Goal: Task Accomplishment & Management: Manage account settings

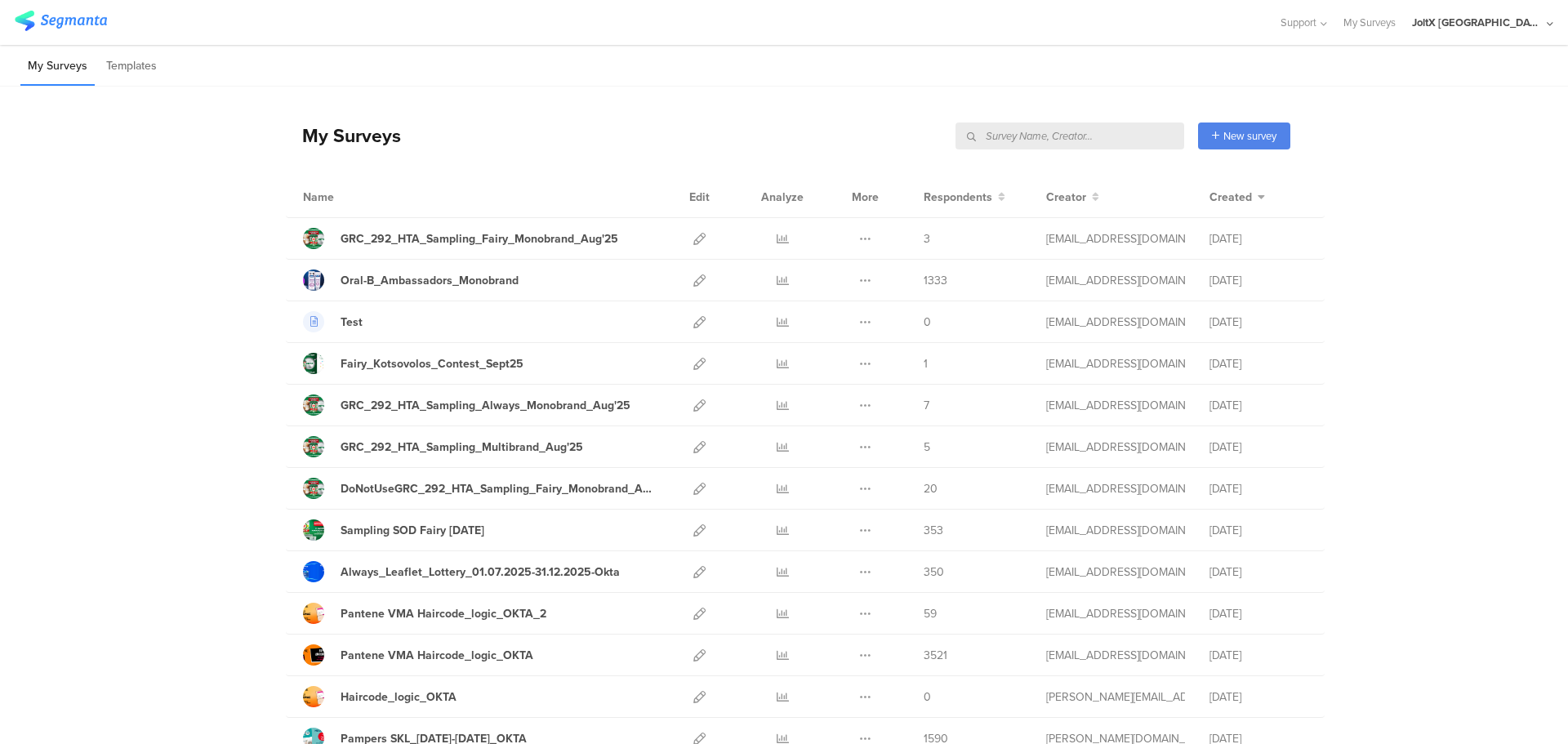
click at [1098, 129] on input "text" at bounding box center [1070, 136] width 229 height 27
type input "haircode"
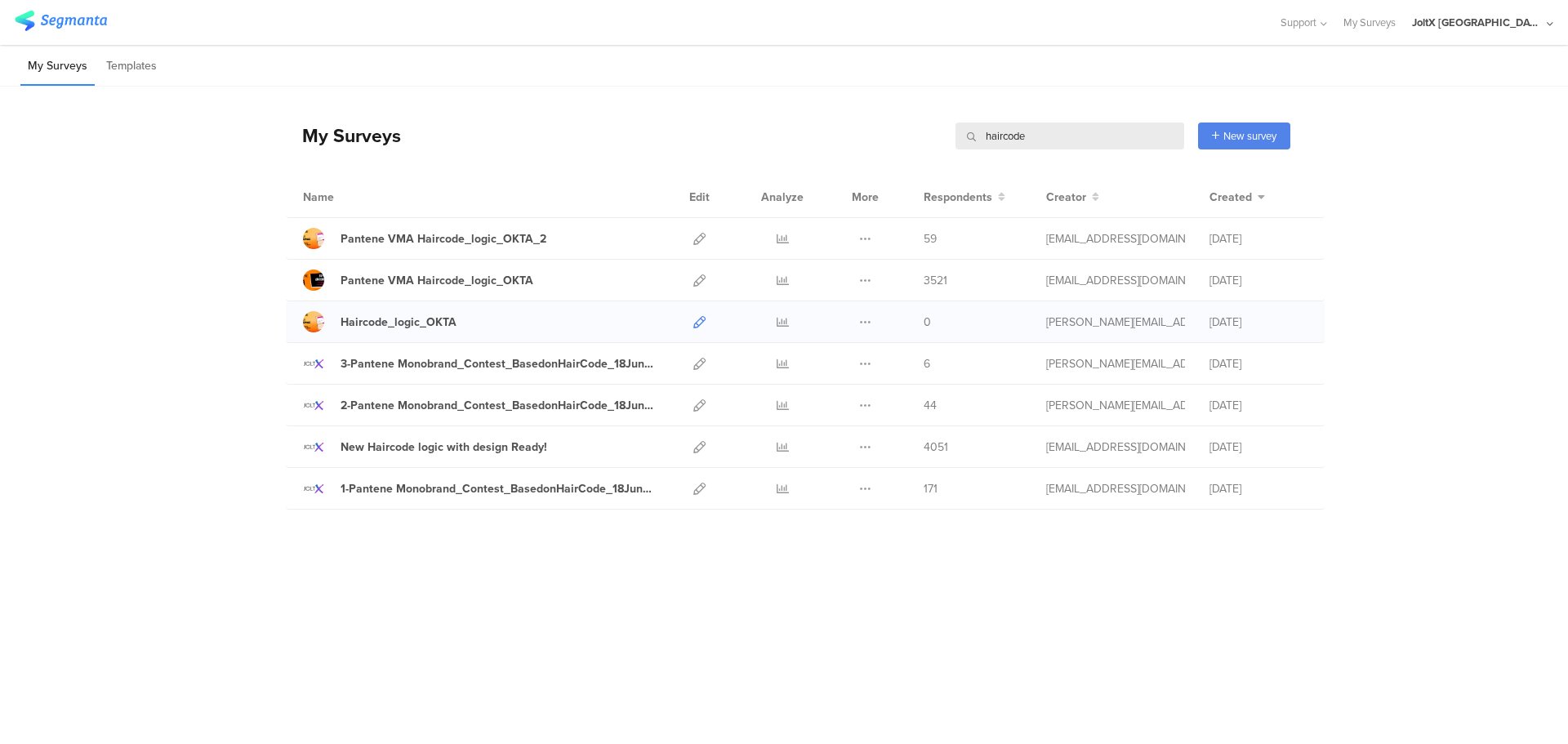
click at [697, 327] on icon at bounding box center [699, 322] width 13 height 13
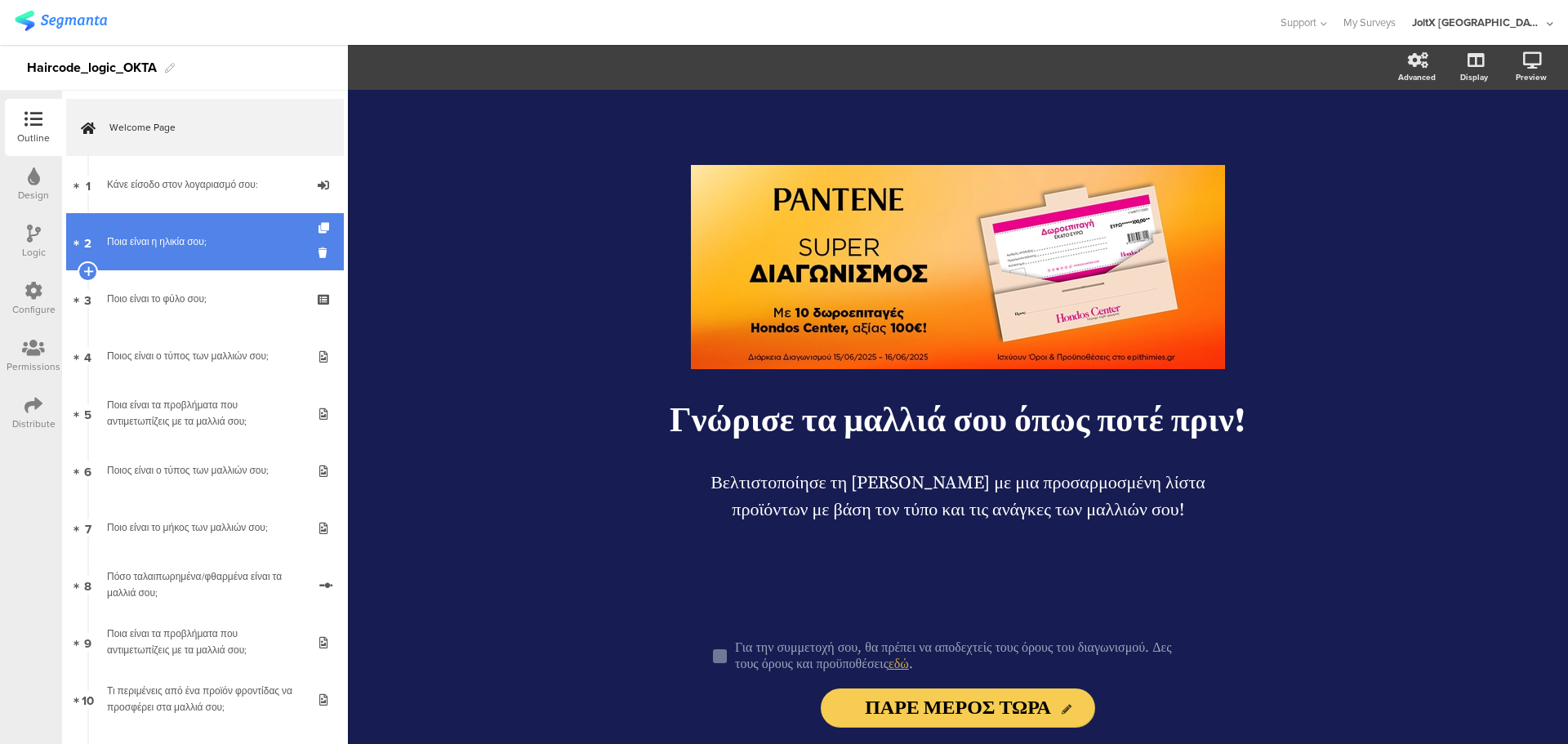
click at [190, 232] on link "2 Ποια είναι η ηλικία σου;" at bounding box center [204, 241] width 278 height 58
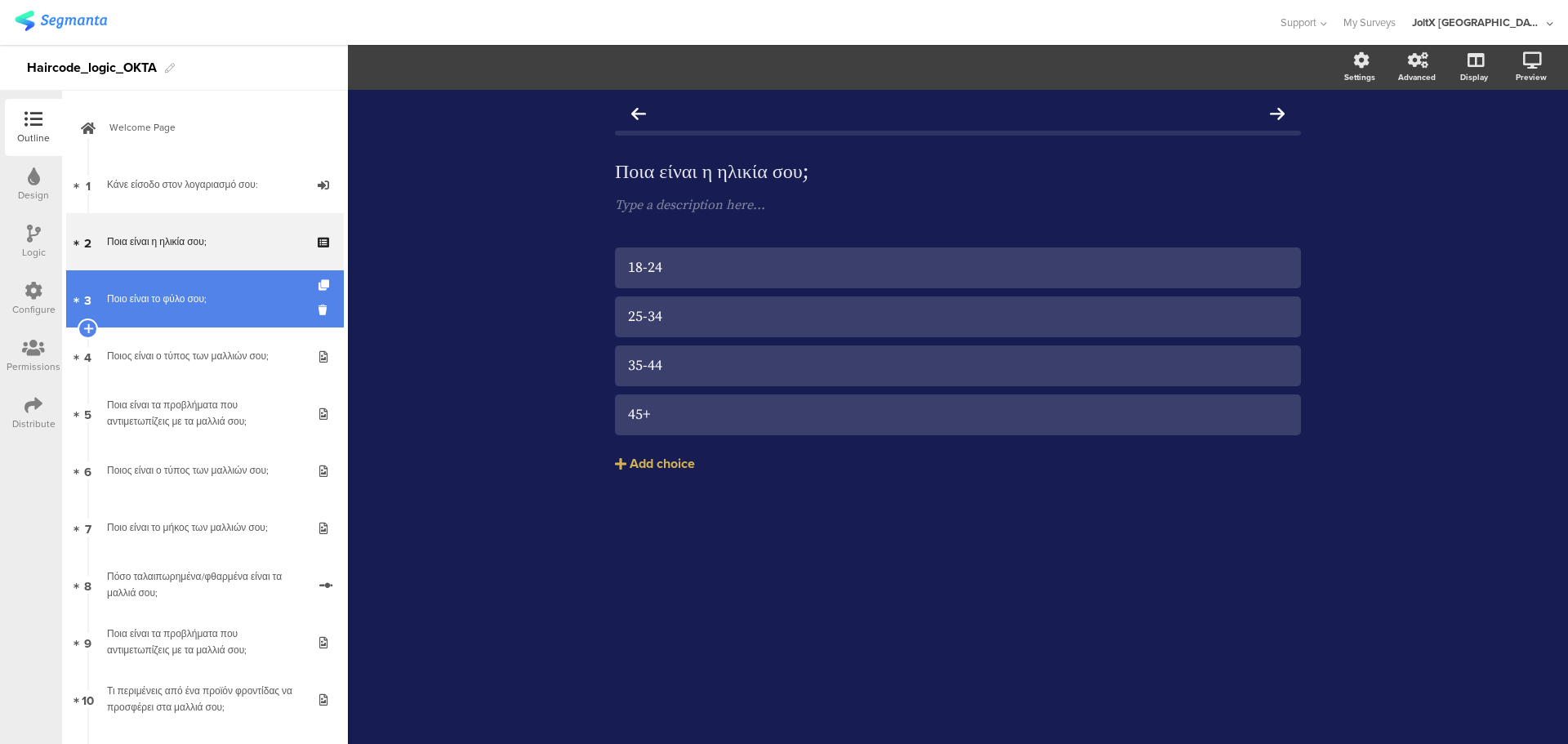
click at [217, 294] on div "Ποιο είναι το φύλο σου;" at bounding box center [204, 299] width 195 height 17
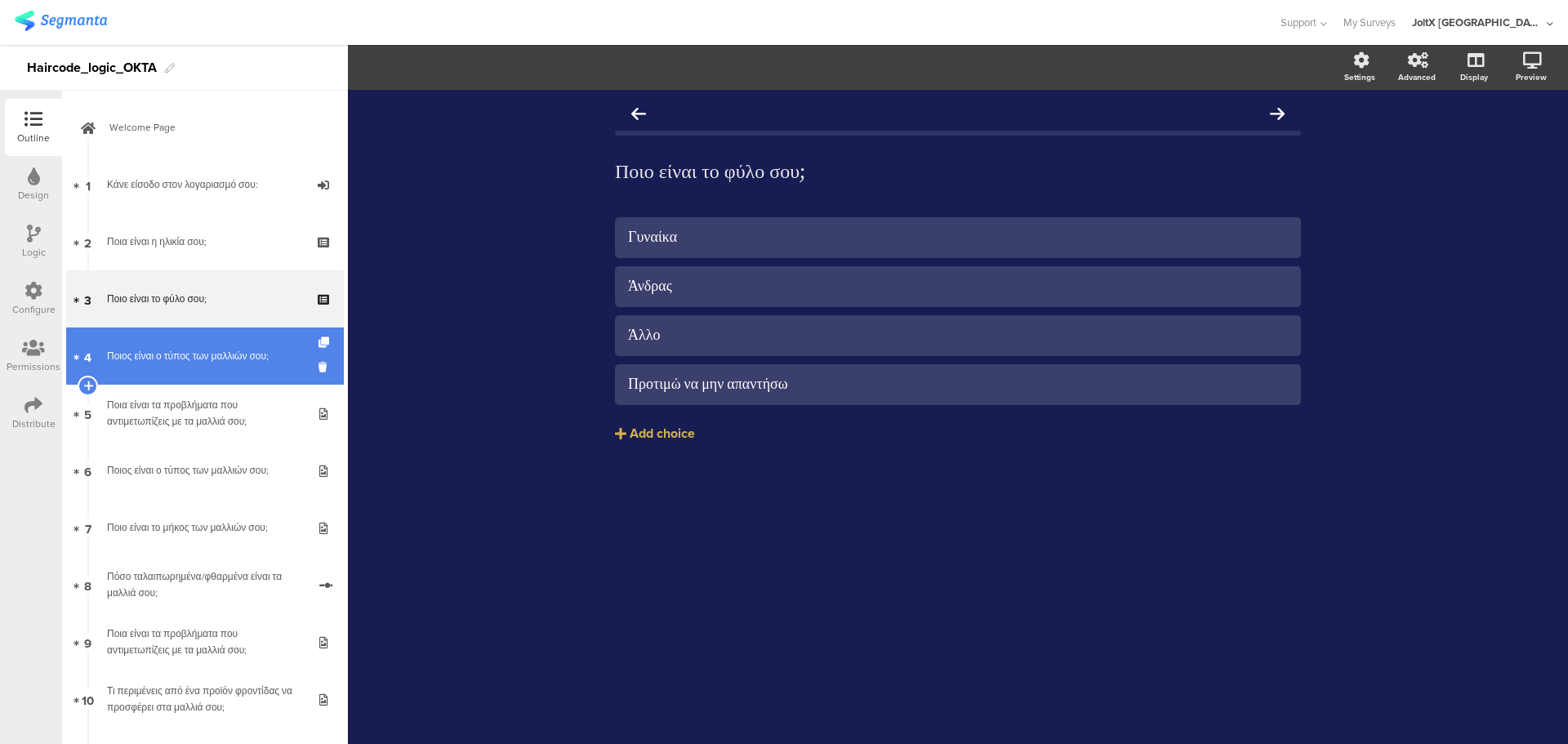
click at [238, 341] on link "4 Ποιος είναι ο τύπος των μαλλιών σου;" at bounding box center [204, 355] width 278 height 58
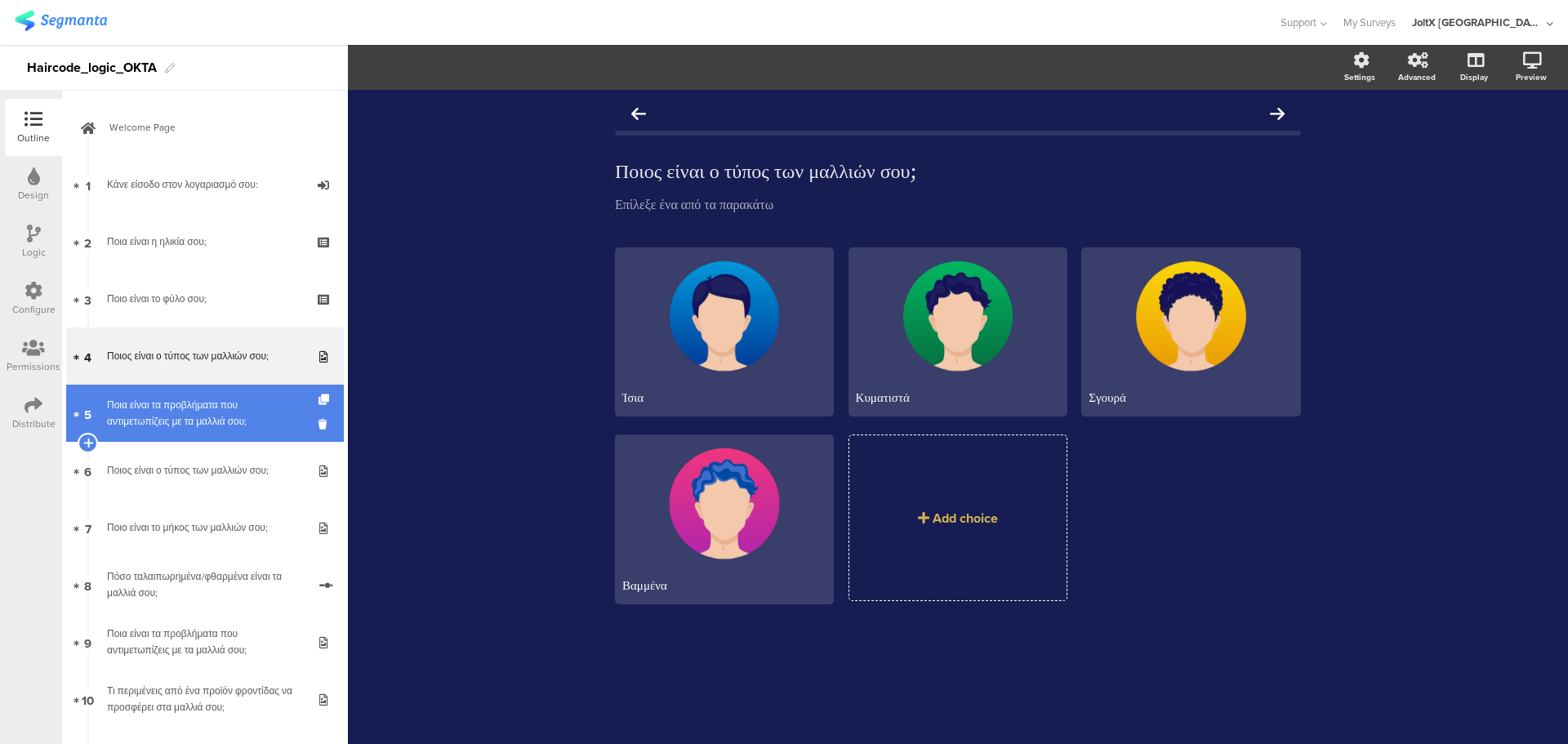
click at [188, 414] on div "Ποια είναι τα προβλήματα που αντιμετωπίζεις με τα μαλλιά σου;" at bounding box center [204, 413] width 195 height 33
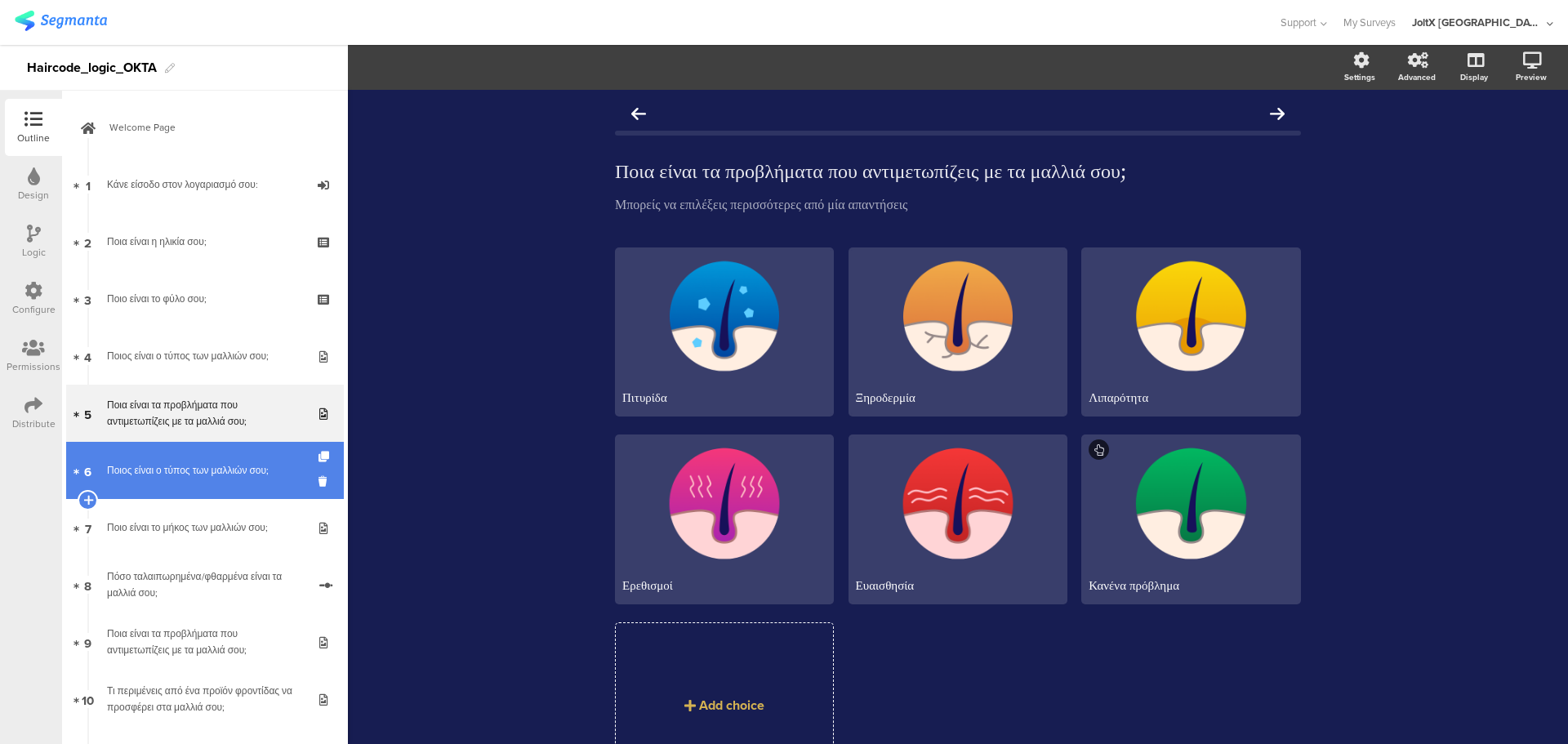
click at [224, 450] on link "6 Ποιος είναι ο τύπος των μαλλιών σου;" at bounding box center [204, 470] width 278 height 58
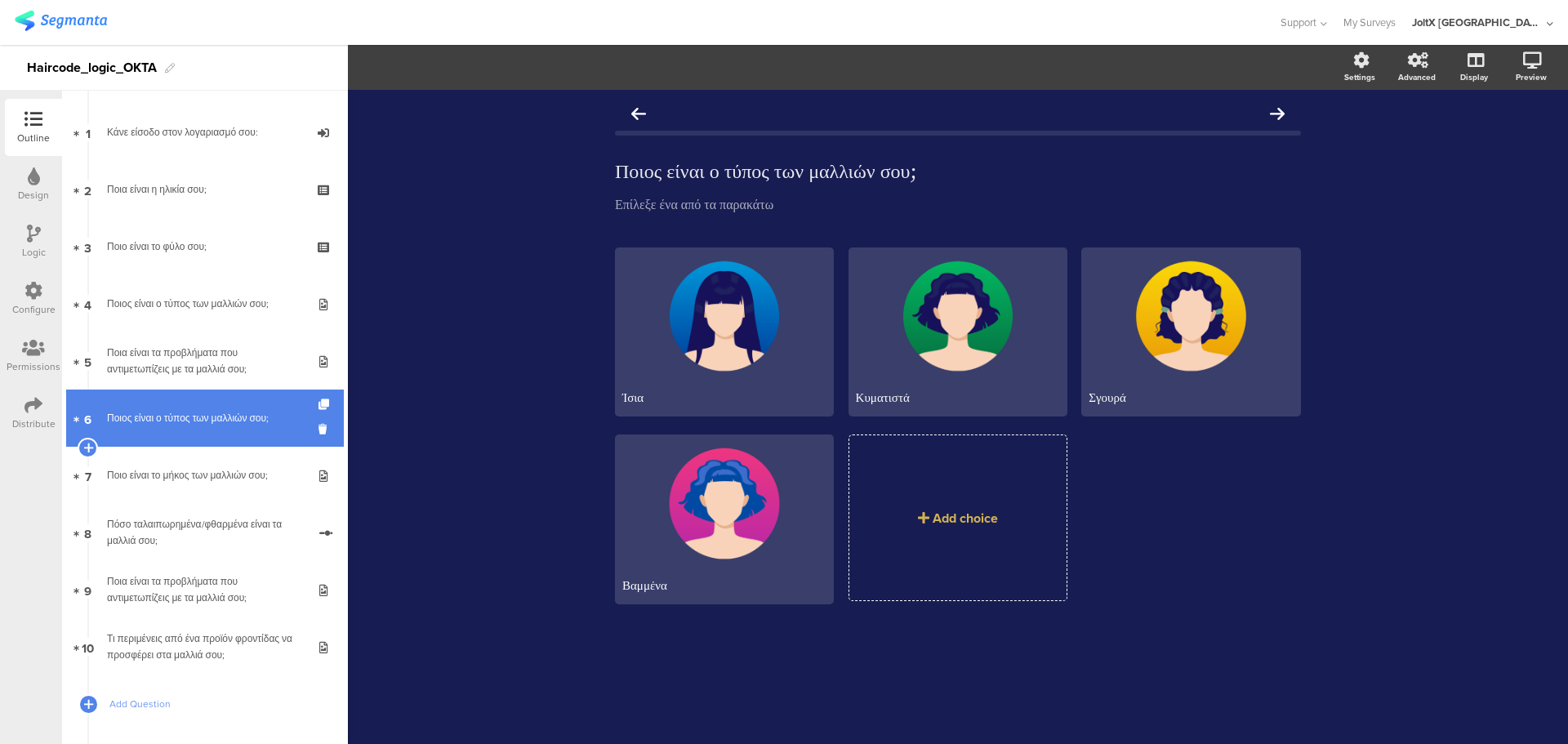
scroll to position [82, 0]
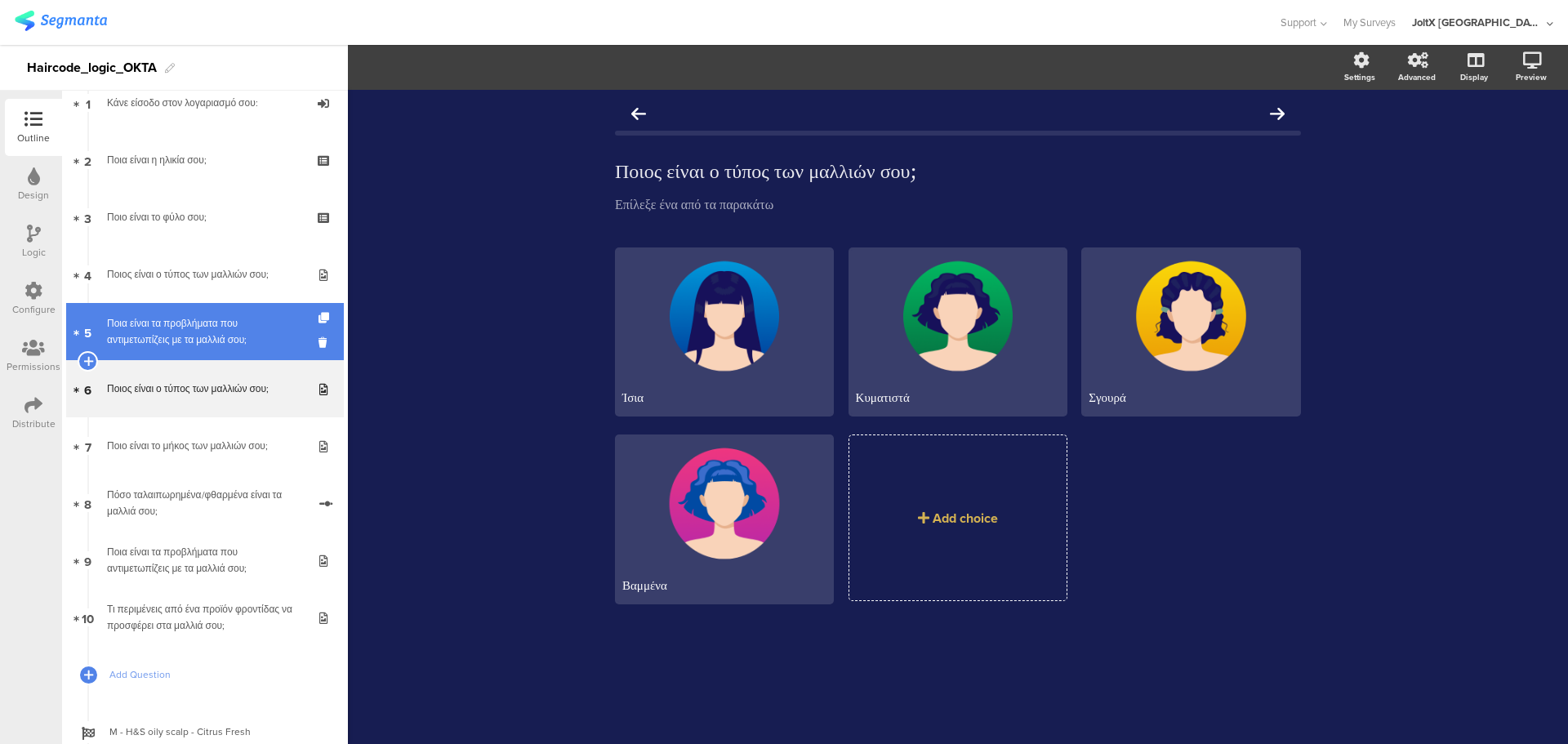
click at [214, 330] on div "Ποια είναι τα προβλήματα που αντιμετωπίζεις με τα μαλλιά σου;" at bounding box center [204, 331] width 195 height 33
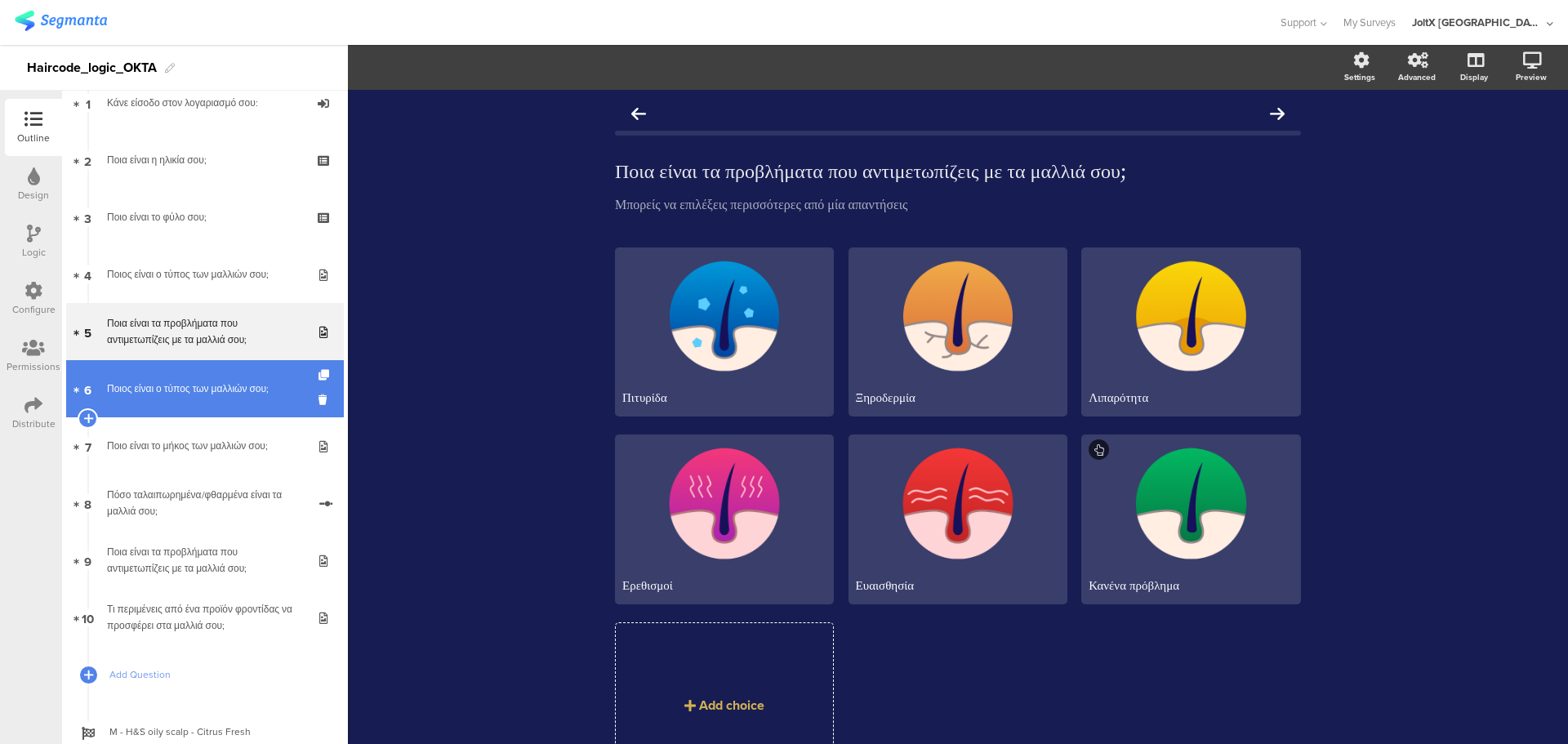
click at [226, 396] on div "Ποιος είναι ο τύπος των μαλλιών σου;" at bounding box center [204, 389] width 195 height 17
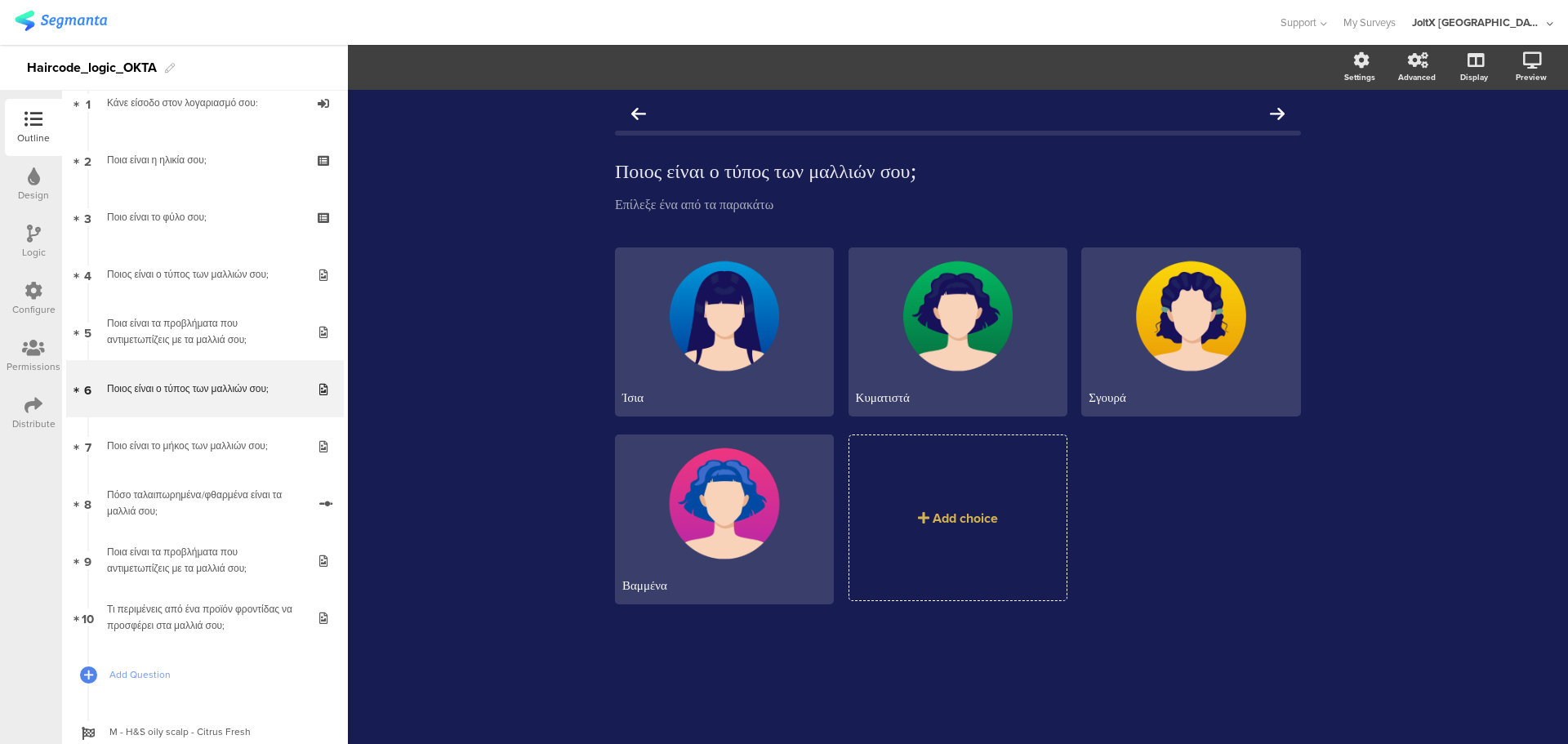
click at [29, 239] on icon at bounding box center [33, 234] width 14 height 18
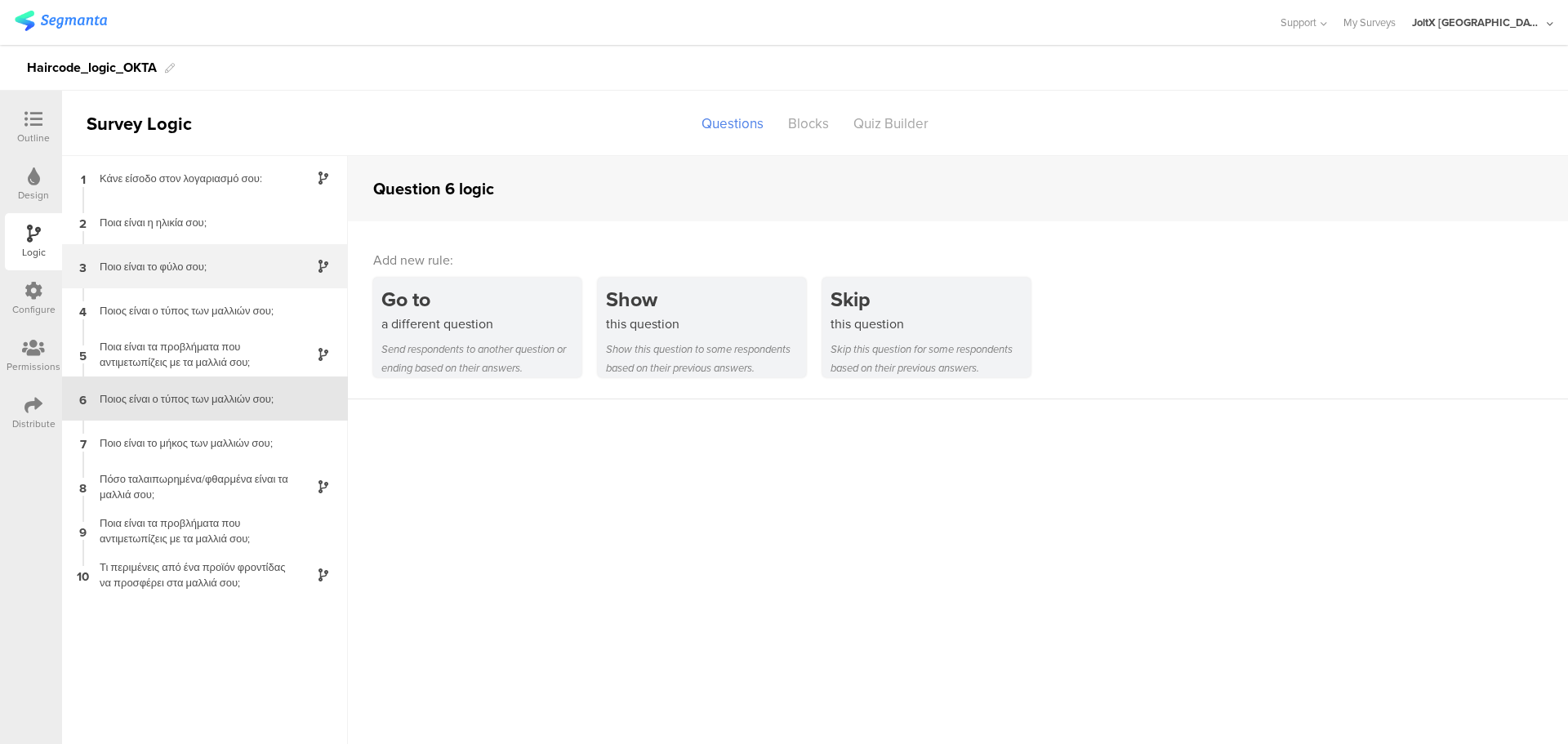
click at [258, 264] on div "Ποιο είναι το φύλο σου;" at bounding box center [192, 266] width 204 height 16
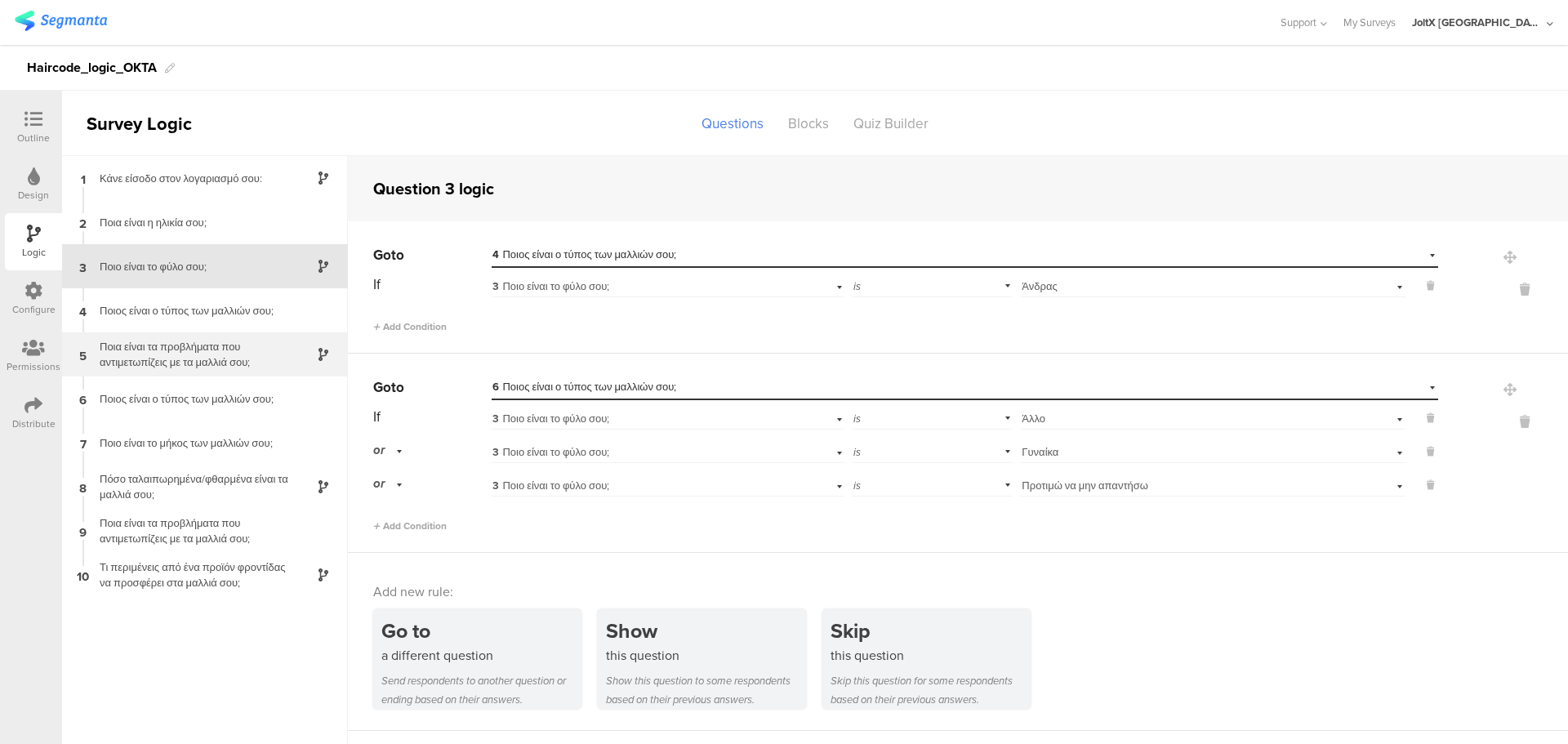
click at [234, 360] on div "Ποια είναι τα προβλήματα που αντιμετωπίζεις με τα μαλλιά σου;" at bounding box center [192, 354] width 204 height 31
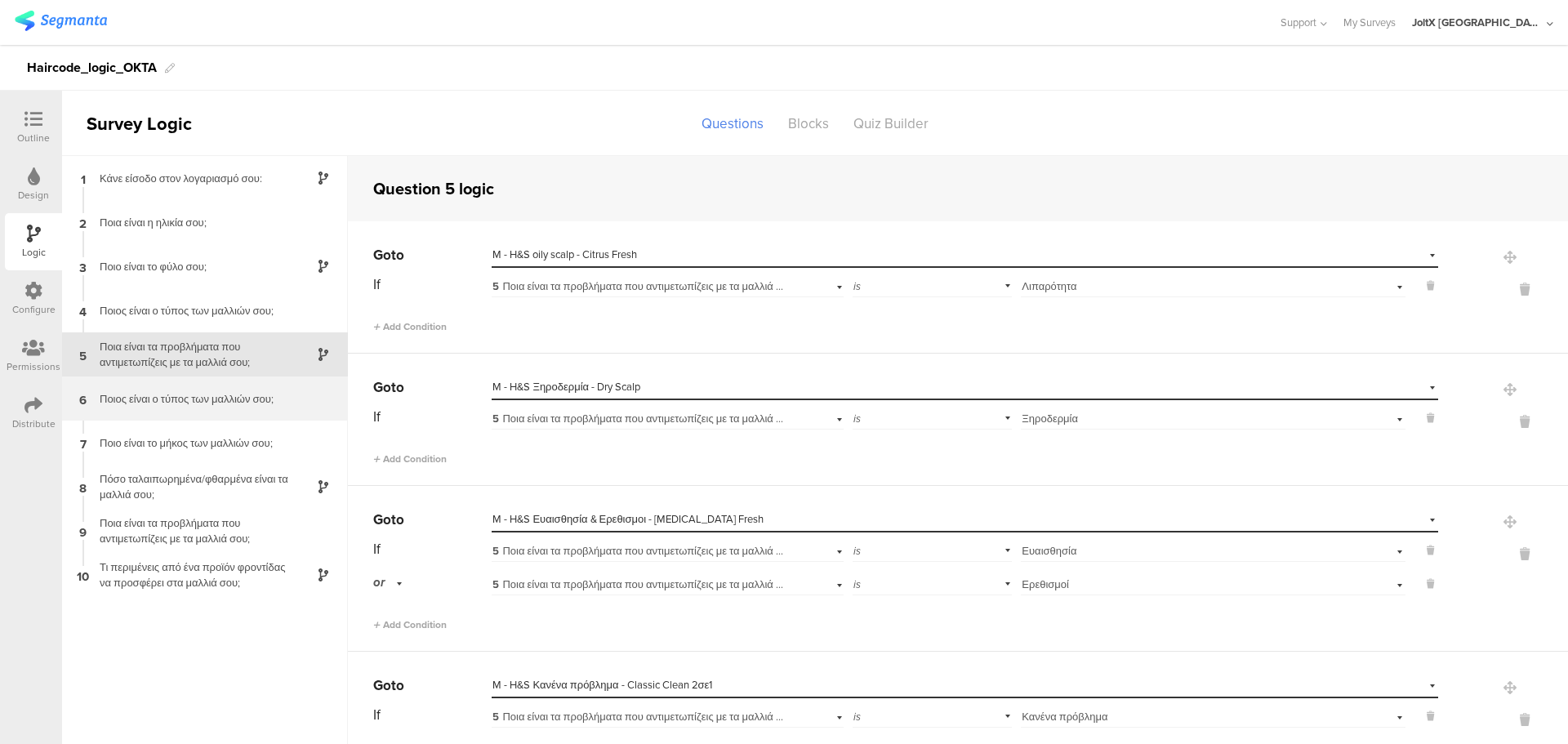
click at [224, 401] on div "Ποιος είναι ο τύπος των μαλλιών σου;" at bounding box center [192, 399] width 204 height 16
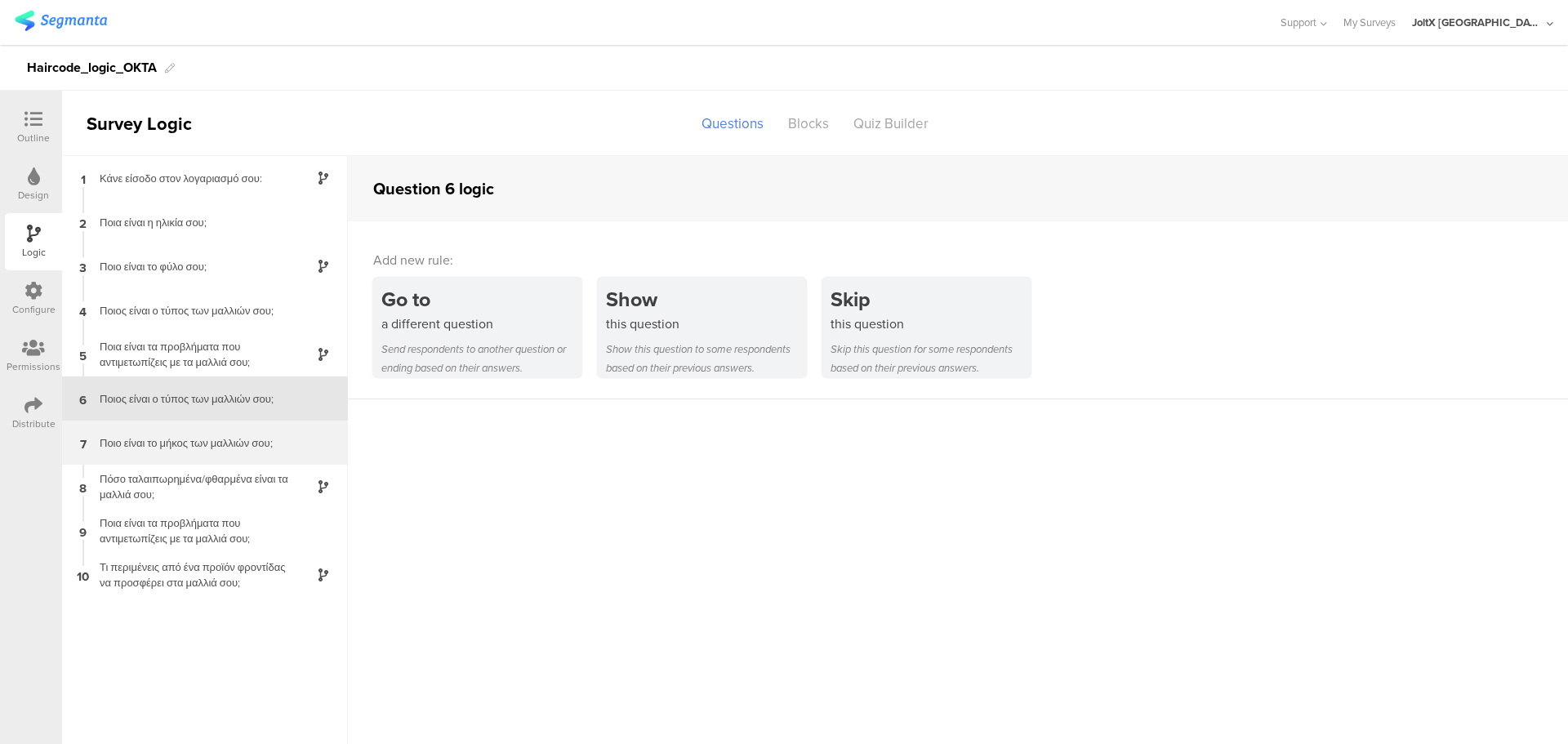
click at [241, 436] on div "Ποιο είναι το μήκος των μαλλιών σου;" at bounding box center [192, 443] width 204 height 16
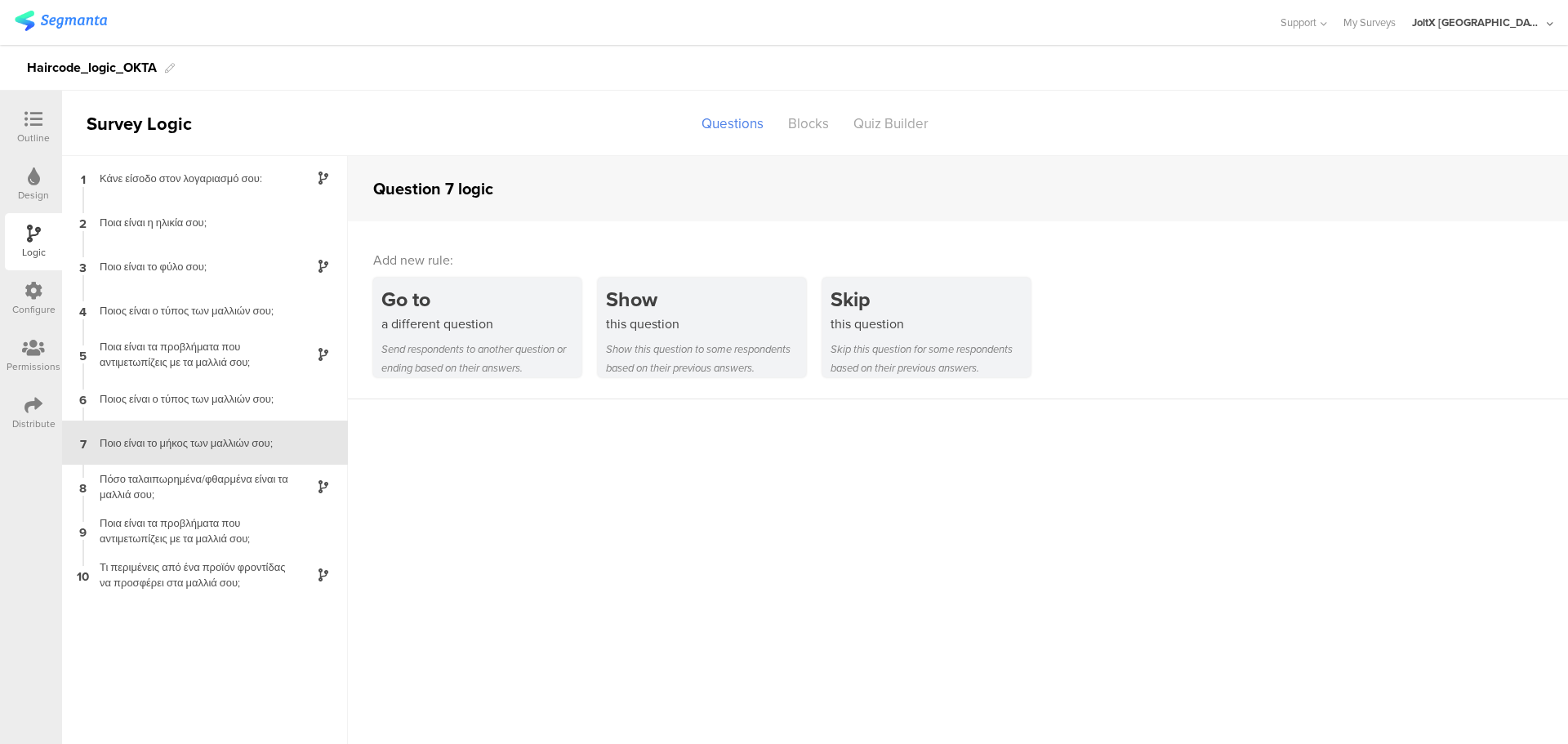
click at [47, 113] on div at bounding box center [33, 120] width 33 height 20
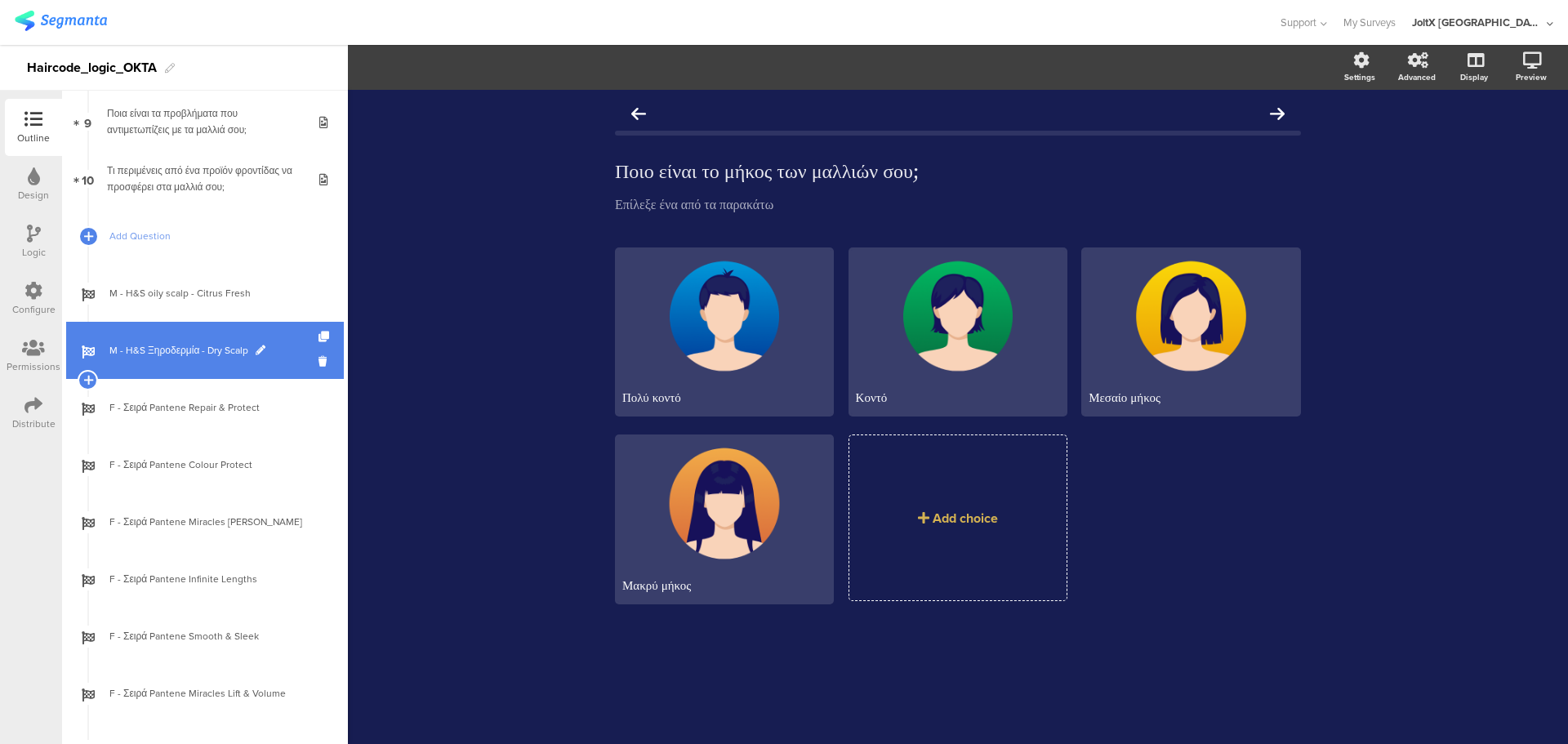
scroll to position [519, 0]
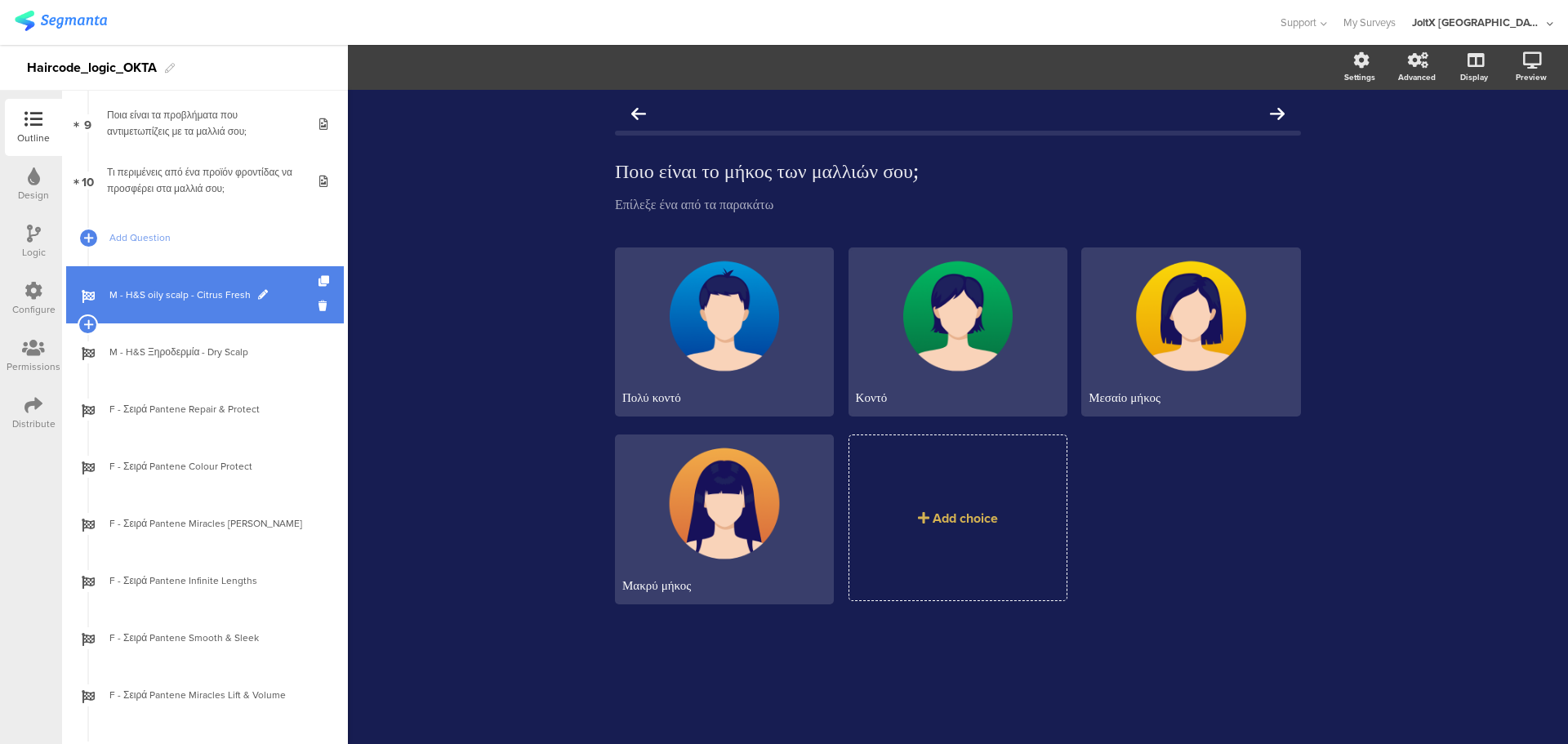
click at [191, 302] on span "M - H&S oily scalp - Citrus Fresh" at bounding box center [214, 295] width 209 height 17
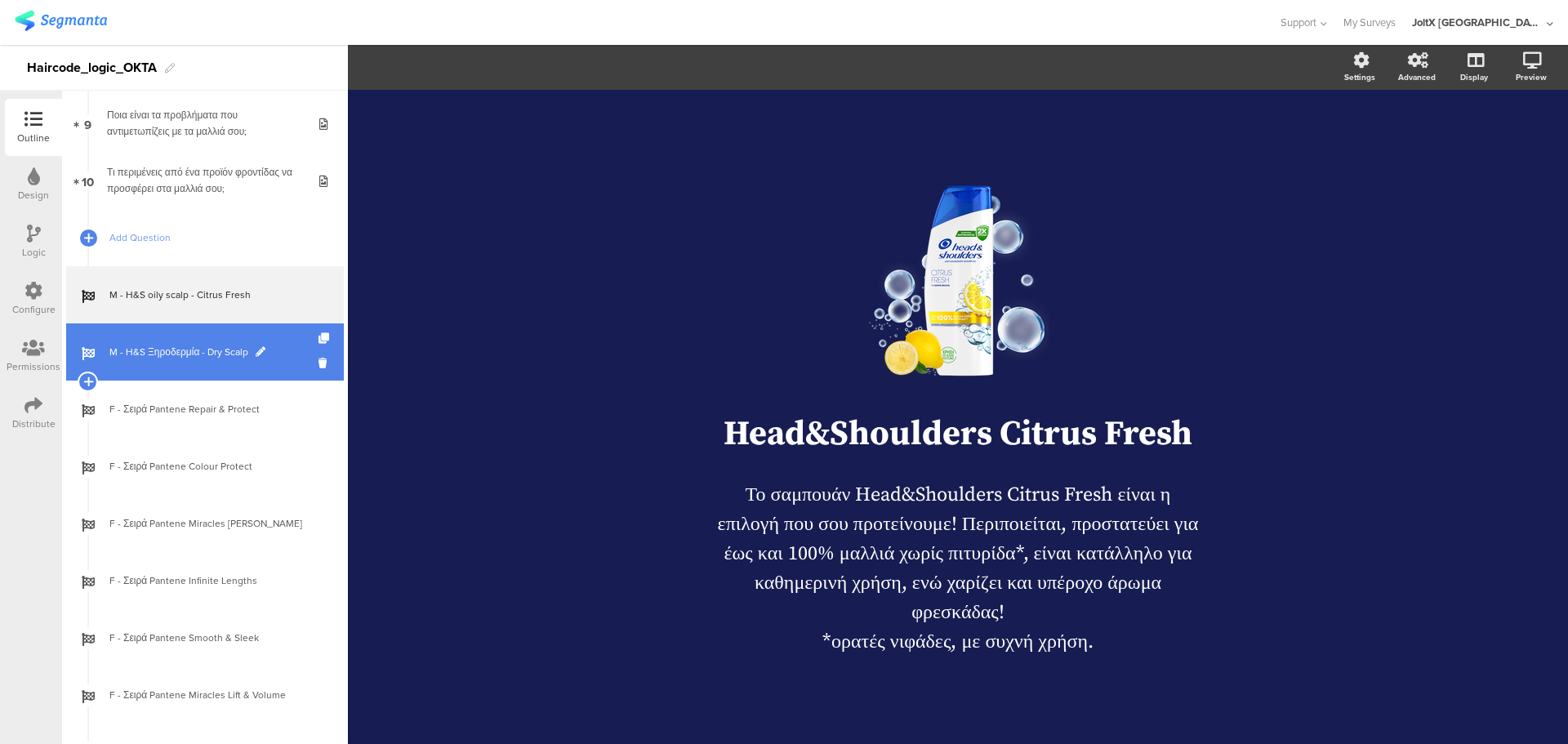
click at [184, 332] on link "M - H&S Ξηροδερμία - Dry Scalp" at bounding box center [204, 352] width 278 height 58
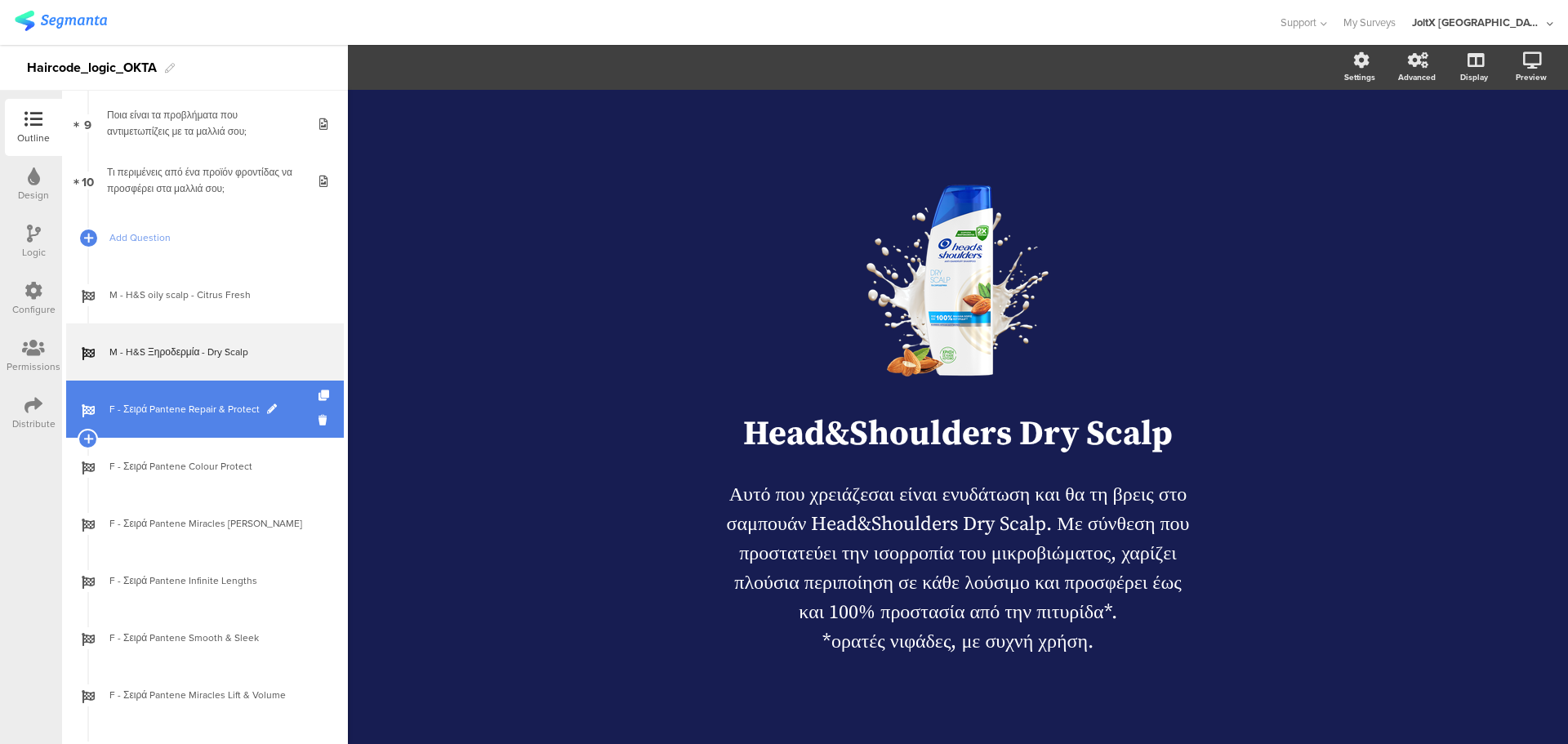
click at [196, 401] on span "F - Σειρά Pantene Repair & Protect" at bounding box center [214, 410] width 209 height 17
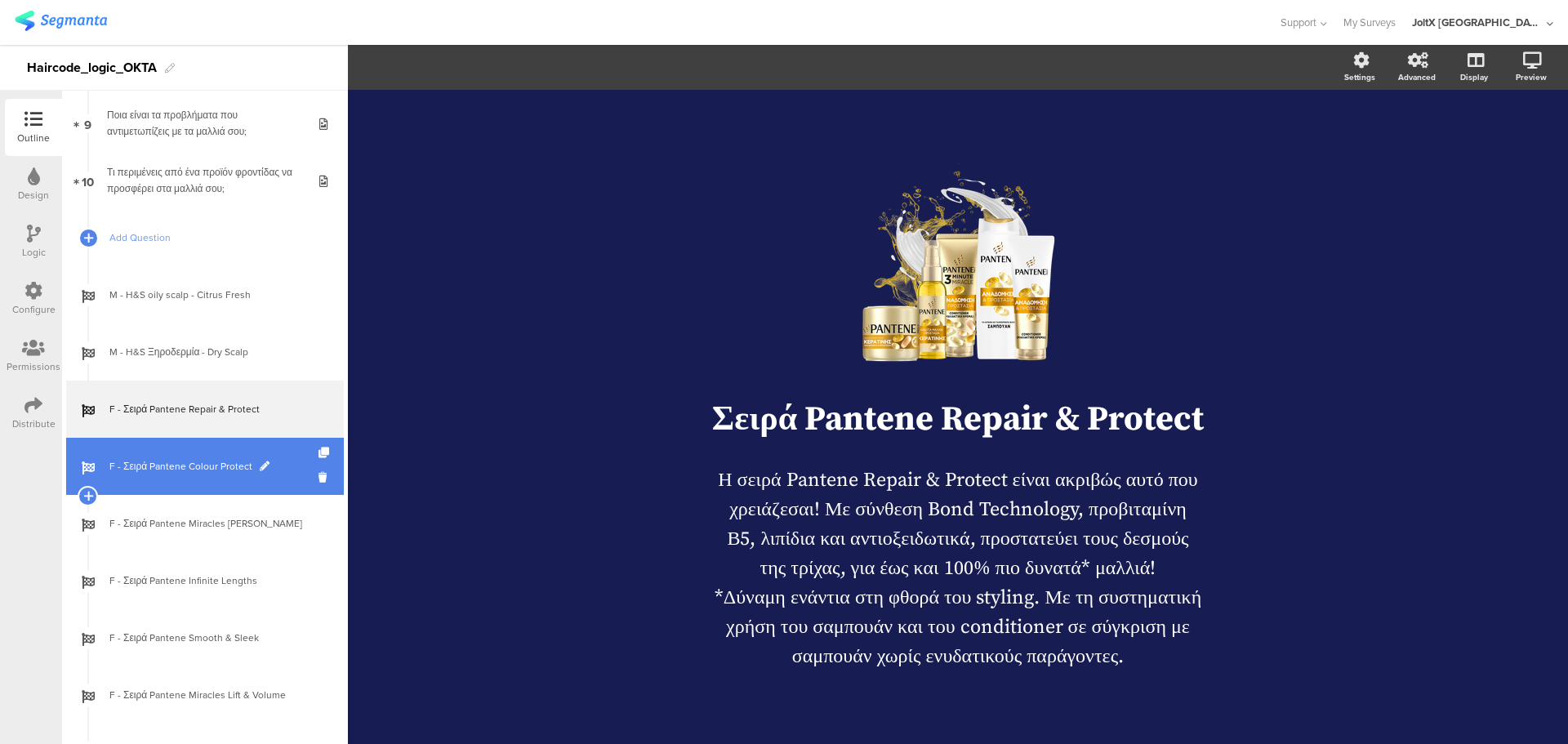
click at [218, 469] on span "F - Σειρά Pantene Colour Protect" at bounding box center [214, 466] width 209 height 17
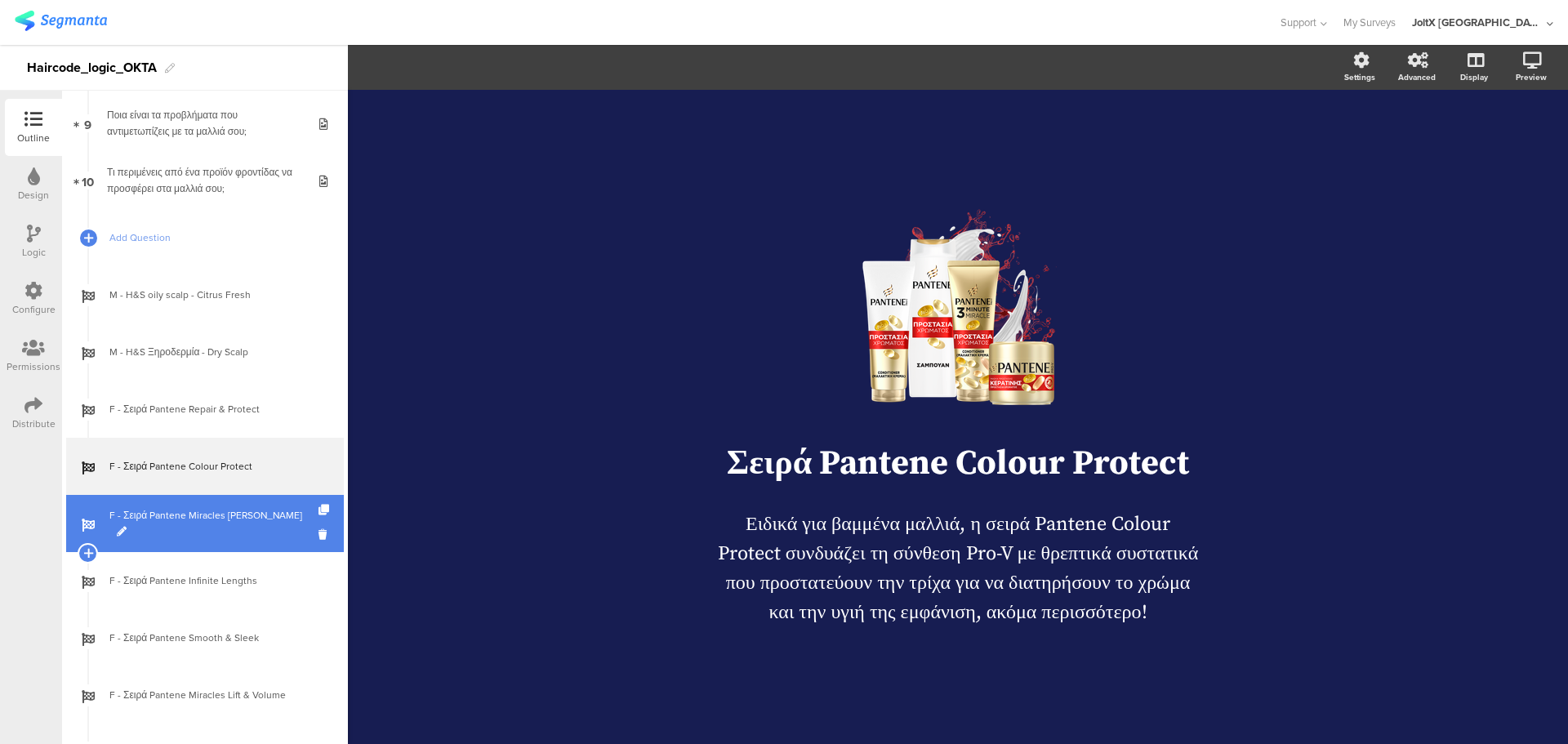
click at [214, 512] on link "F - Σειρά Pantene Miracles [PERSON_NAME]" at bounding box center [204, 523] width 278 height 58
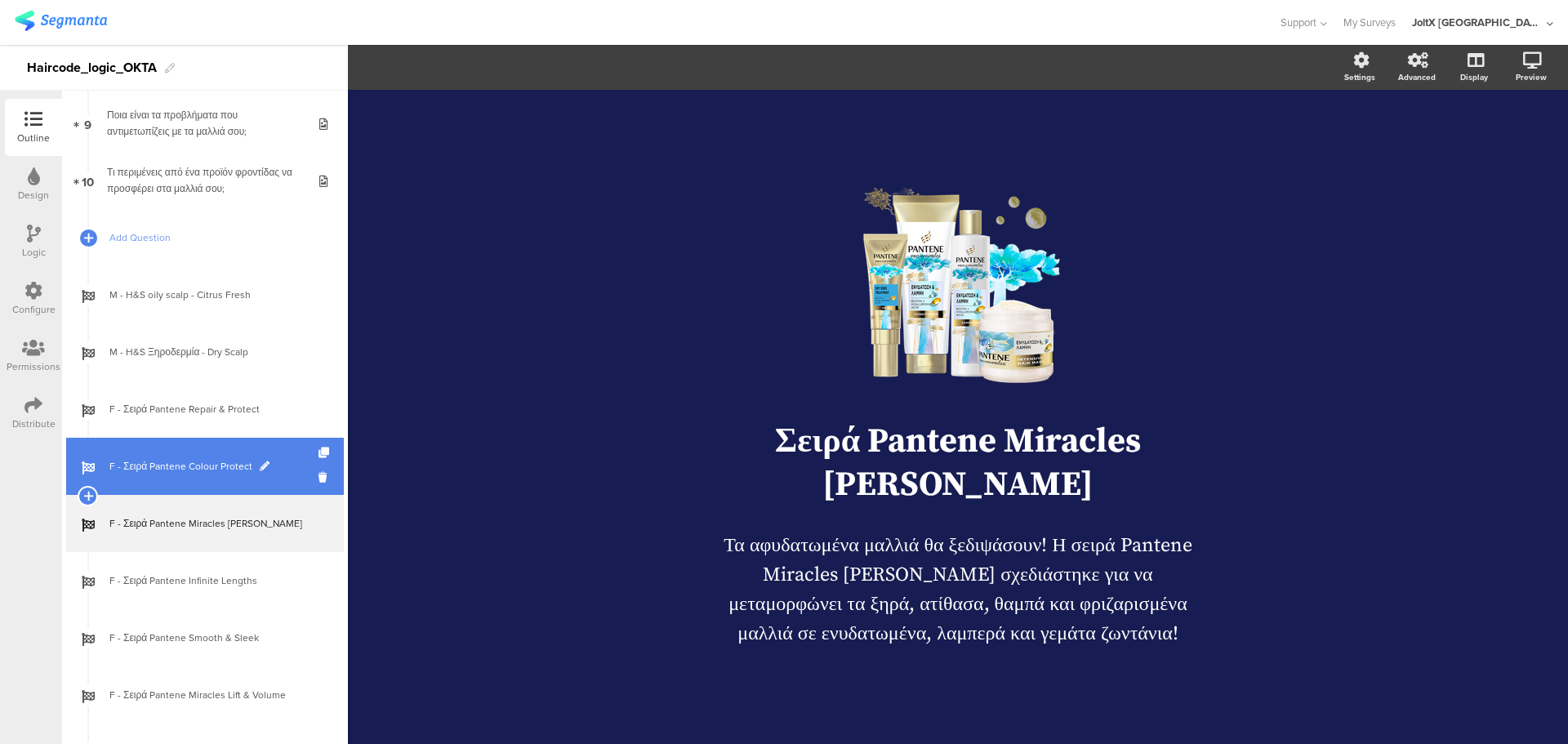
click at [196, 462] on span "F - Σειρά Pantene Colour Protect" at bounding box center [214, 466] width 209 height 17
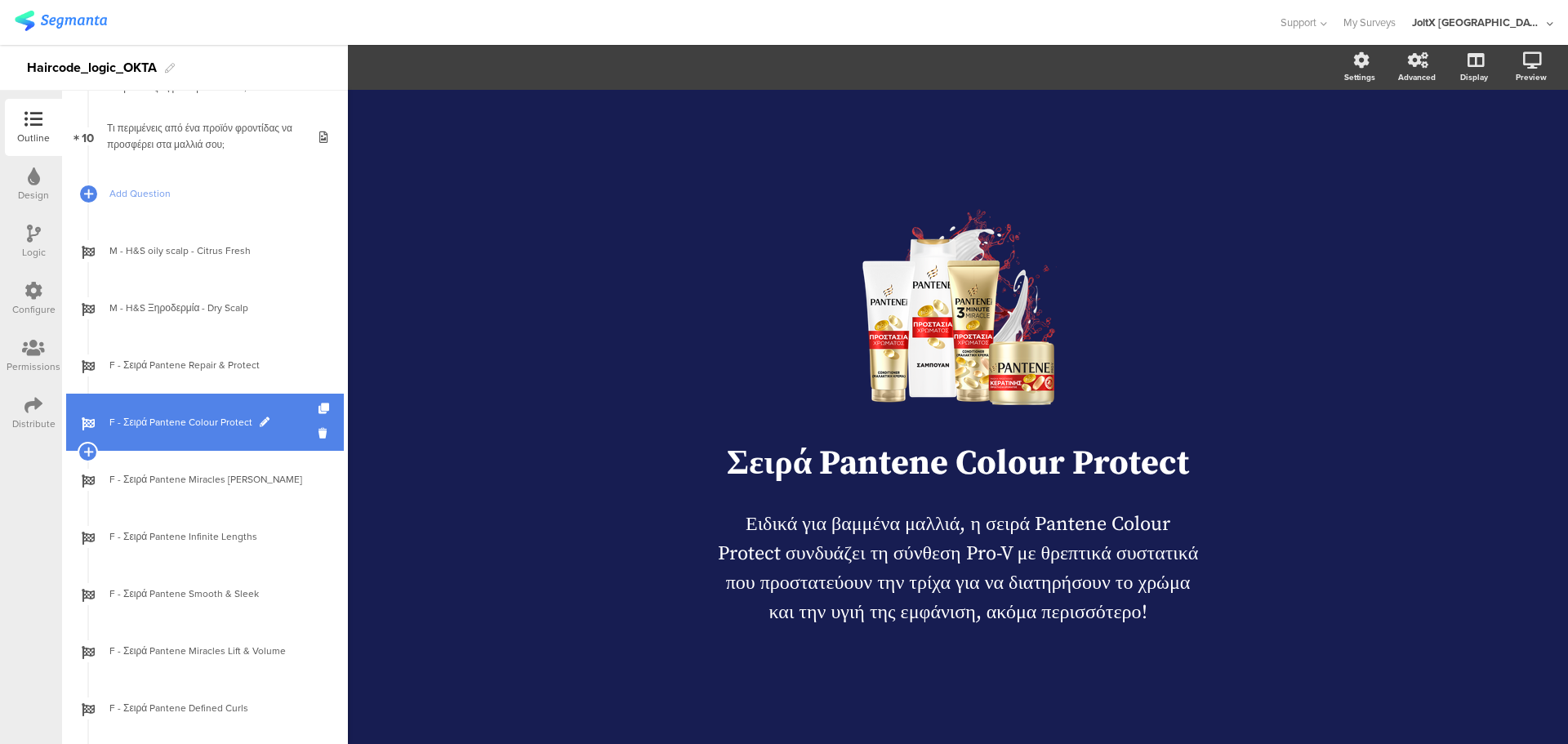
scroll to position [600, 0]
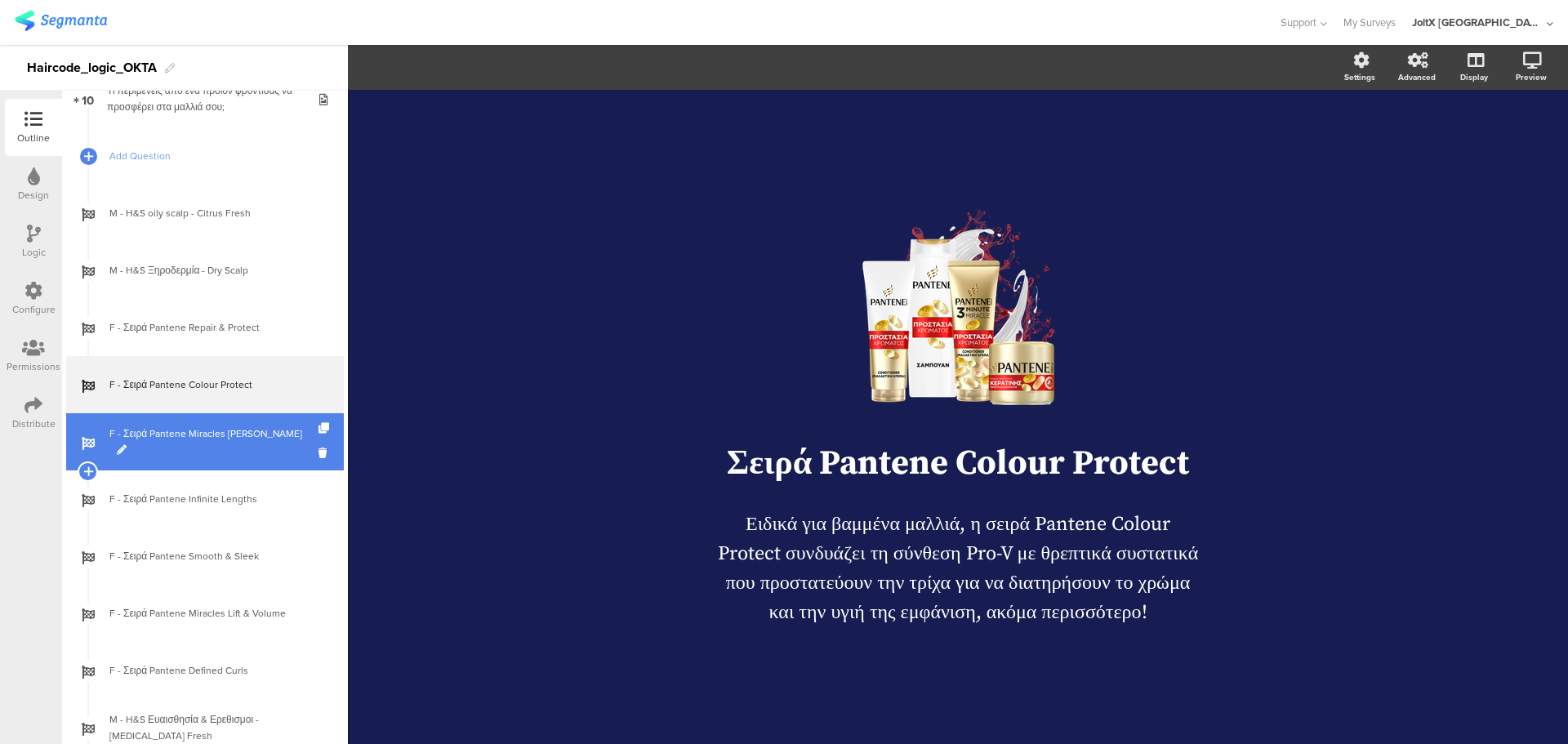
click at [198, 446] on span "F - Σειρά Pantene Miracles [PERSON_NAME]" at bounding box center [214, 441] width 209 height 33
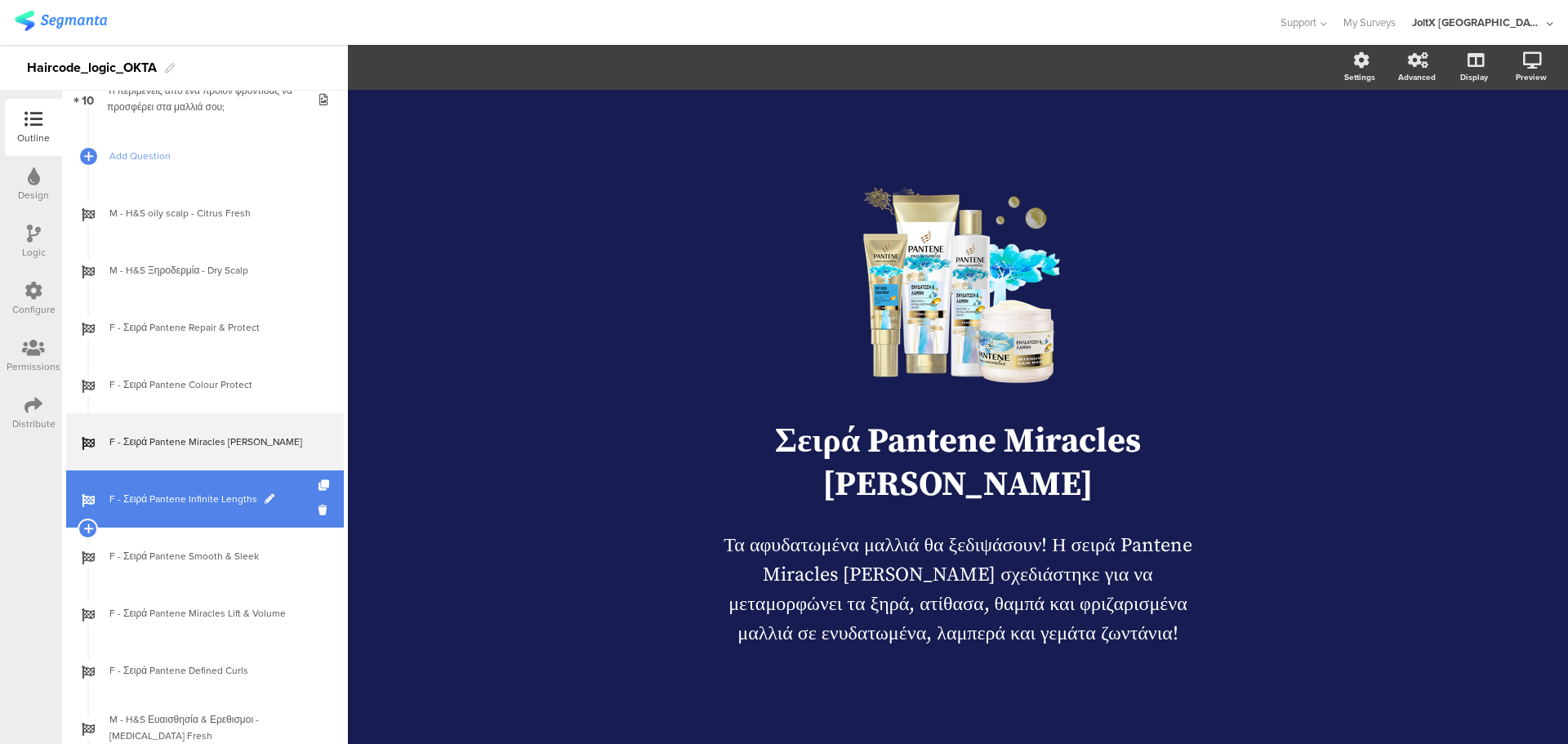
click at [197, 486] on link "F - Σειρά Pantene Infinite Lengths" at bounding box center [204, 499] width 278 height 58
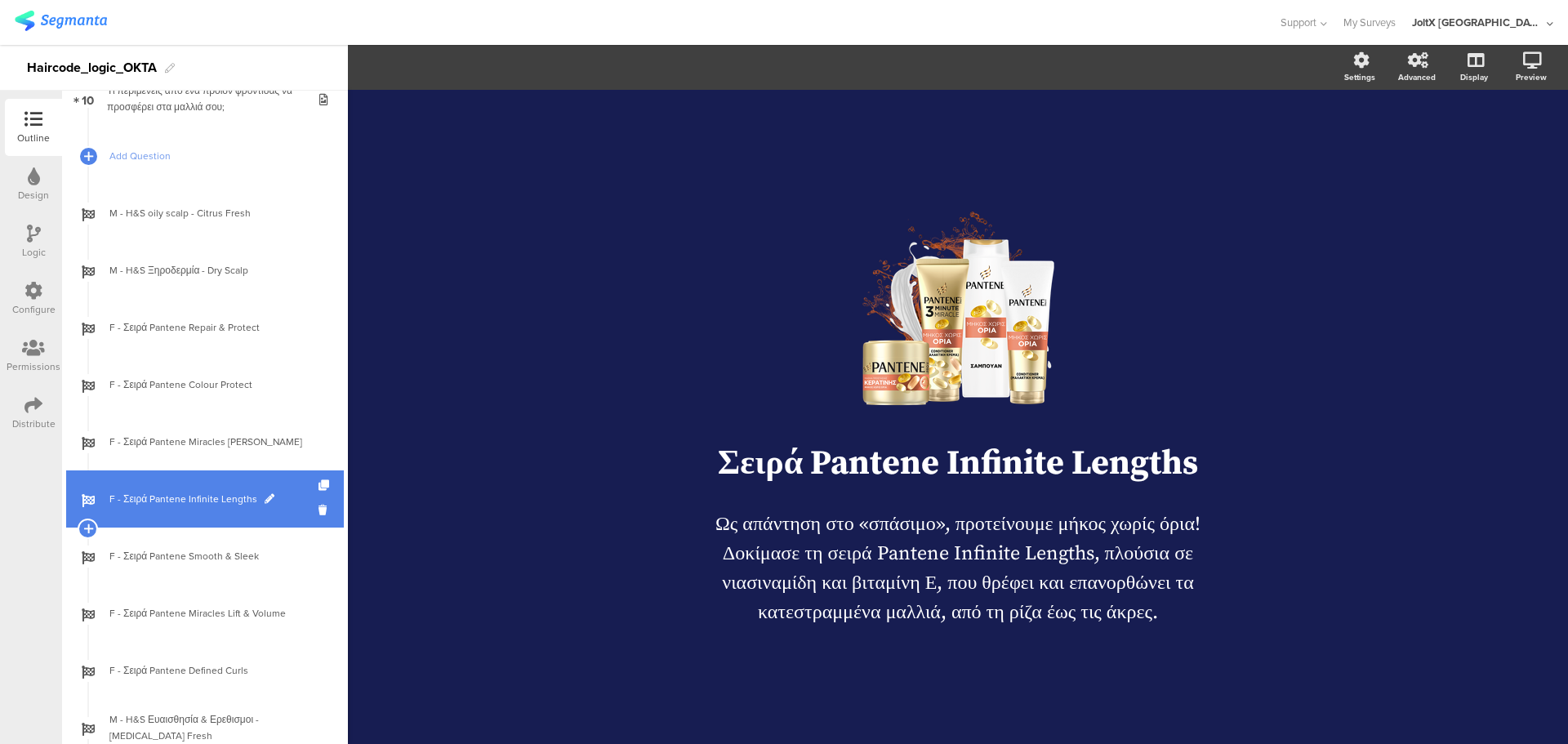
click at [184, 507] on link "F - Σειρά Pantene Infinite Lengths" at bounding box center [204, 499] width 278 height 58
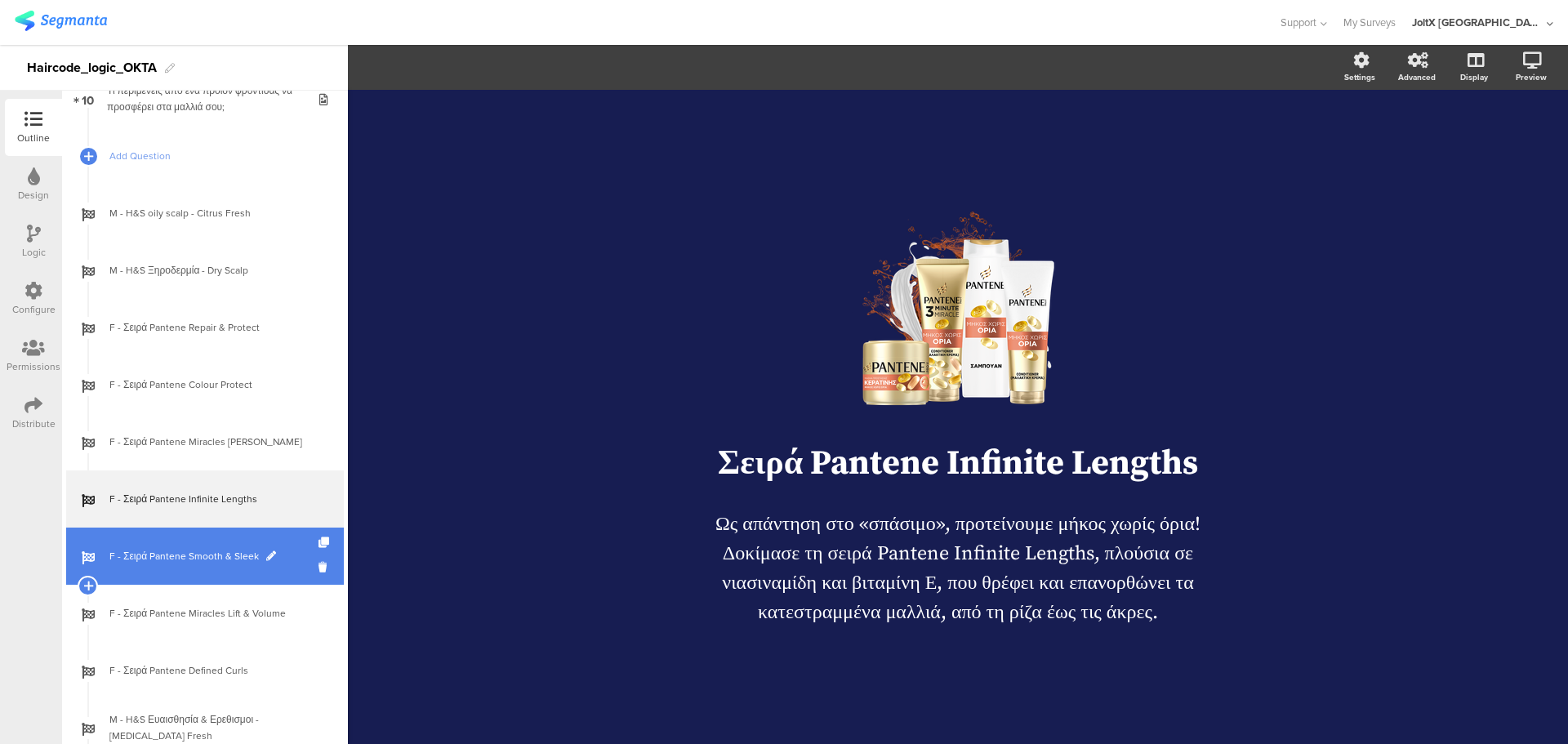
click at [185, 529] on link "F - Σειρά Pantene Smooth & Sleek" at bounding box center [204, 555] width 278 height 58
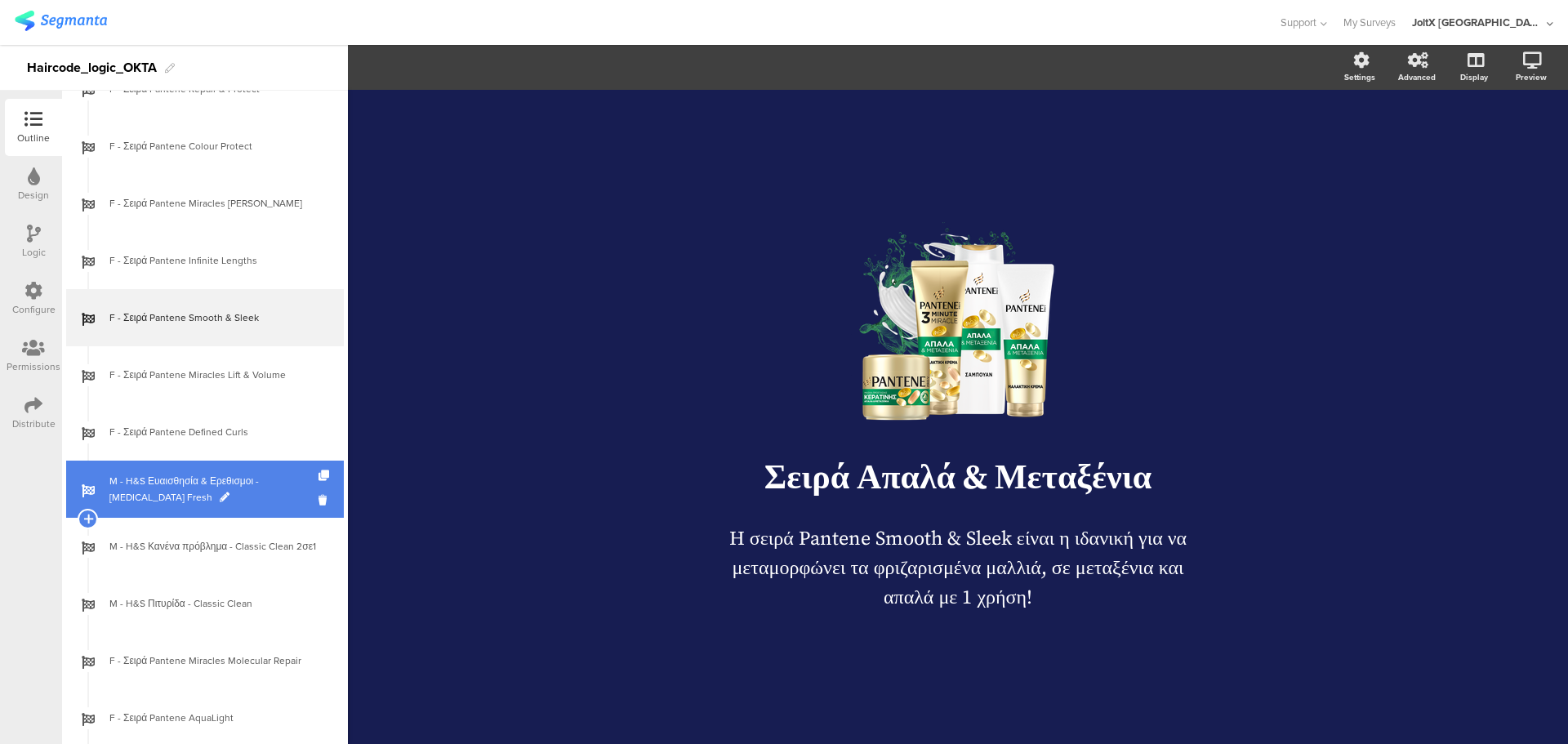
scroll to position [845, 0]
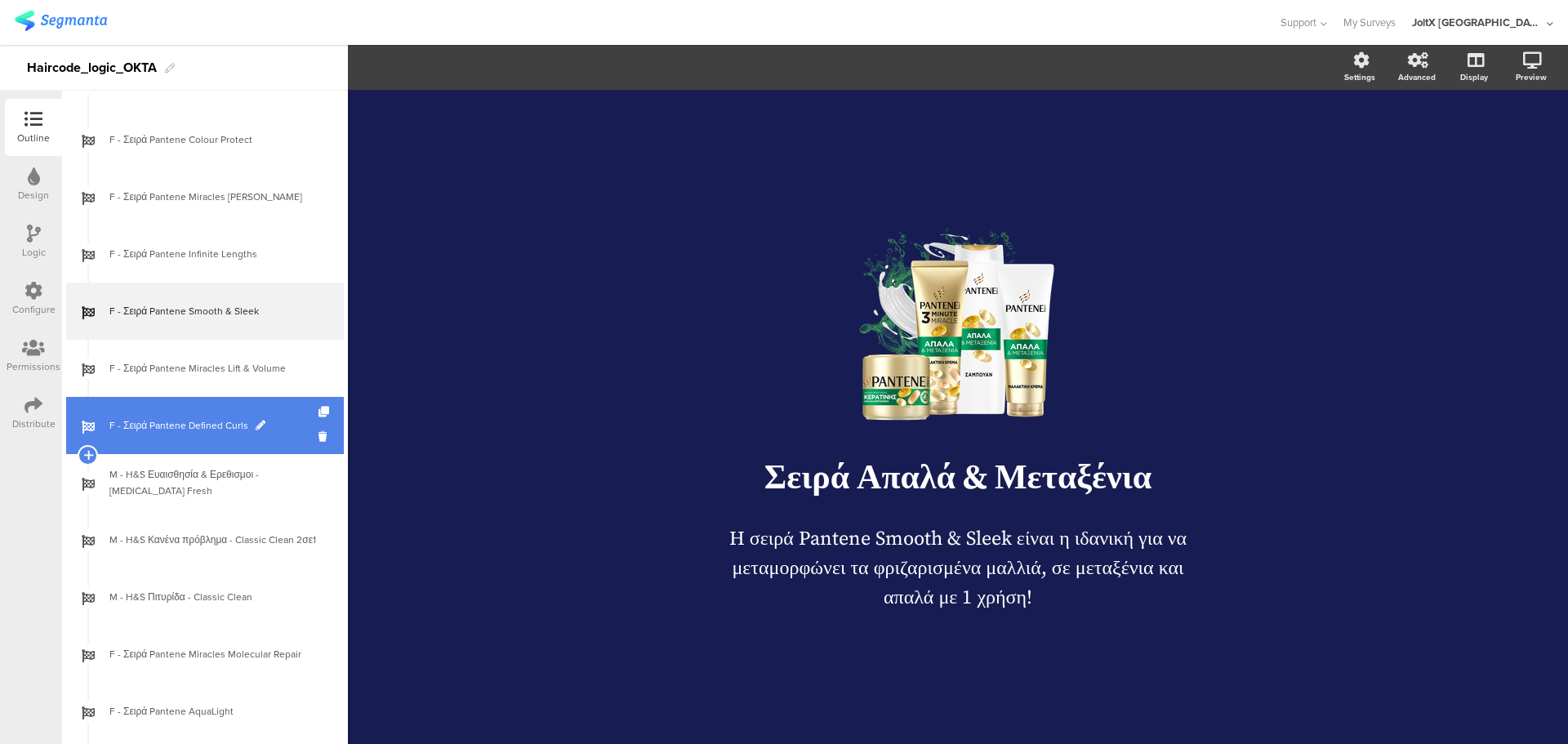
click at [196, 410] on link "F - Σειρά Pantene Defined Curls" at bounding box center [204, 425] width 278 height 58
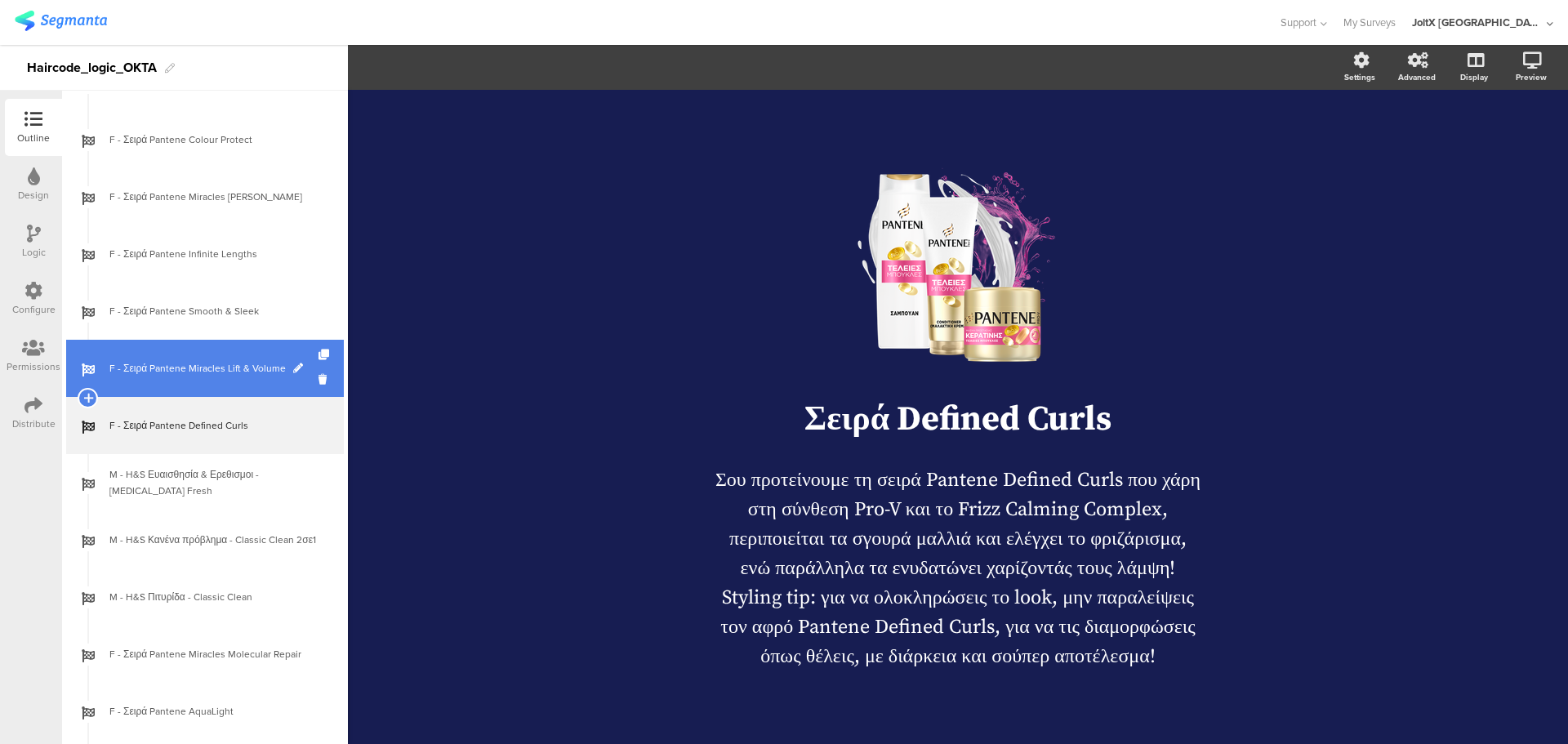
click at [204, 377] on link "F - Σειρά Pantene Miracles Lift & Volume" at bounding box center [204, 368] width 278 height 58
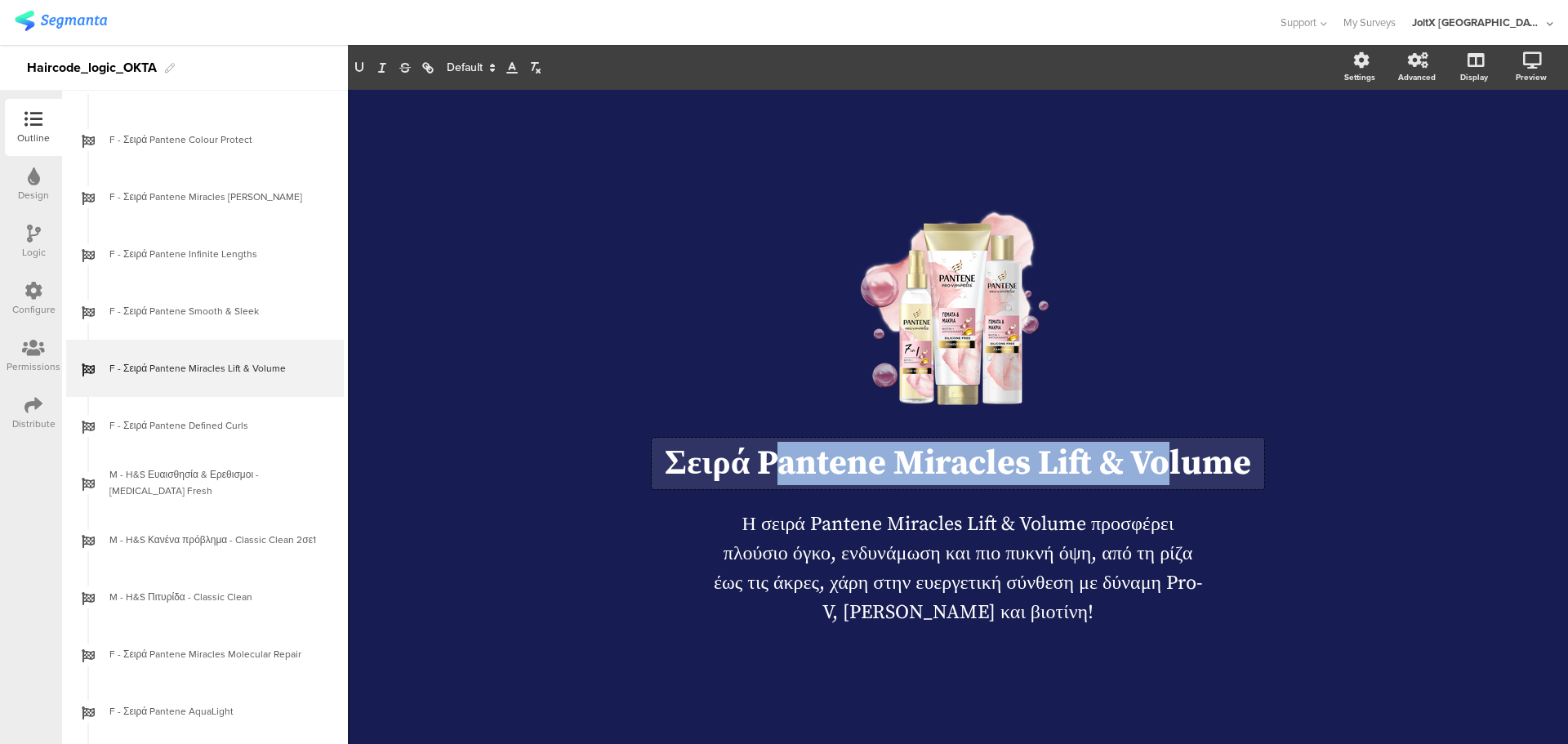
drag, startPoint x: 785, startPoint y: 459, endPoint x: 1164, endPoint y: 463, distance: 379.0
click at [1164, 463] on div "Σειρά Pantene Miracles Lift & Volume Σειρά Pantene Miracles Lift & Volume Σειρά…" at bounding box center [958, 464] width 613 height 52
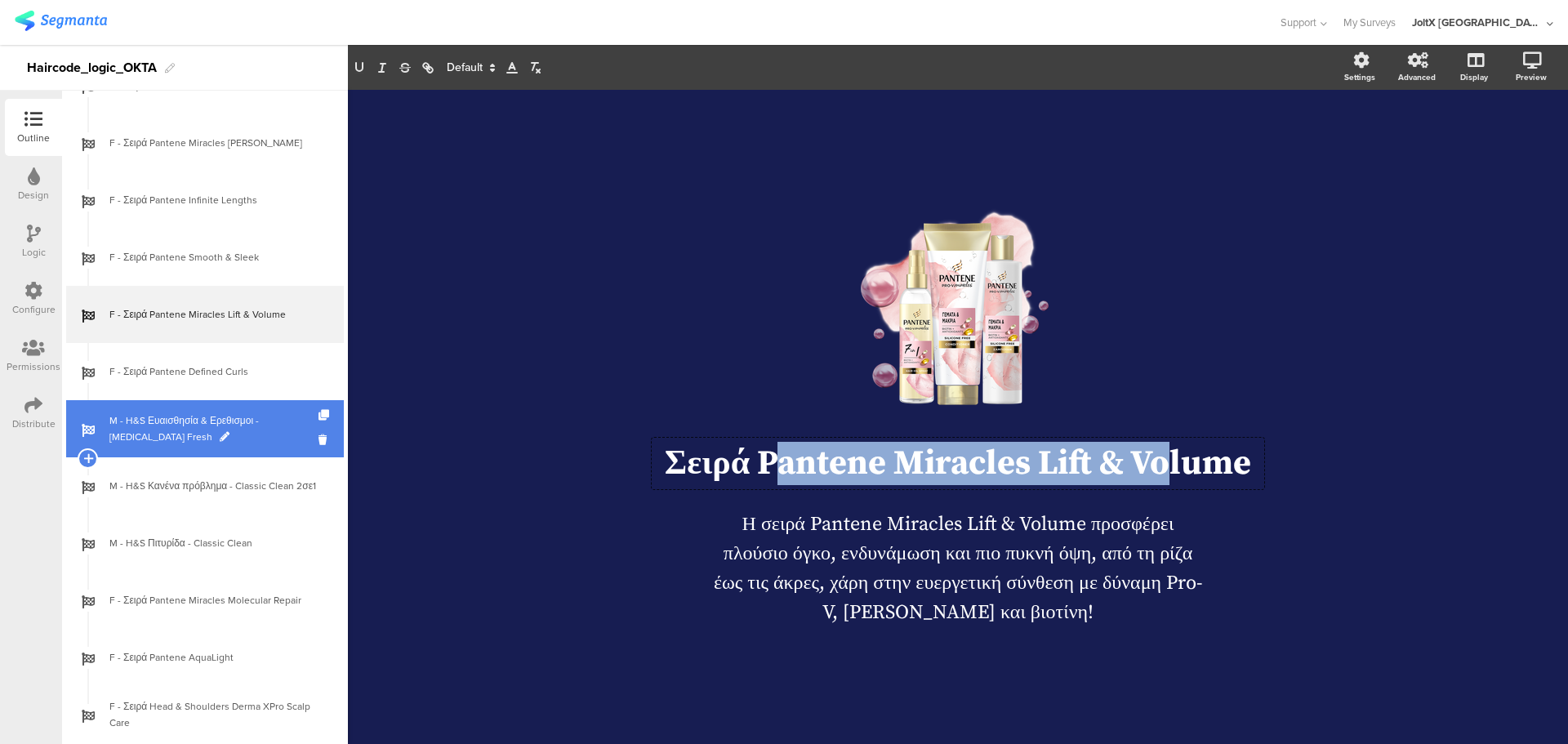
scroll to position [935, 0]
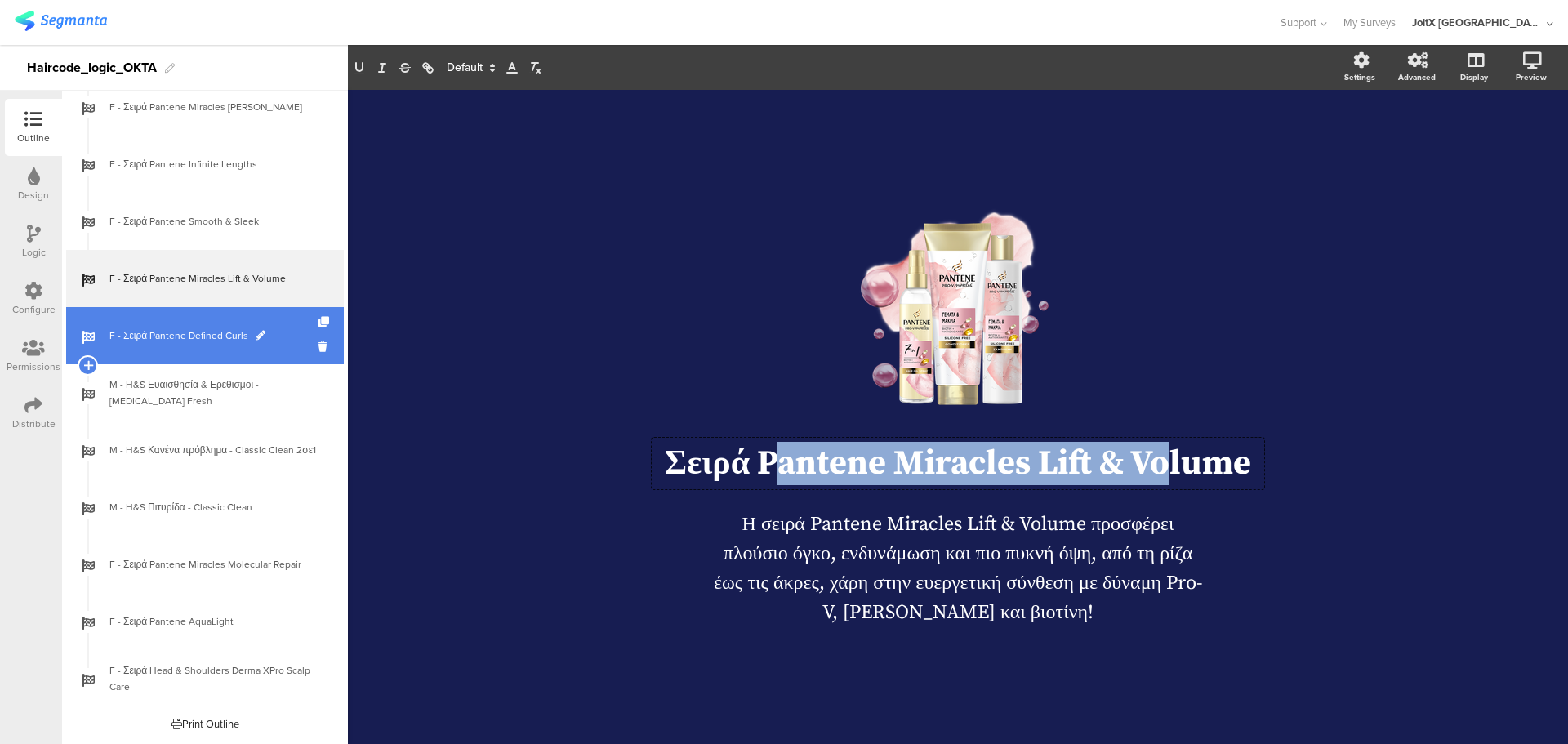
click at [202, 344] on link "F - Σειρά Pantene Defined Curls" at bounding box center [204, 335] width 278 height 58
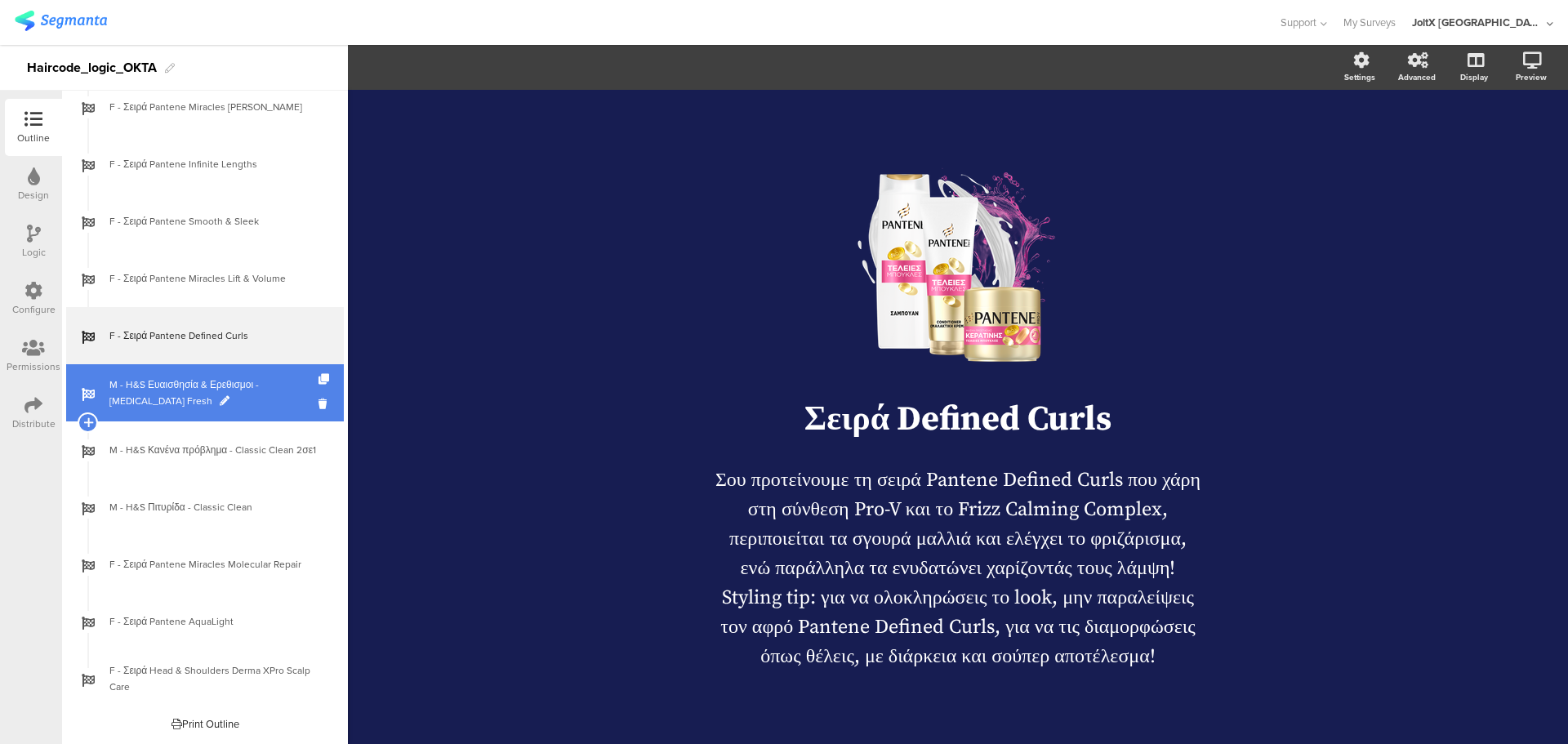
click at [196, 387] on span "M - H&S Ευαισθησία & Ερεθισμοι - [MEDICAL_DATA] Fresh" at bounding box center [214, 392] width 209 height 33
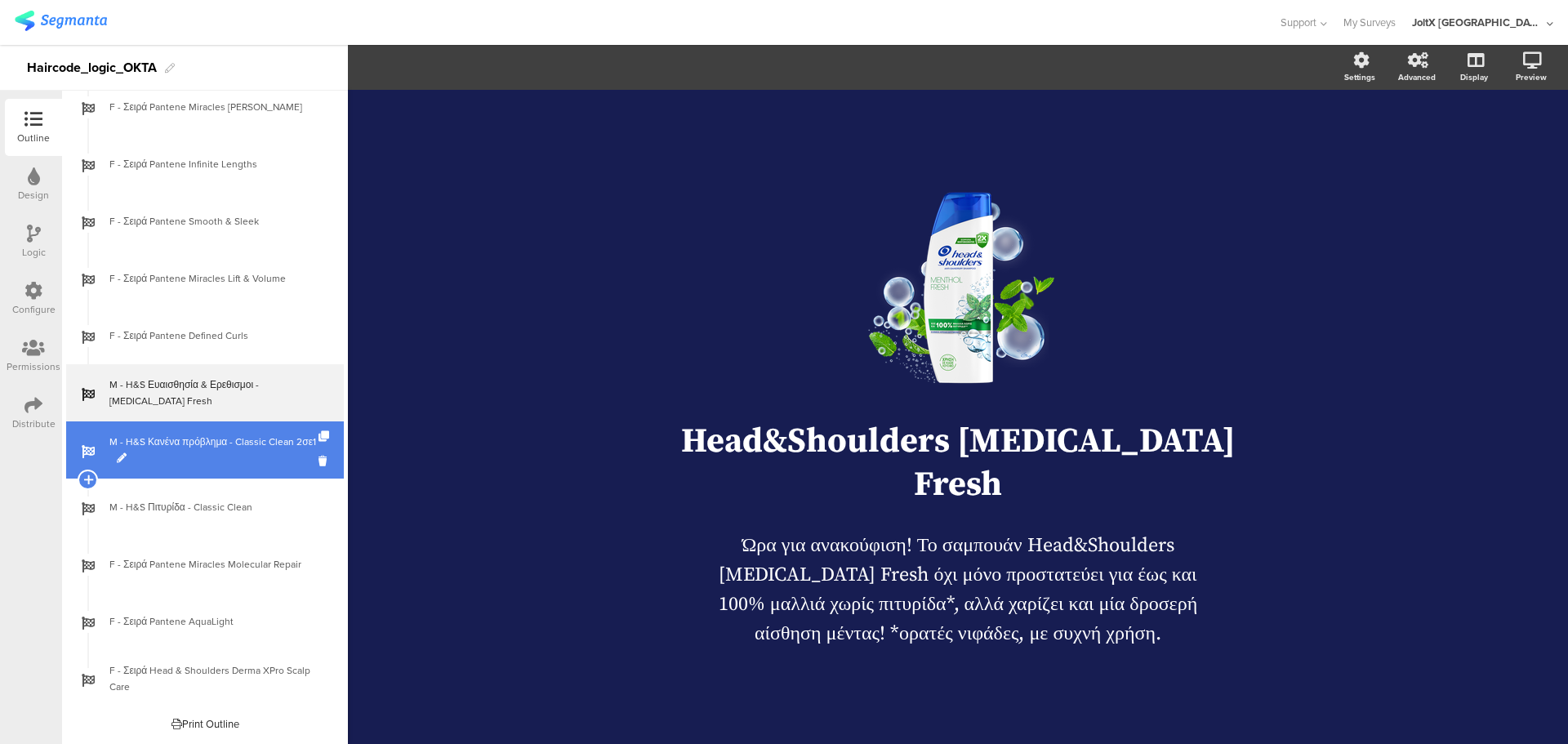
click at [209, 454] on span "M - H&S Κανένα πρόβλημα - Classic Clean 2σε1" at bounding box center [214, 450] width 209 height 33
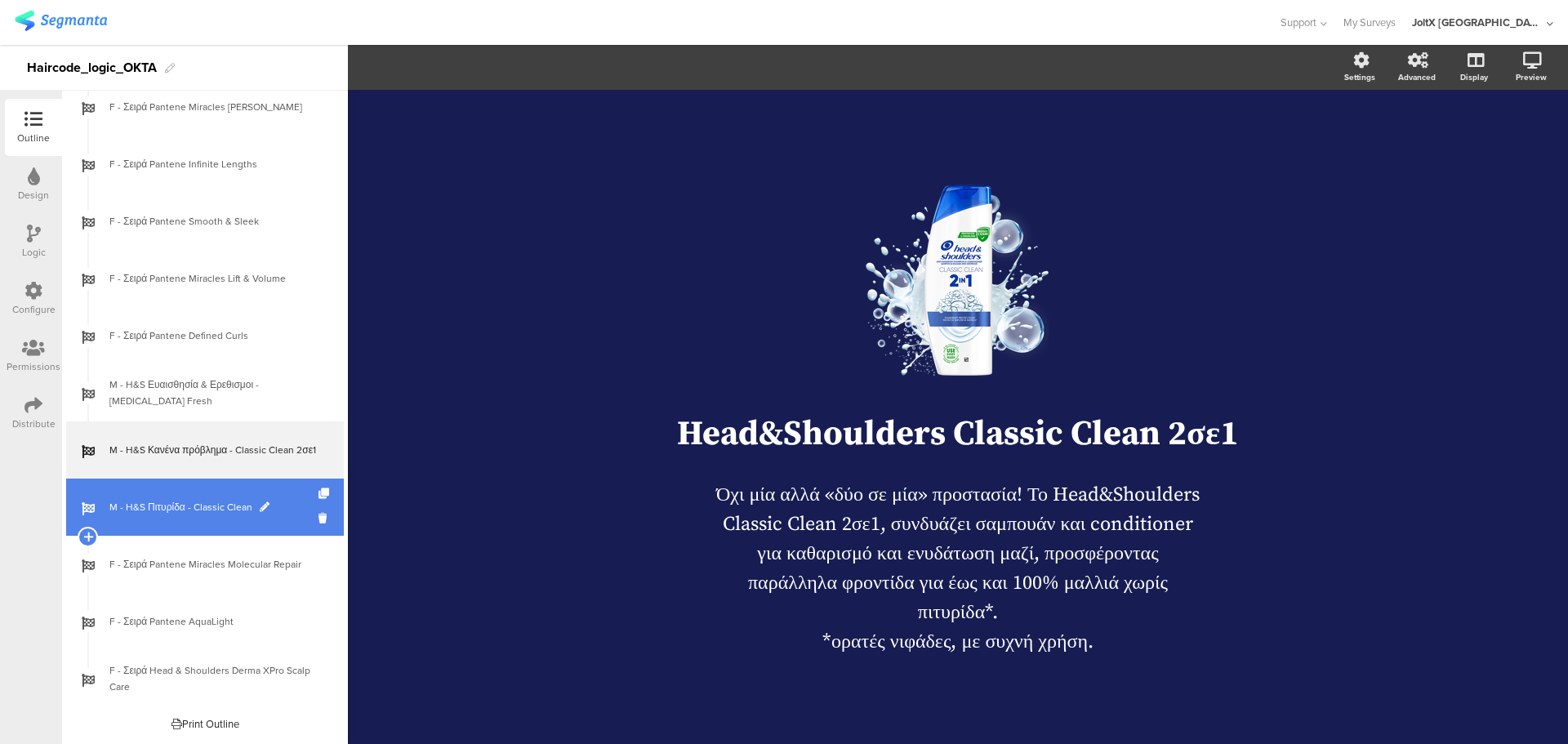
click at [209, 504] on span "M - H&S Πιτυρίδα - Classic Clean" at bounding box center [214, 507] width 209 height 17
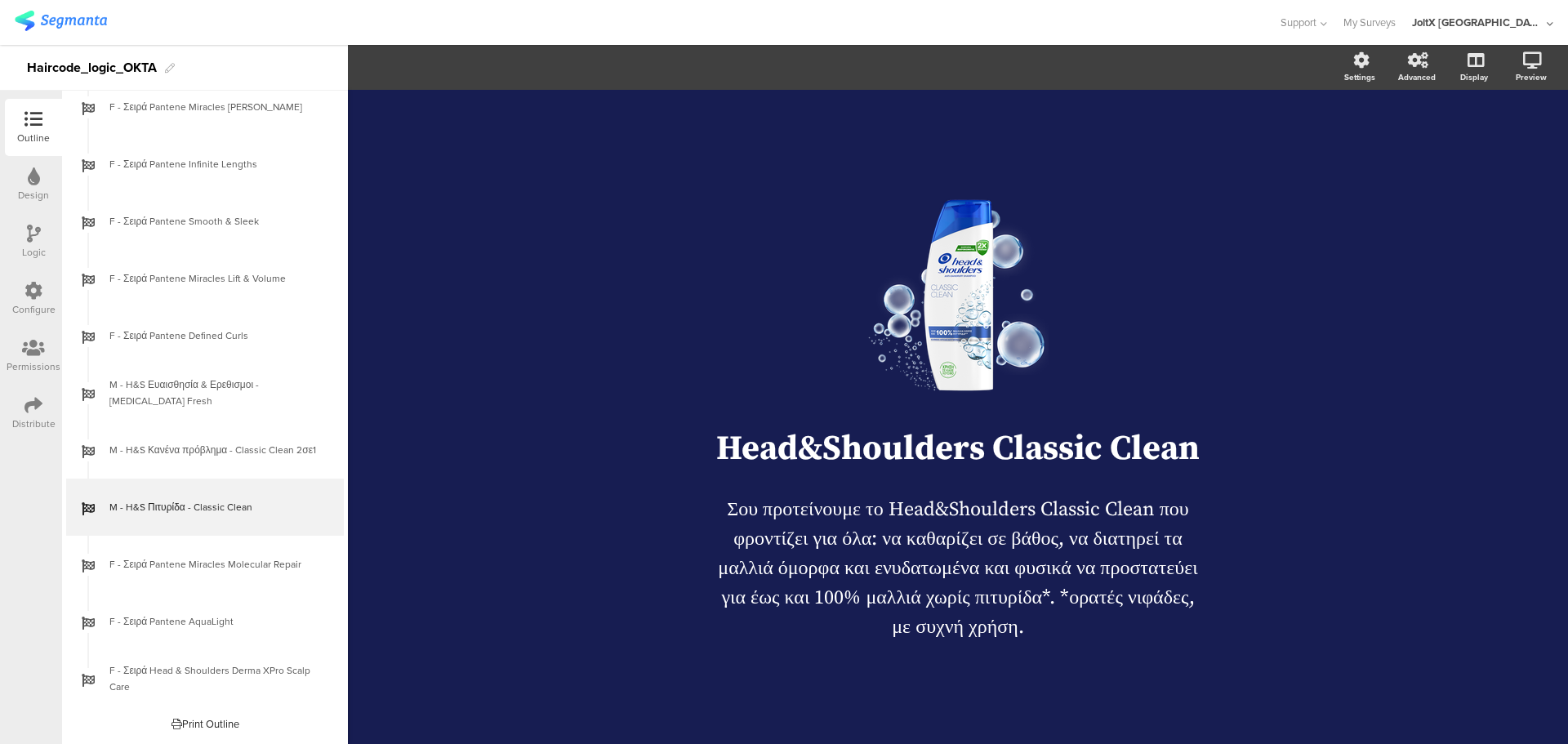
click at [26, 267] on div "Logic" at bounding box center [33, 241] width 58 height 58
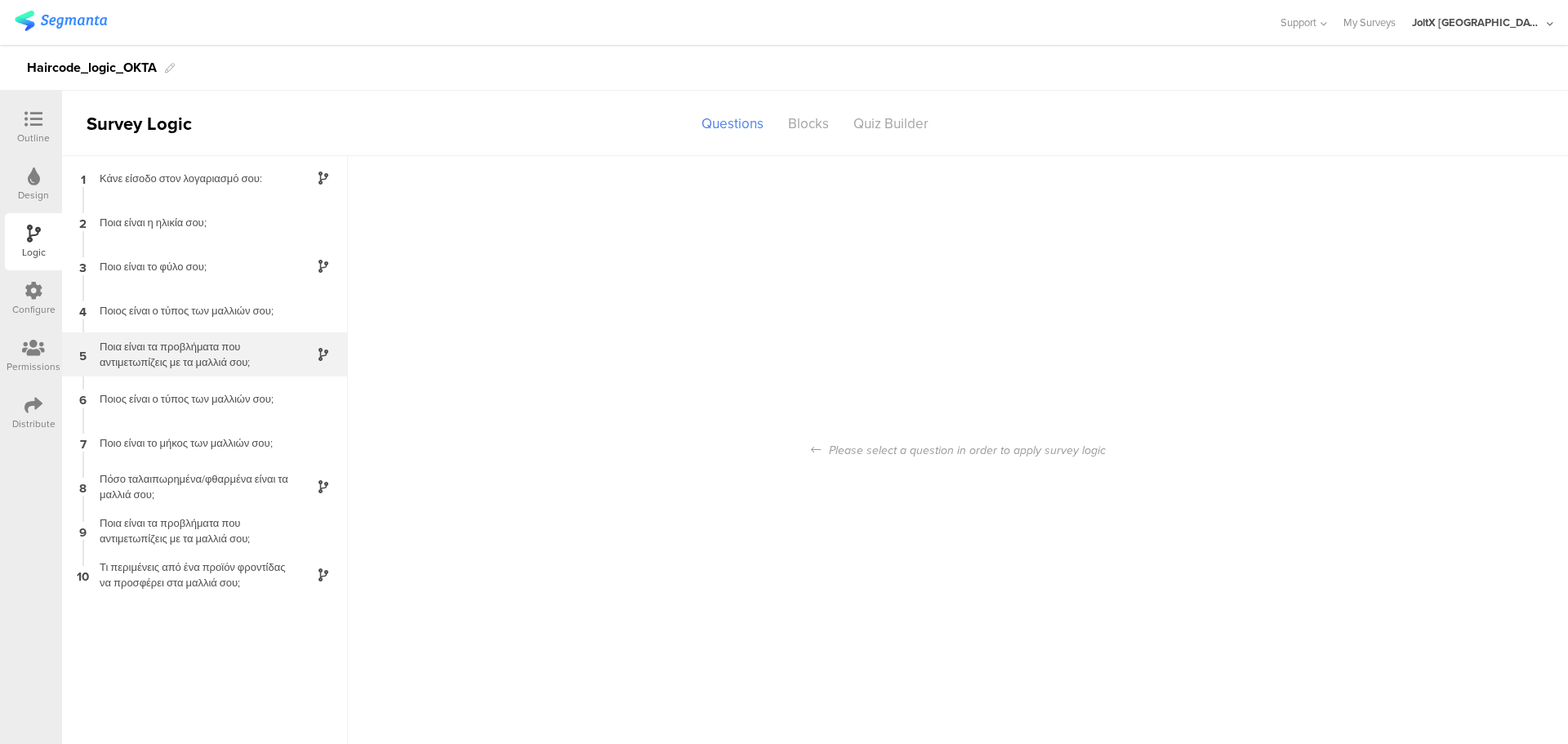
click at [177, 373] on div "5 Ποια είναι τα προβλήματα που αντιμετωπίζεις με τα μαλλιά σου;" at bounding box center [204, 354] width 286 height 44
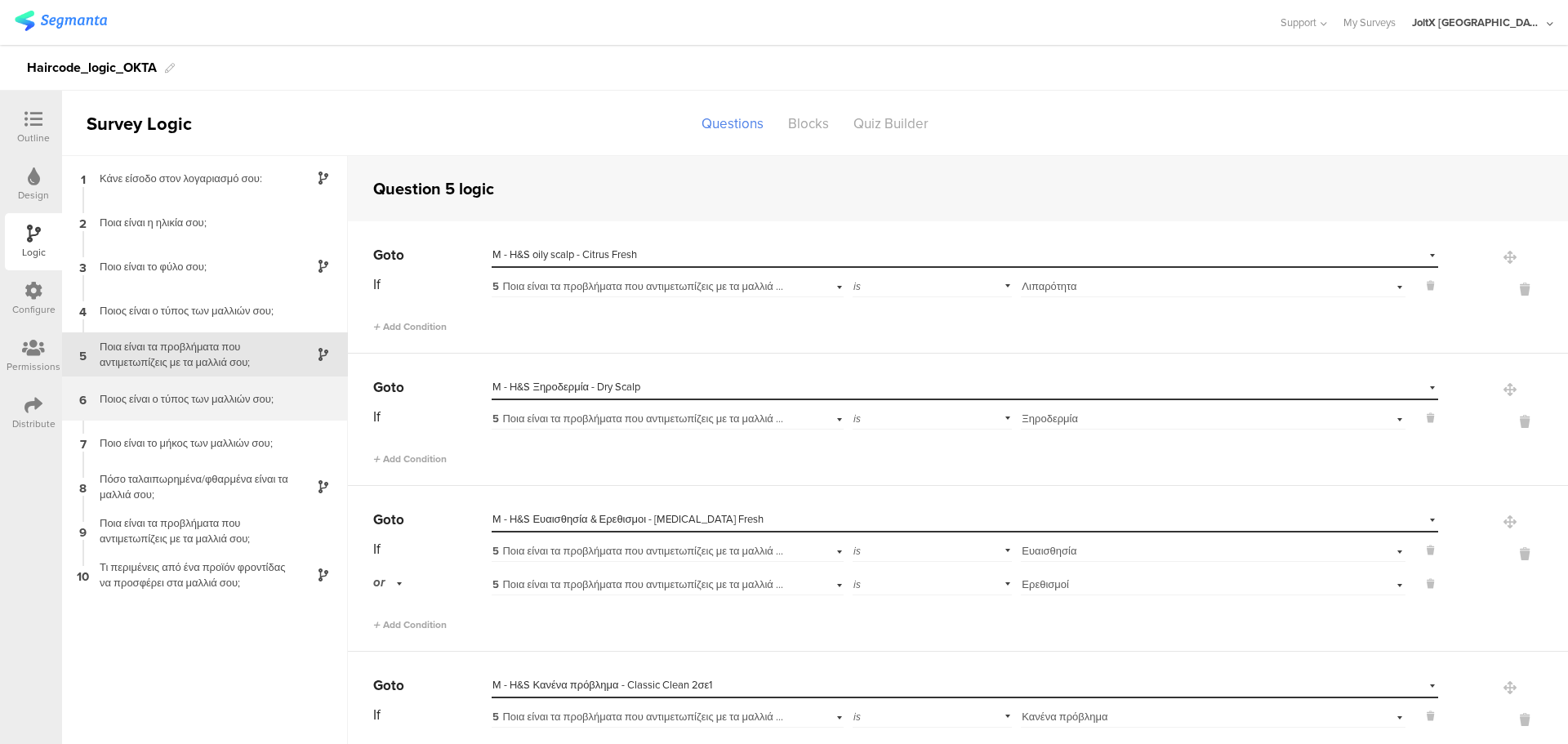
click at [198, 404] on div "Ποιος είναι ο τύπος των μαλλιών σου;" at bounding box center [192, 399] width 204 height 16
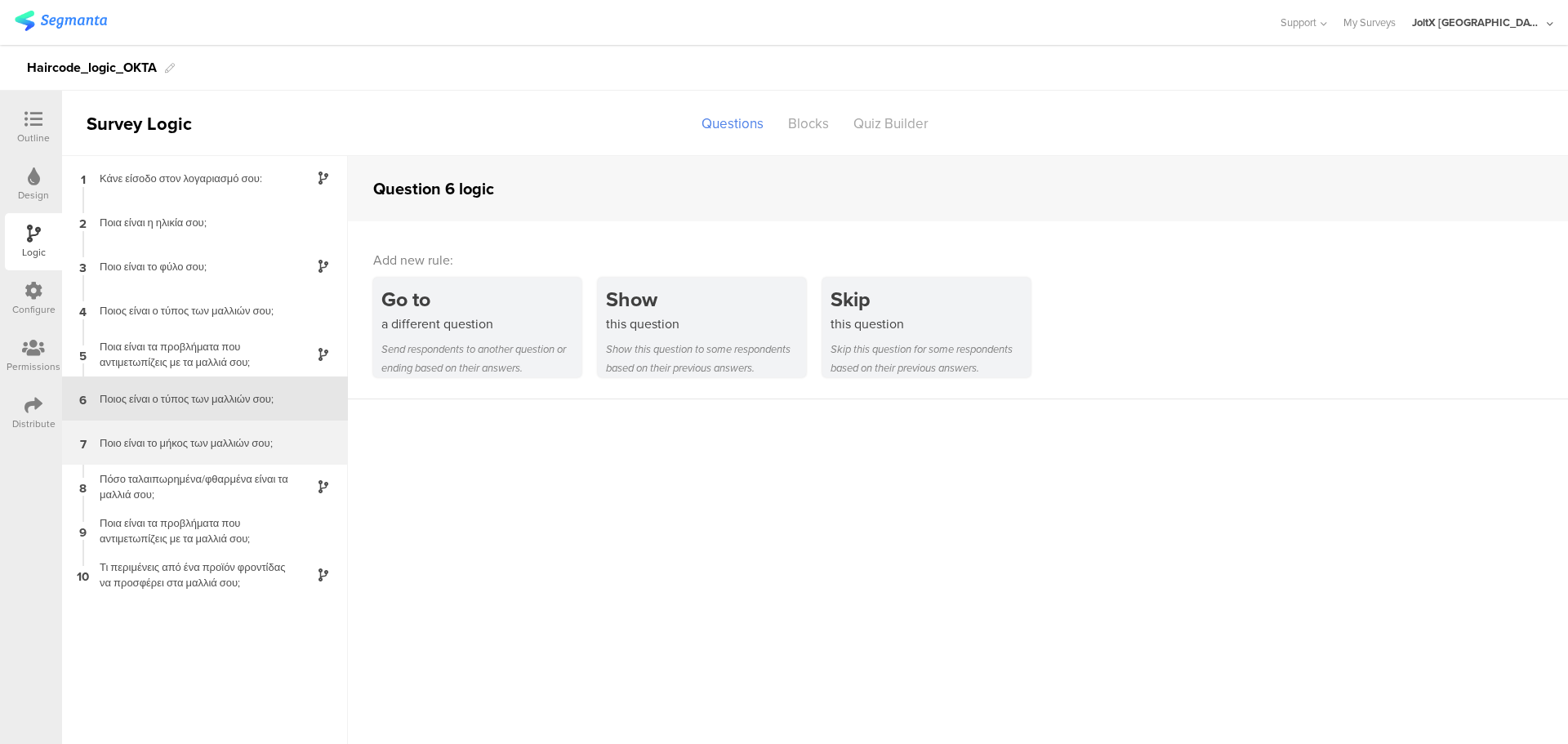
click at [198, 442] on div "Ποιο είναι το μήκος των μαλλιών σου;" at bounding box center [192, 443] width 204 height 16
click at [193, 390] on div "6 Ποιος είναι ο τύπος των μαλλιών σου;" at bounding box center [204, 398] width 286 height 44
click at [190, 426] on div "7 Ποιο είναι το μήκος των μαλλιών σου;" at bounding box center [204, 442] width 286 height 44
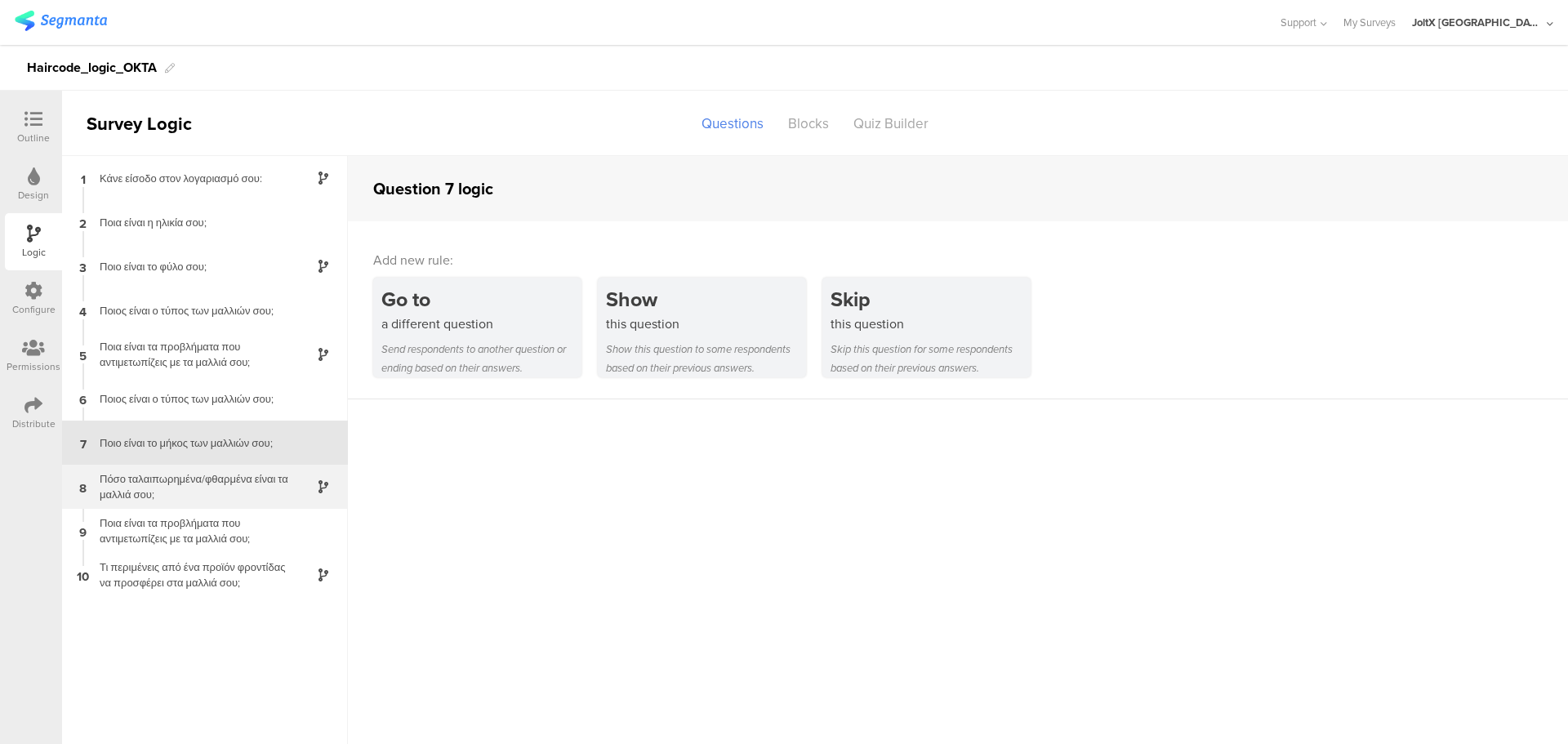
click at [192, 470] on div "8 Πόσο ταλαιπωρημένα/φθαρμένα είναι τα μαλλιά σου;" at bounding box center [204, 486] width 286 height 44
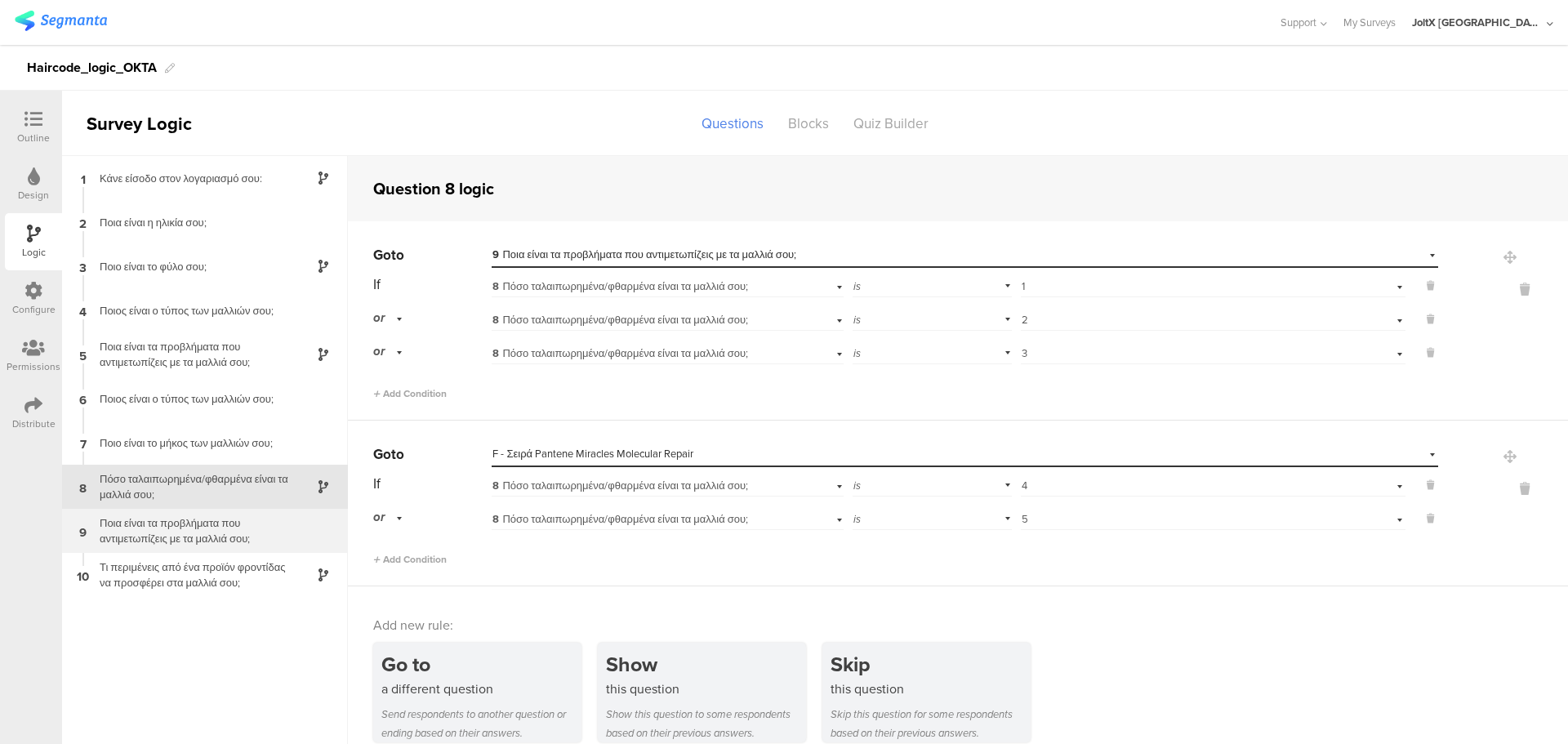
scroll to position [20, 0]
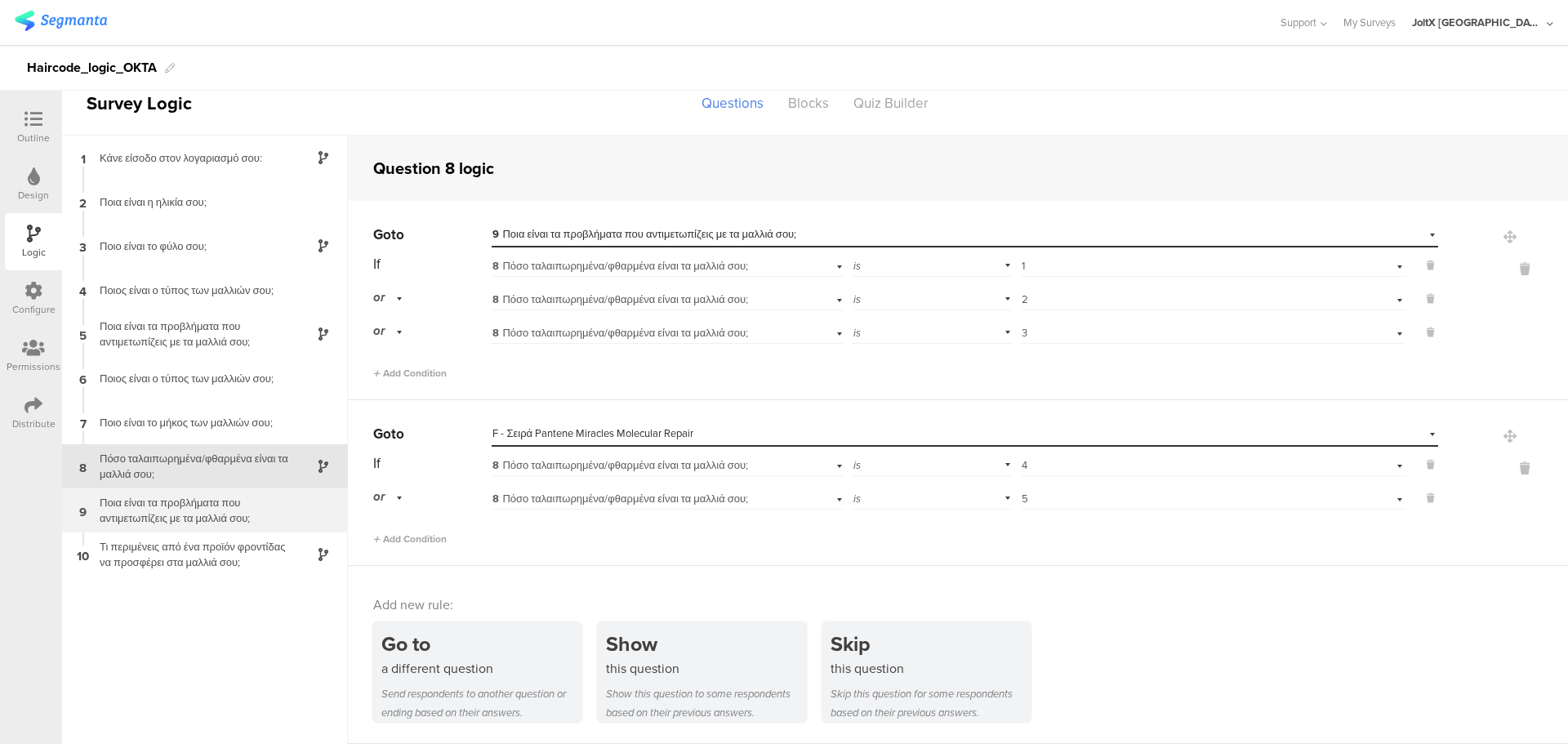
click at [228, 506] on div "Ποια είναι τα προβλήματα που αντιμετωπίζεις με τα μαλλιά σου;" at bounding box center [192, 510] width 204 height 31
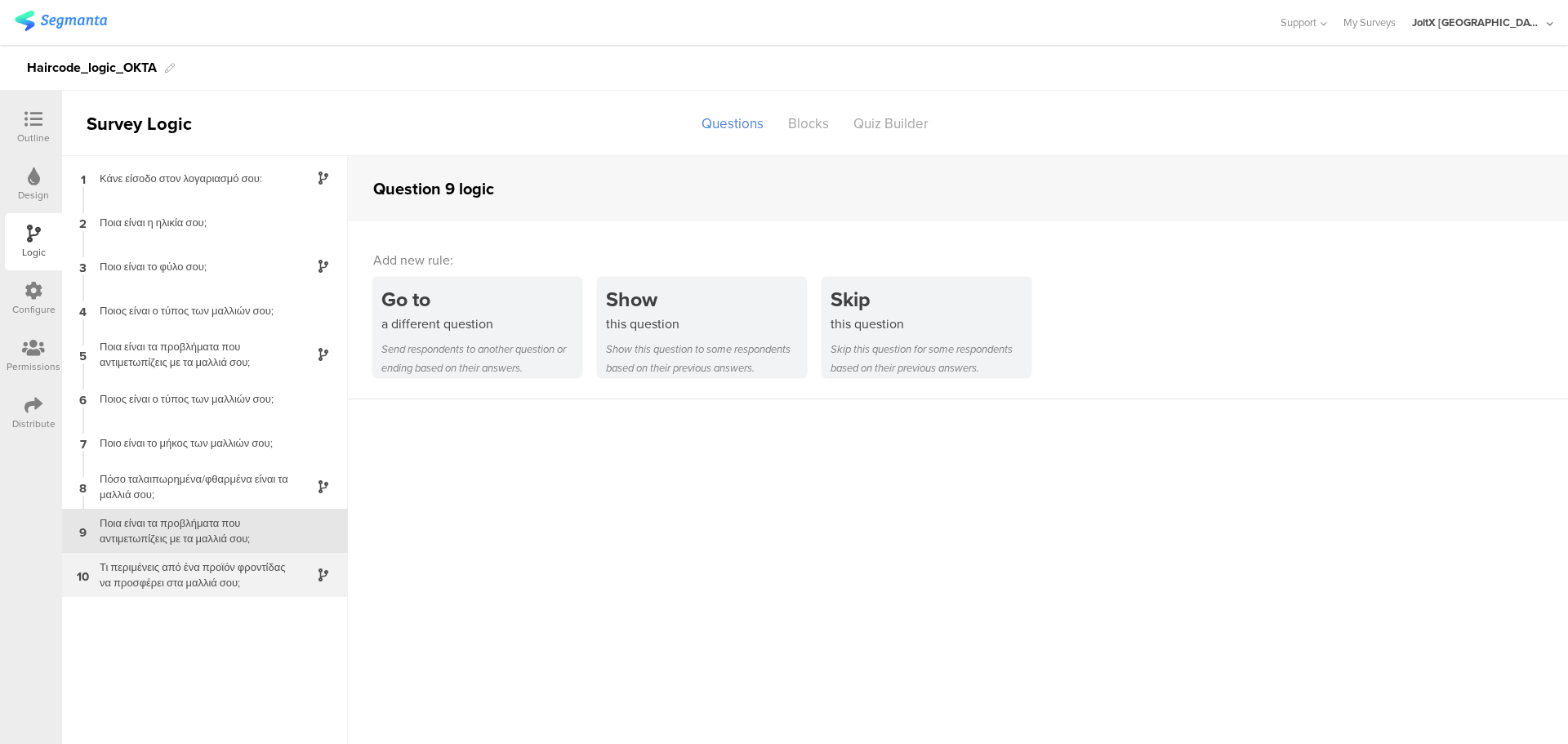
click at [216, 561] on div "Τι περιμένεις από ένα προϊόν φροντίδας να προσφέρει στα μαλλιά σου;" at bounding box center [192, 574] width 204 height 31
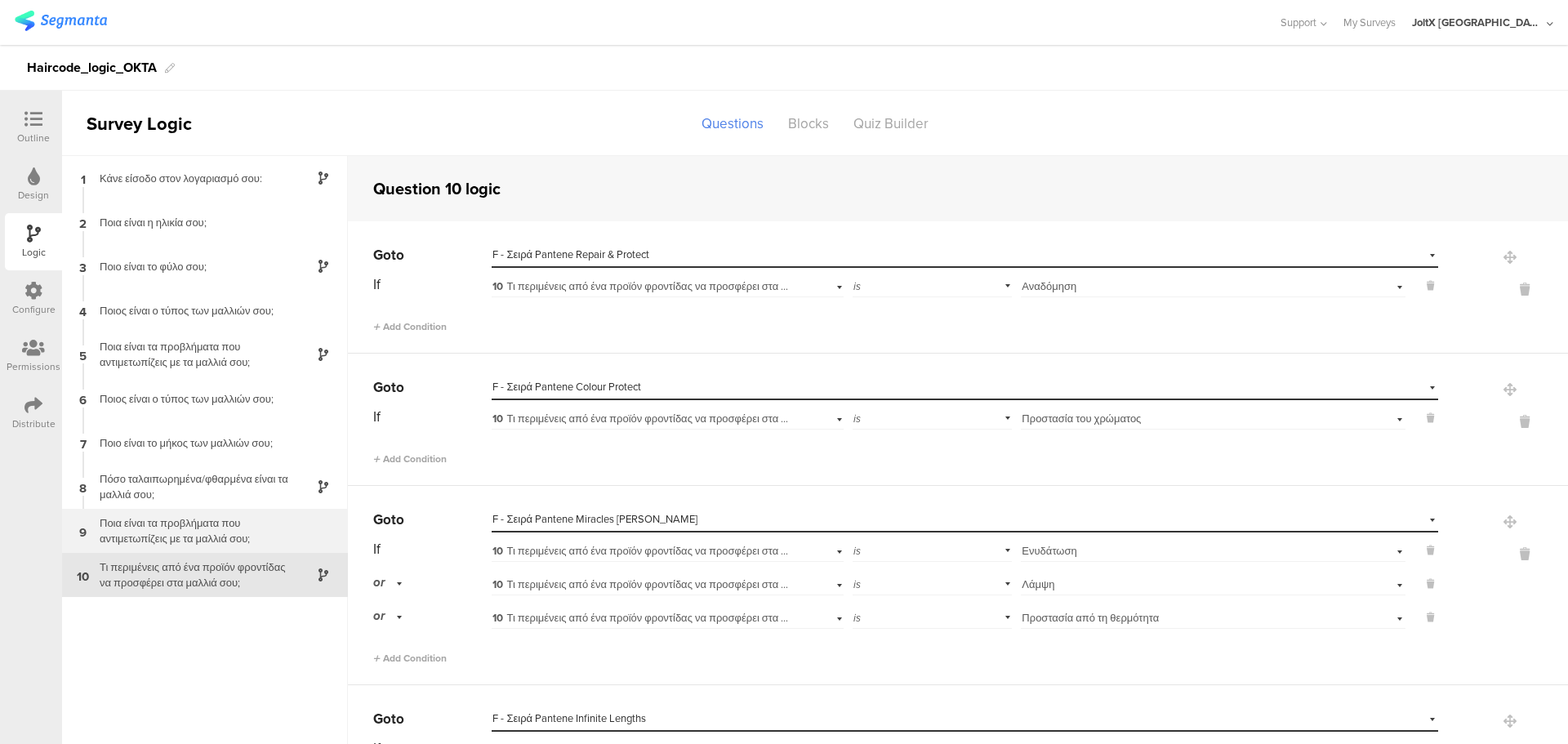
scroll to position [65, 0]
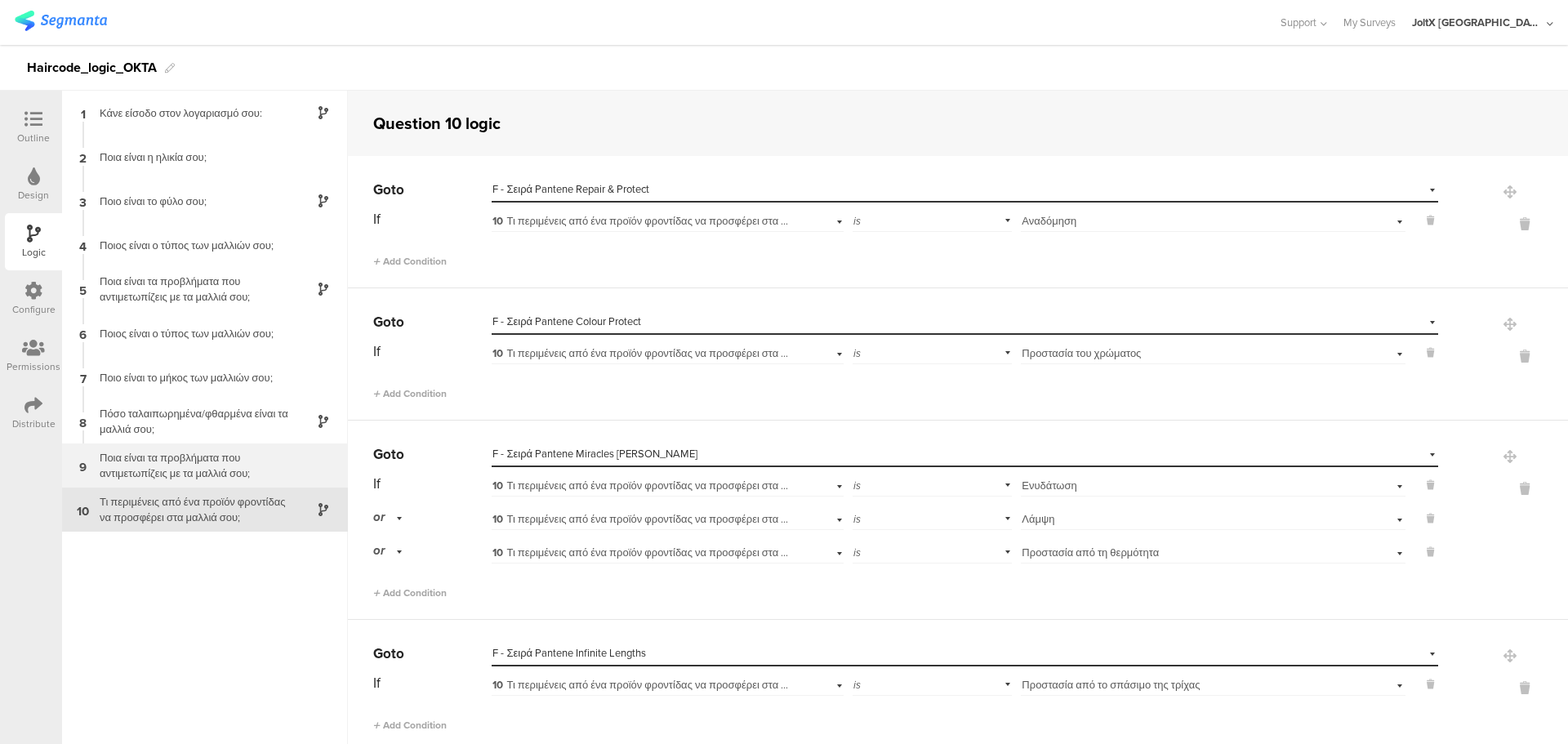
click at [209, 518] on div "Τι περιμένεις από ένα προϊόν φροντίδας να προσφέρει στα μαλλιά σου;" at bounding box center [192, 509] width 204 height 31
click at [216, 466] on div "Ποια είναι τα προβλήματα που αντιμετωπίζεις με τα μαλλιά σου;" at bounding box center [192, 465] width 204 height 31
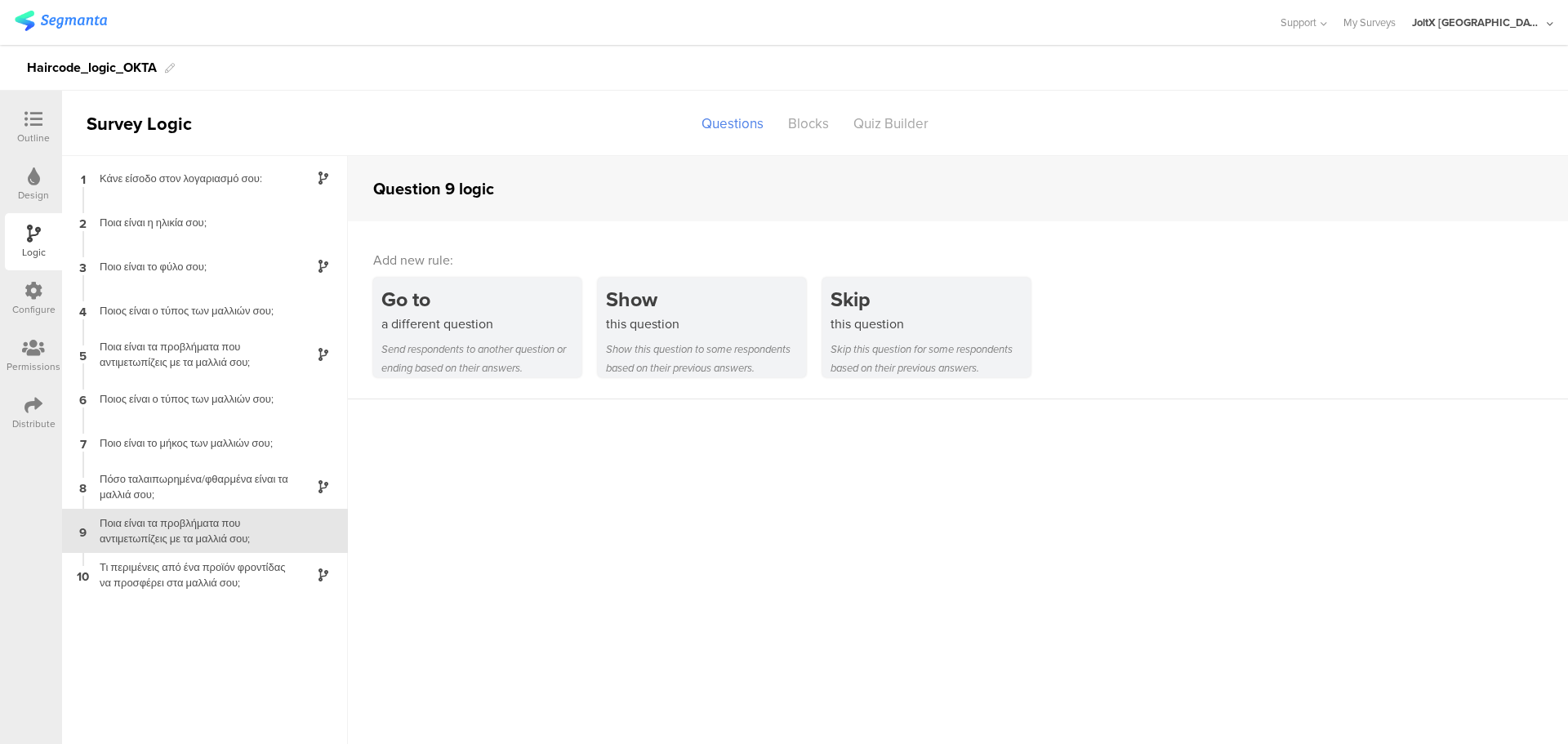
click at [220, 545] on div "Ποια είναι τα προβλήματα που αντιμετωπίζεις με τα μαλλιά σου;" at bounding box center [192, 530] width 204 height 31
click at [215, 575] on div "Τι περιμένεις από ένα προϊόν φροντίδας να προσφέρει στα μαλλιά σου;" at bounding box center [192, 574] width 204 height 31
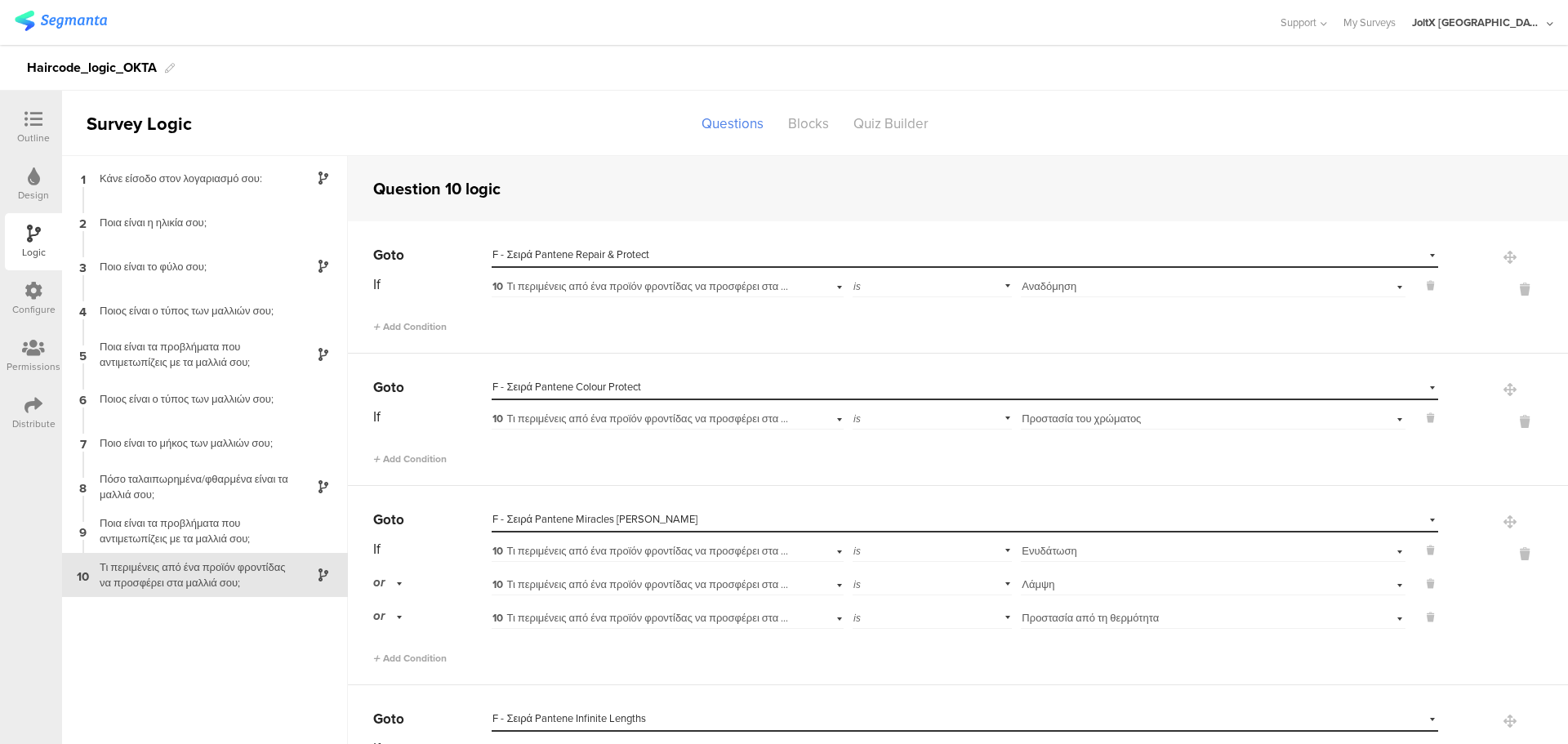
scroll to position [65, 0]
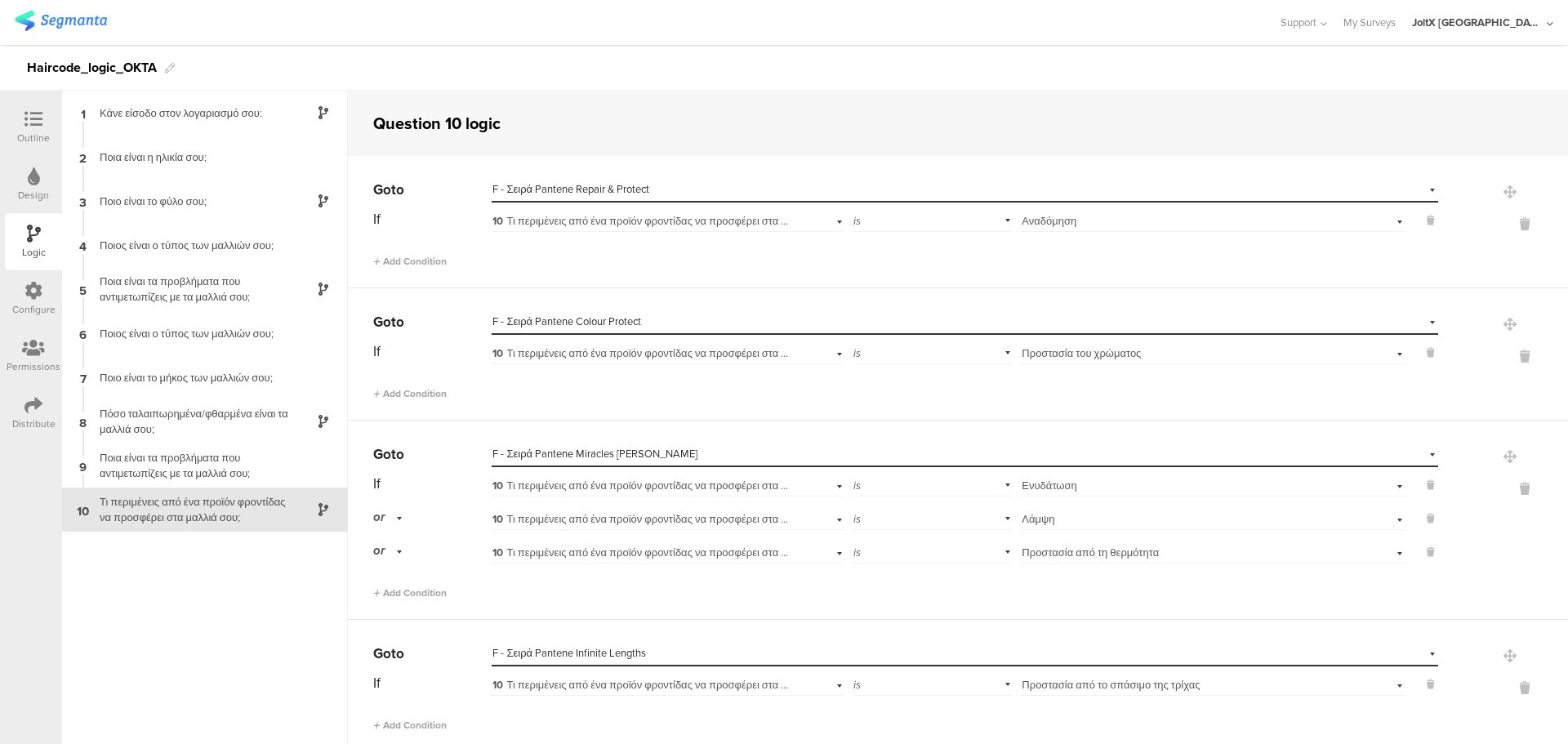
click at [35, 126] on icon at bounding box center [33, 119] width 18 height 18
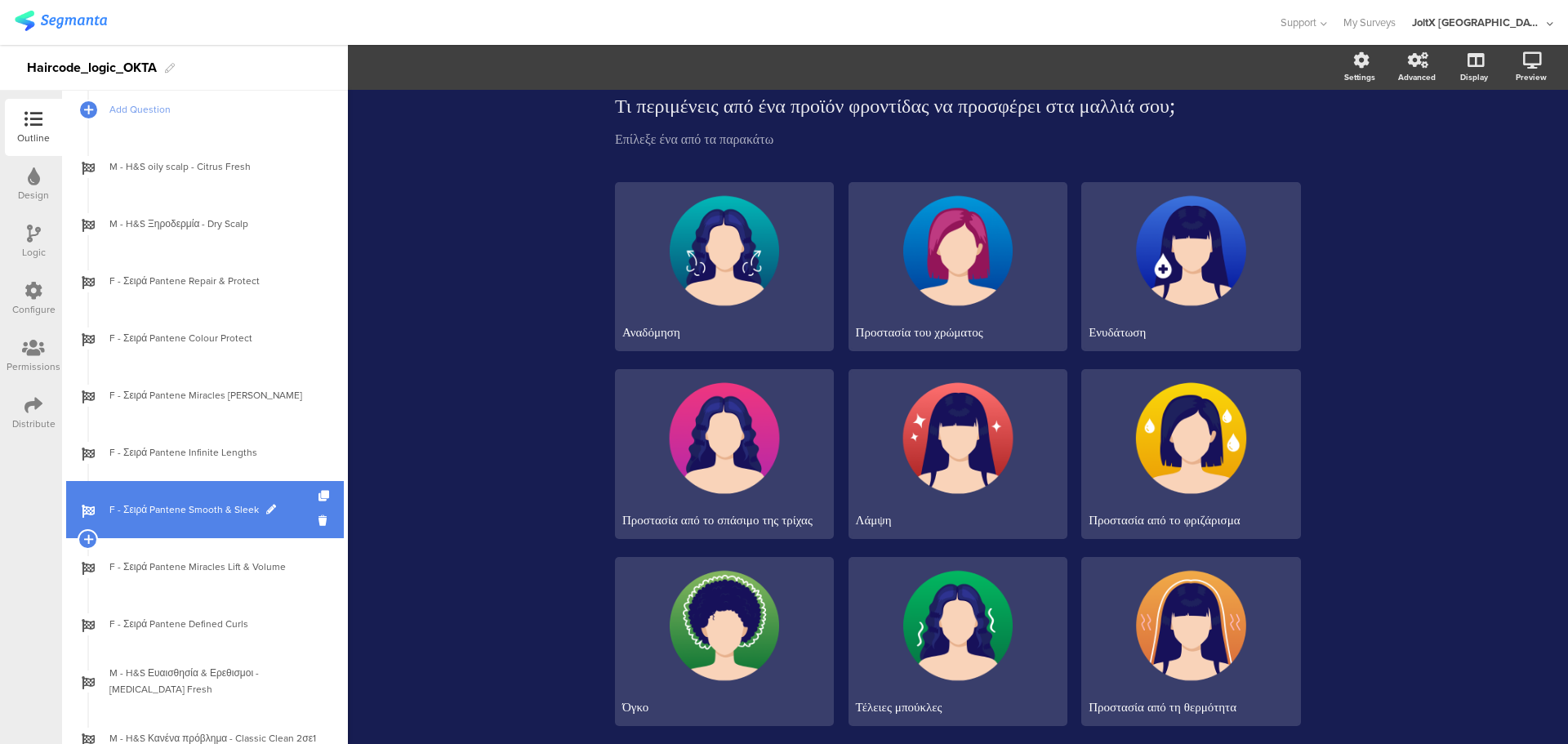
scroll to position [690, 0]
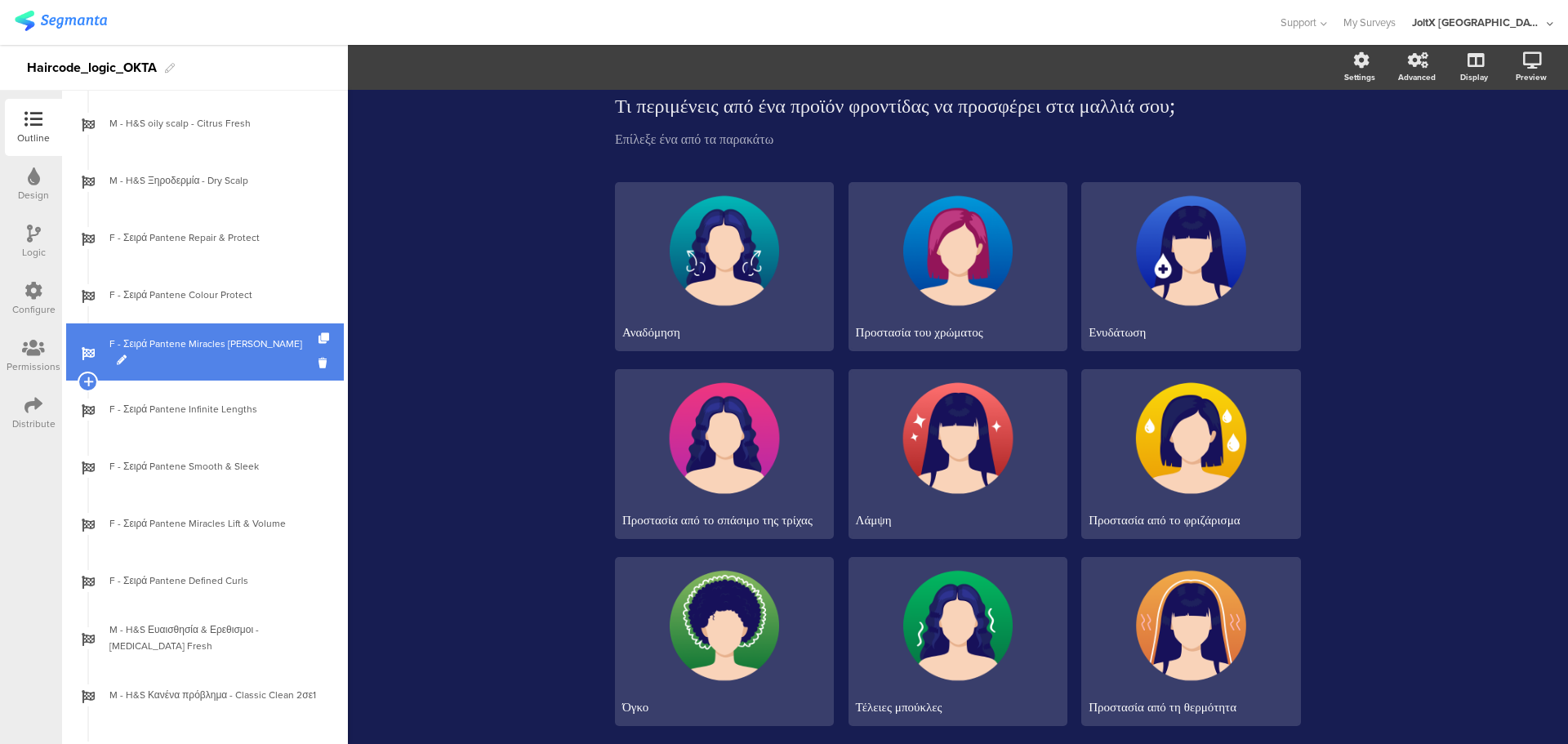
click at [210, 366] on link "F - Σειρά Pantene Miracles [PERSON_NAME]" at bounding box center [204, 352] width 278 height 58
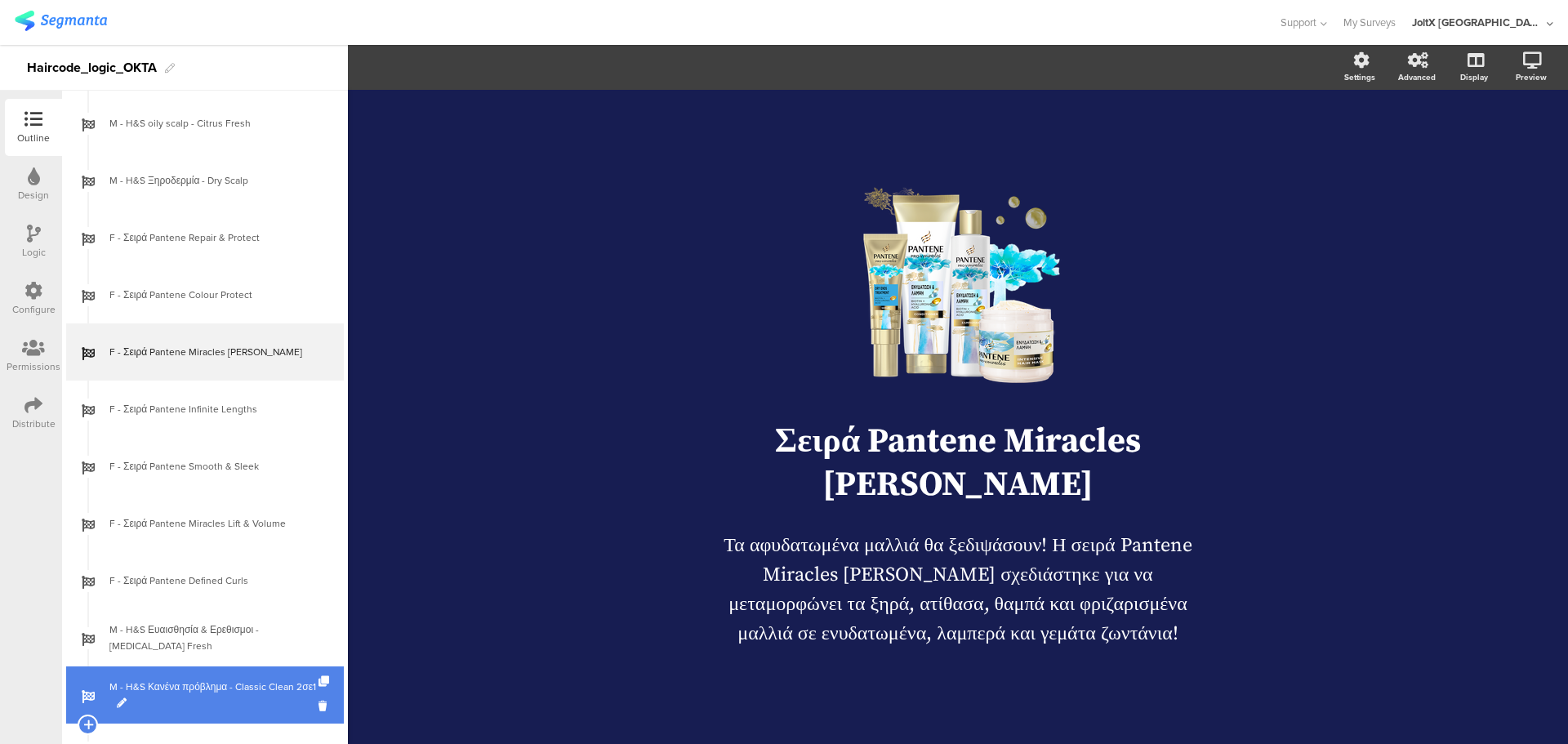
scroll to position [935, 0]
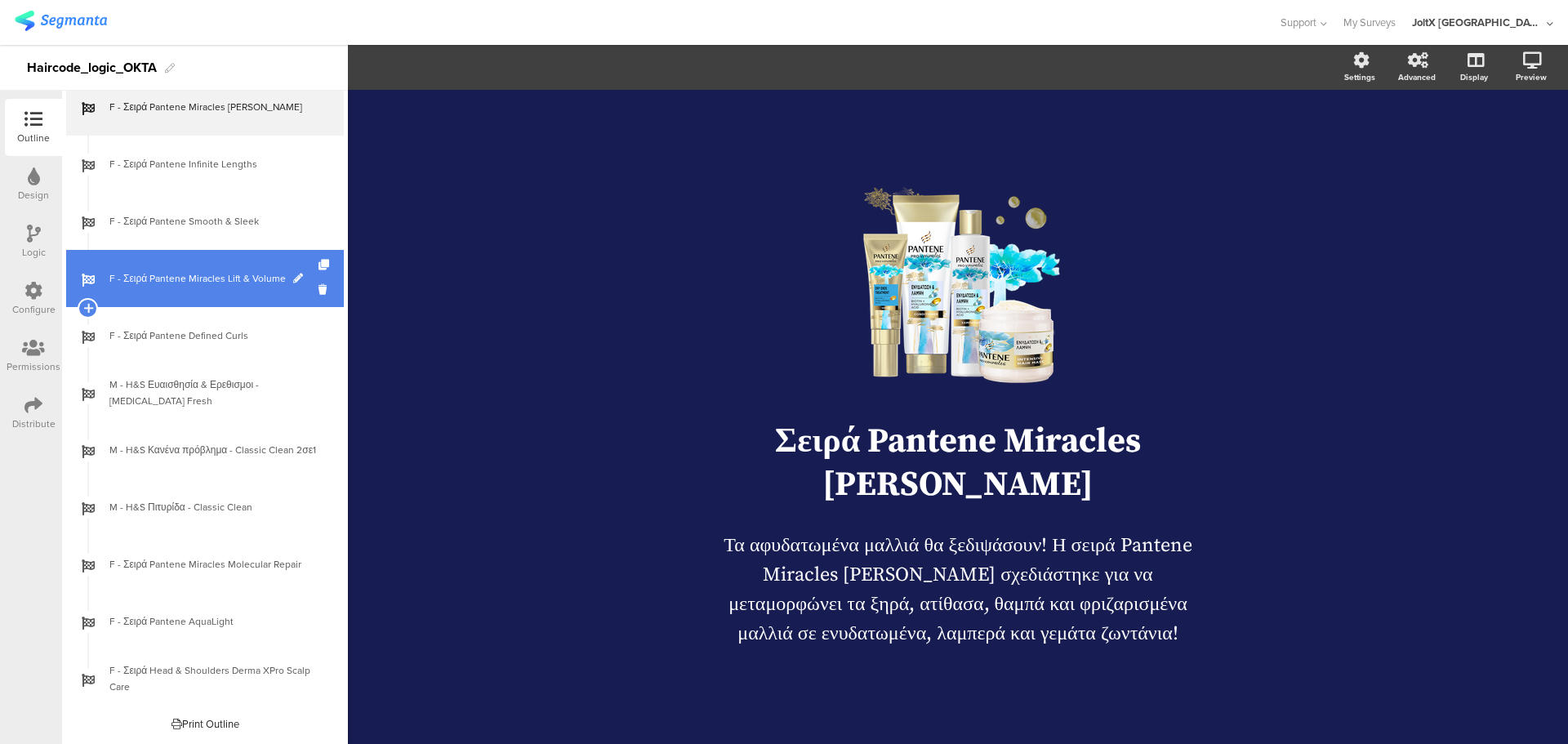
click at [195, 302] on link "F - Σειρά Pantene Miracles Lift & Volume" at bounding box center [204, 278] width 278 height 58
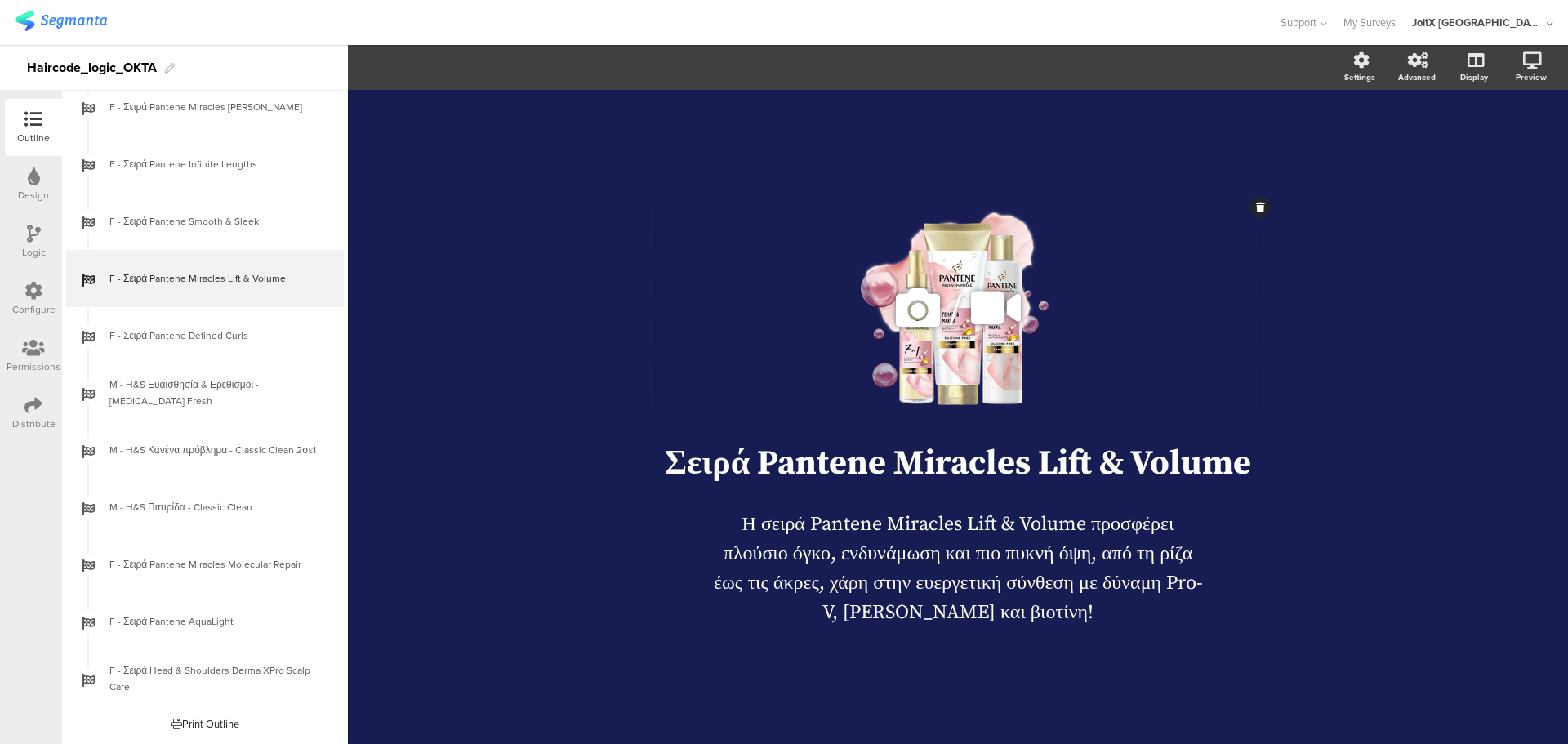
click at [981, 318] on icon at bounding box center [996, 308] width 61 height 56
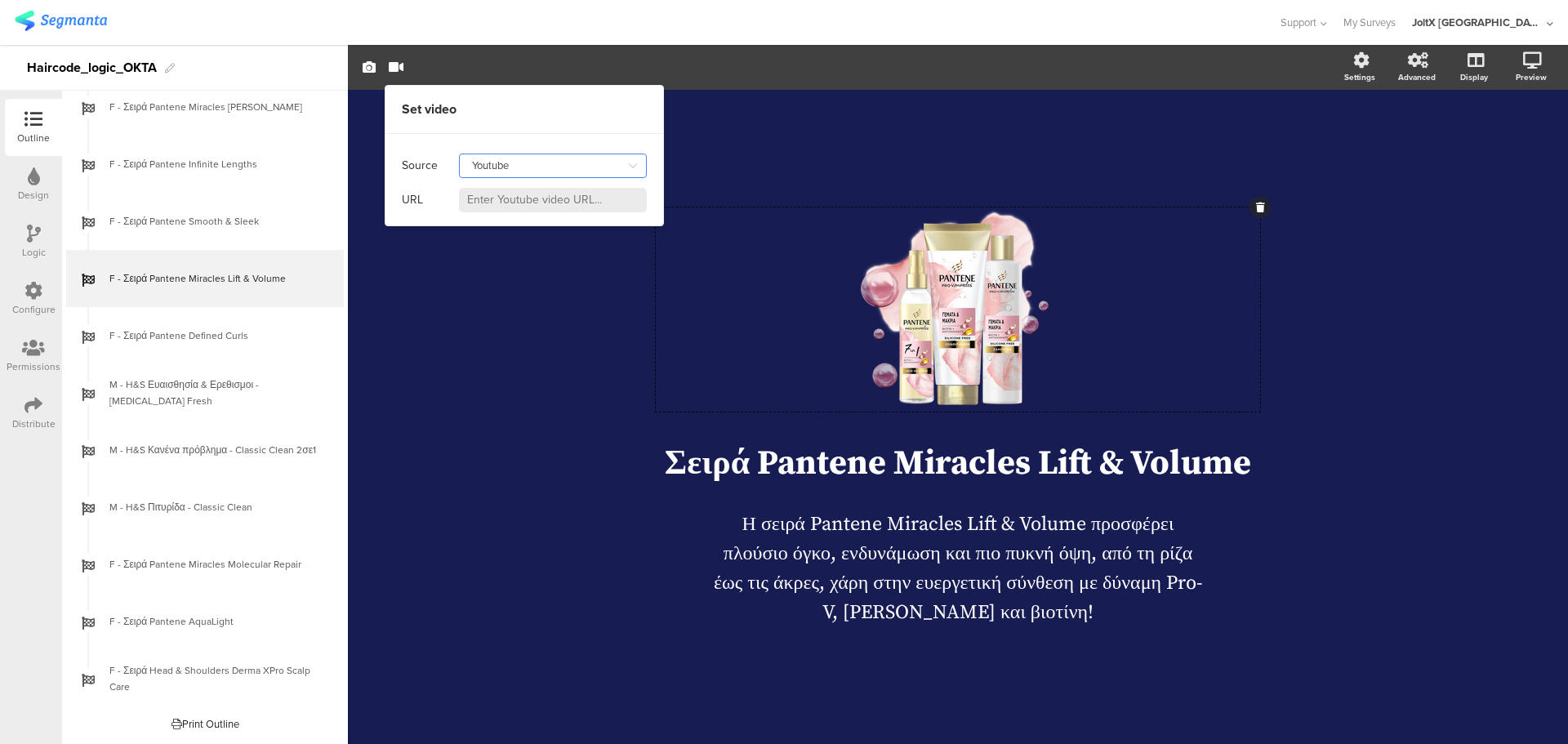
click at [512, 171] on input "Youtube" at bounding box center [552, 165] width 188 height 24
click at [544, 239] on div "Self hosted video" at bounding box center [521, 235] width 88 height 28
type input "Self hosted video"
click at [536, 197] on input at bounding box center [552, 199] width 188 height 24
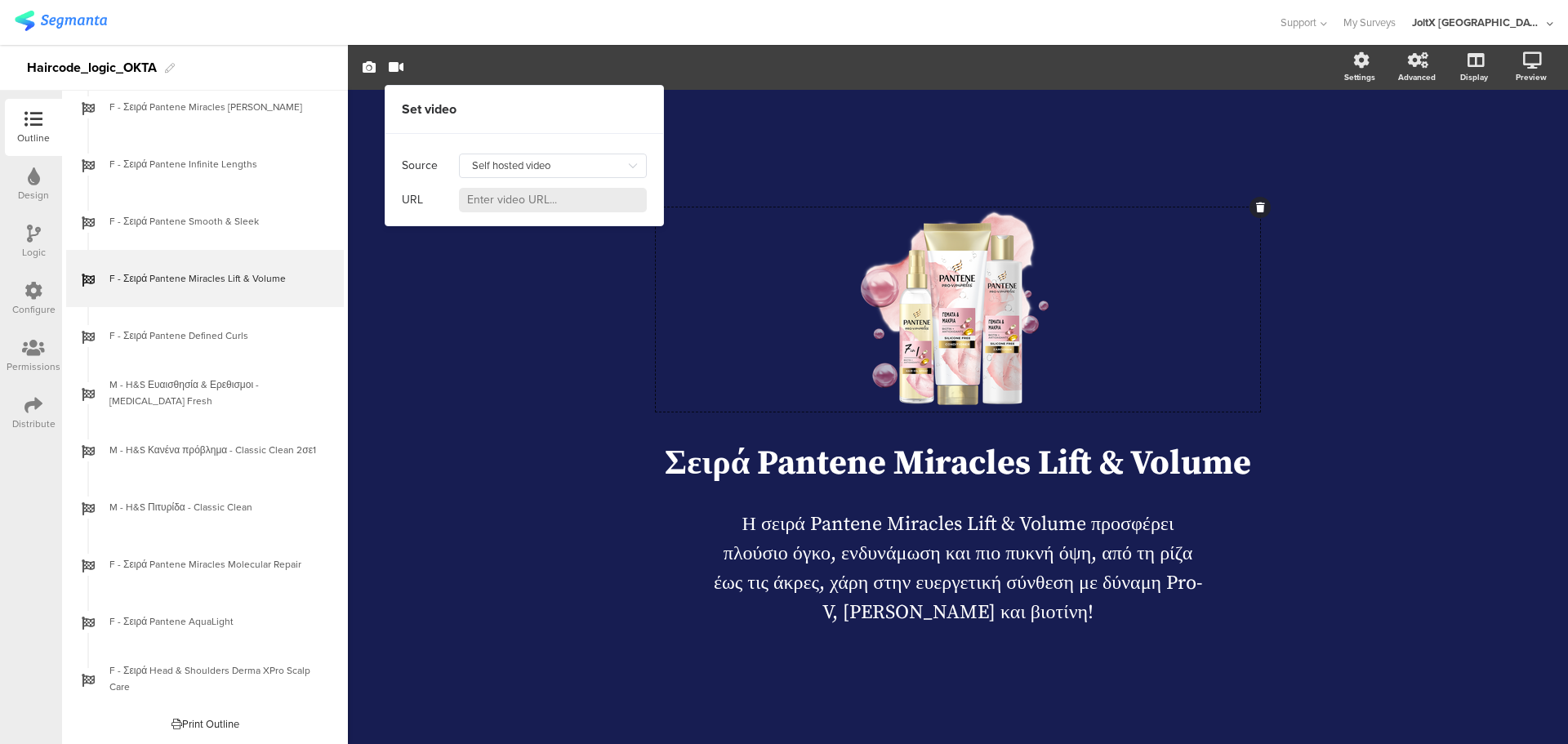
click at [802, 157] on div "/ Σειρά Pantene Miracles Lift & Volume Σειρά Pantene Miracles Lift & Volume Η σ…" at bounding box center [958, 409] width 686 height 637
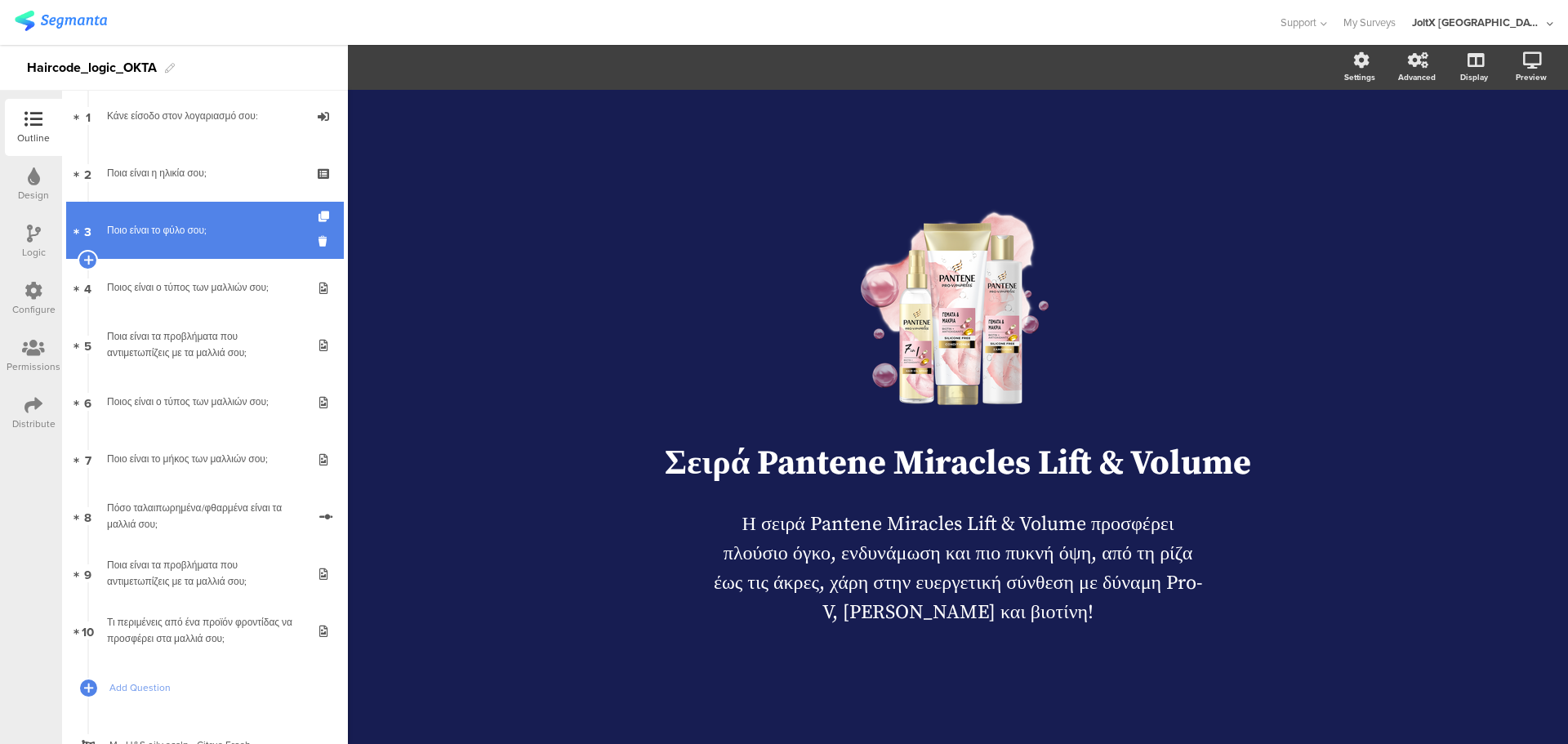
scroll to position [163, 0]
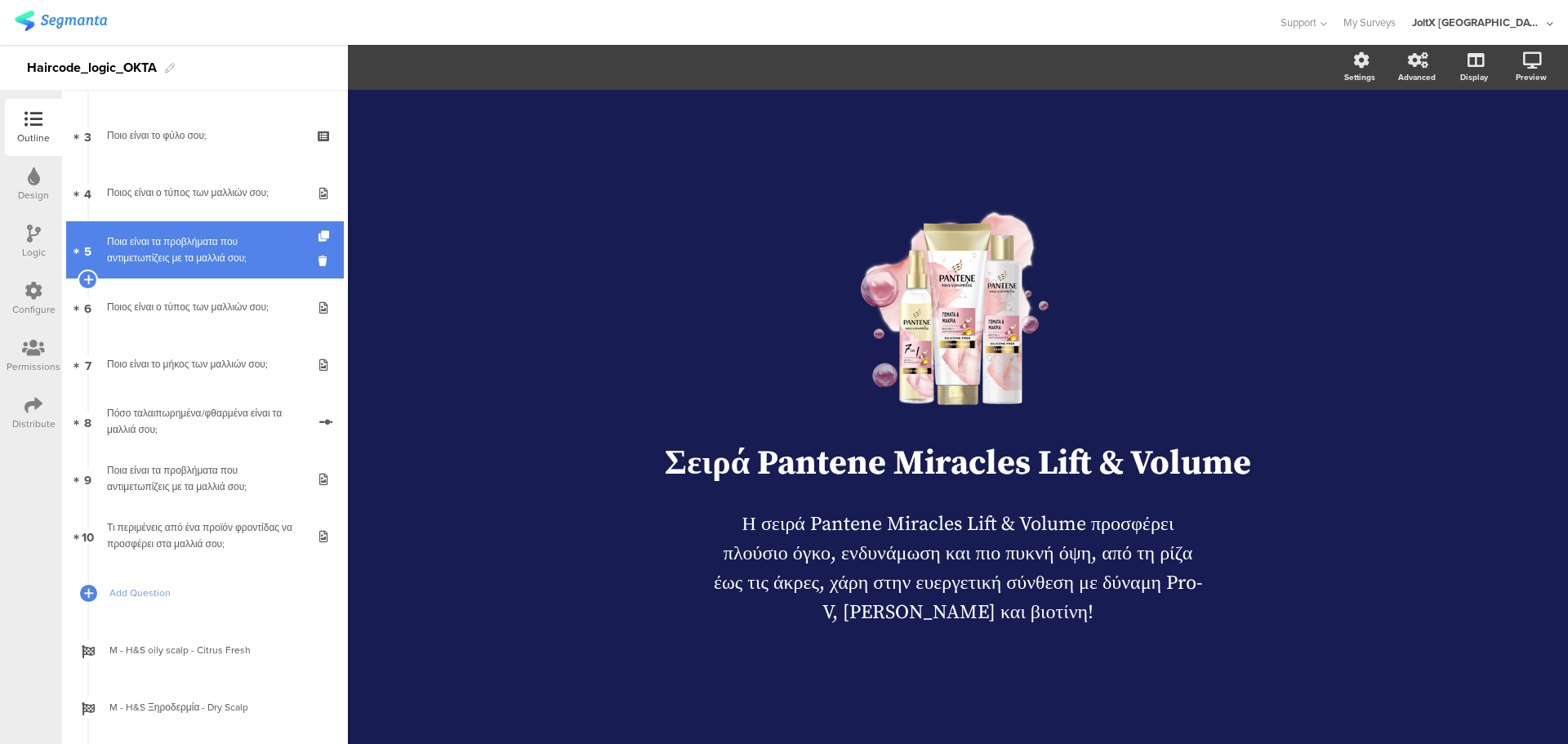
click at [184, 268] on link "5 Ποια είναι τα προβλήματα που αντιμετωπίζεις με τα μαλλιά σου;" at bounding box center [204, 249] width 278 height 58
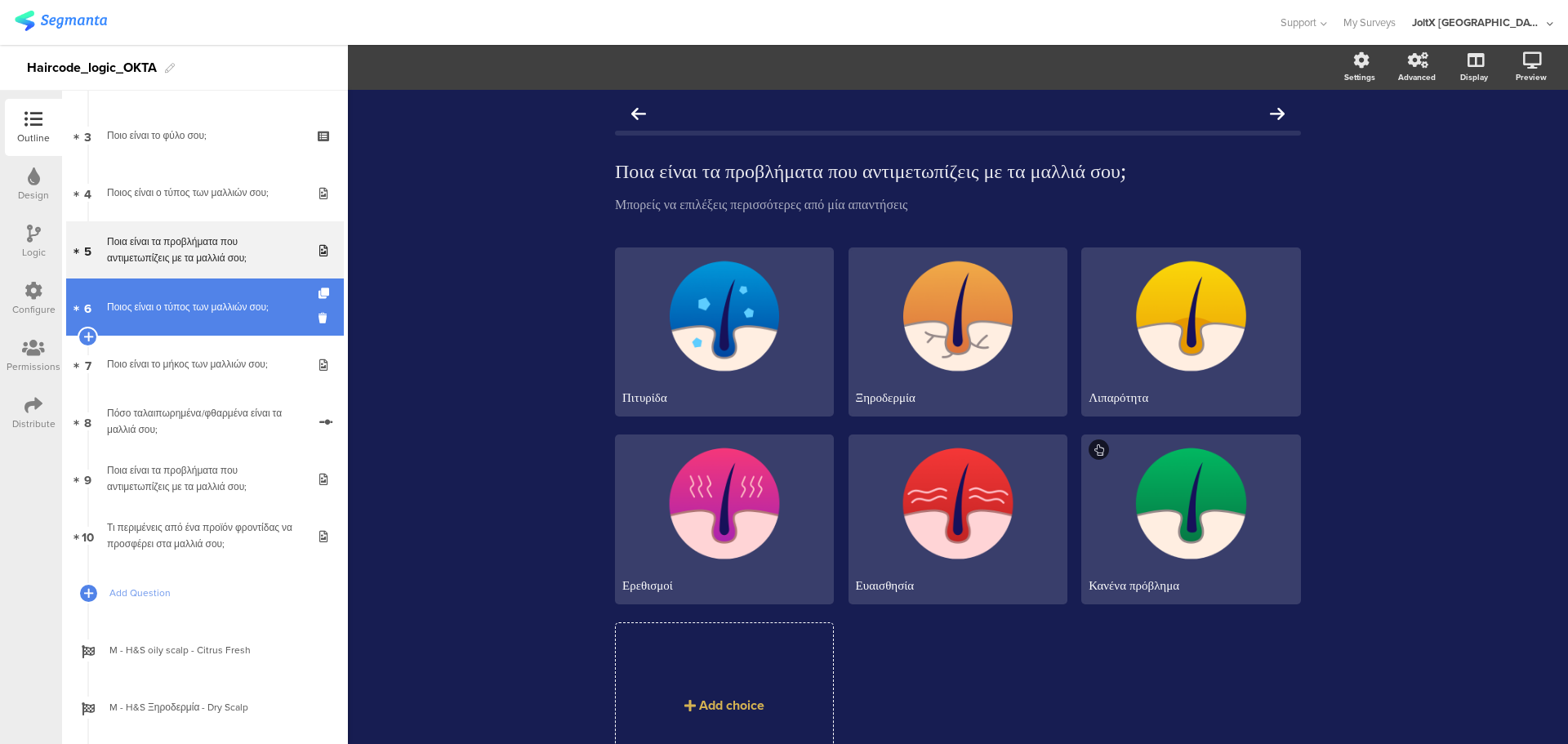
click at [194, 326] on link "6 Ποιος είναι ο τύπος των μαλλιών σου;" at bounding box center [204, 307] width 278 height 58
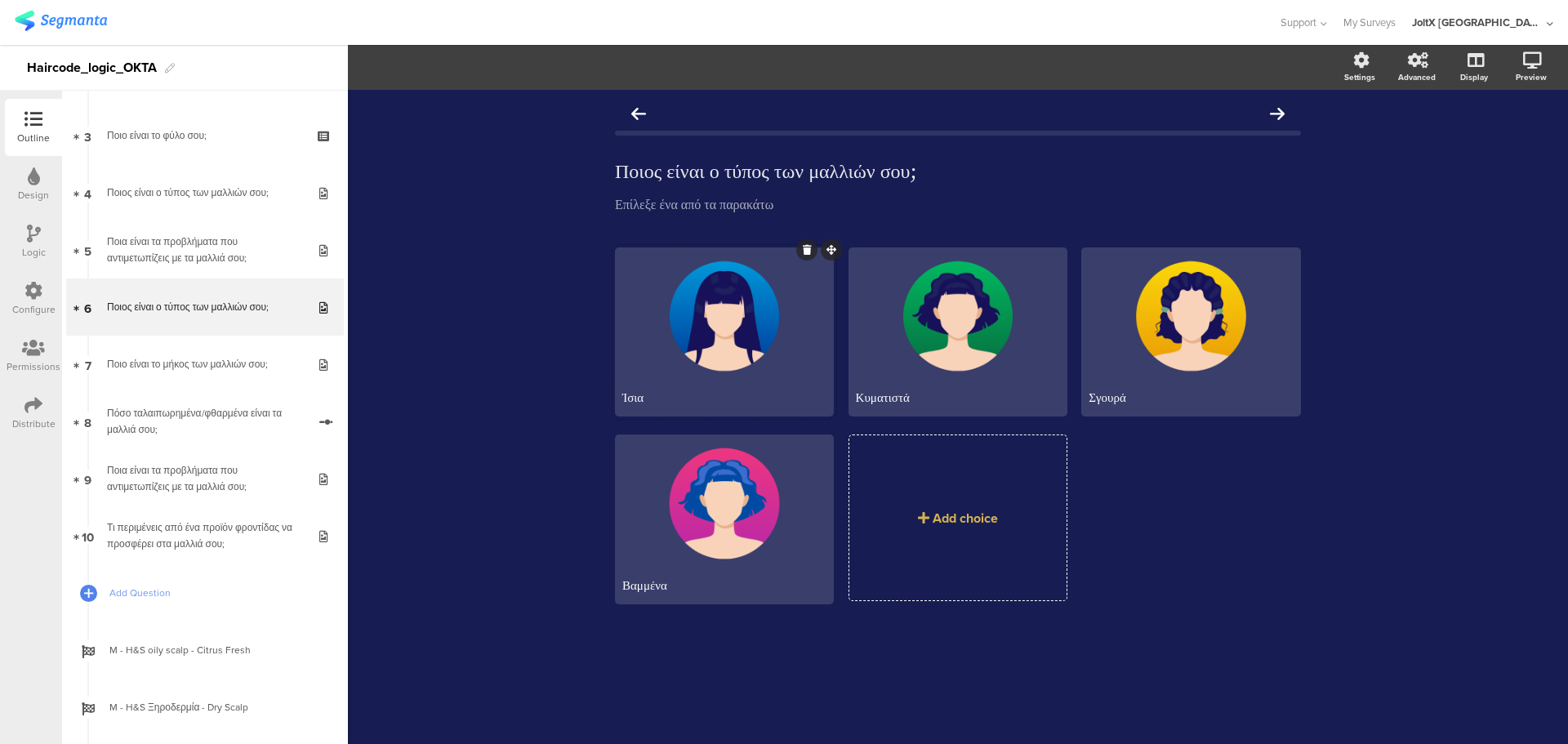
click at [755, 289] on div at bounding box center [724, 315] width 214 height 133
click at [491, 70] on span "Choice options" at bounding box center [481, 67] width 88 height 19
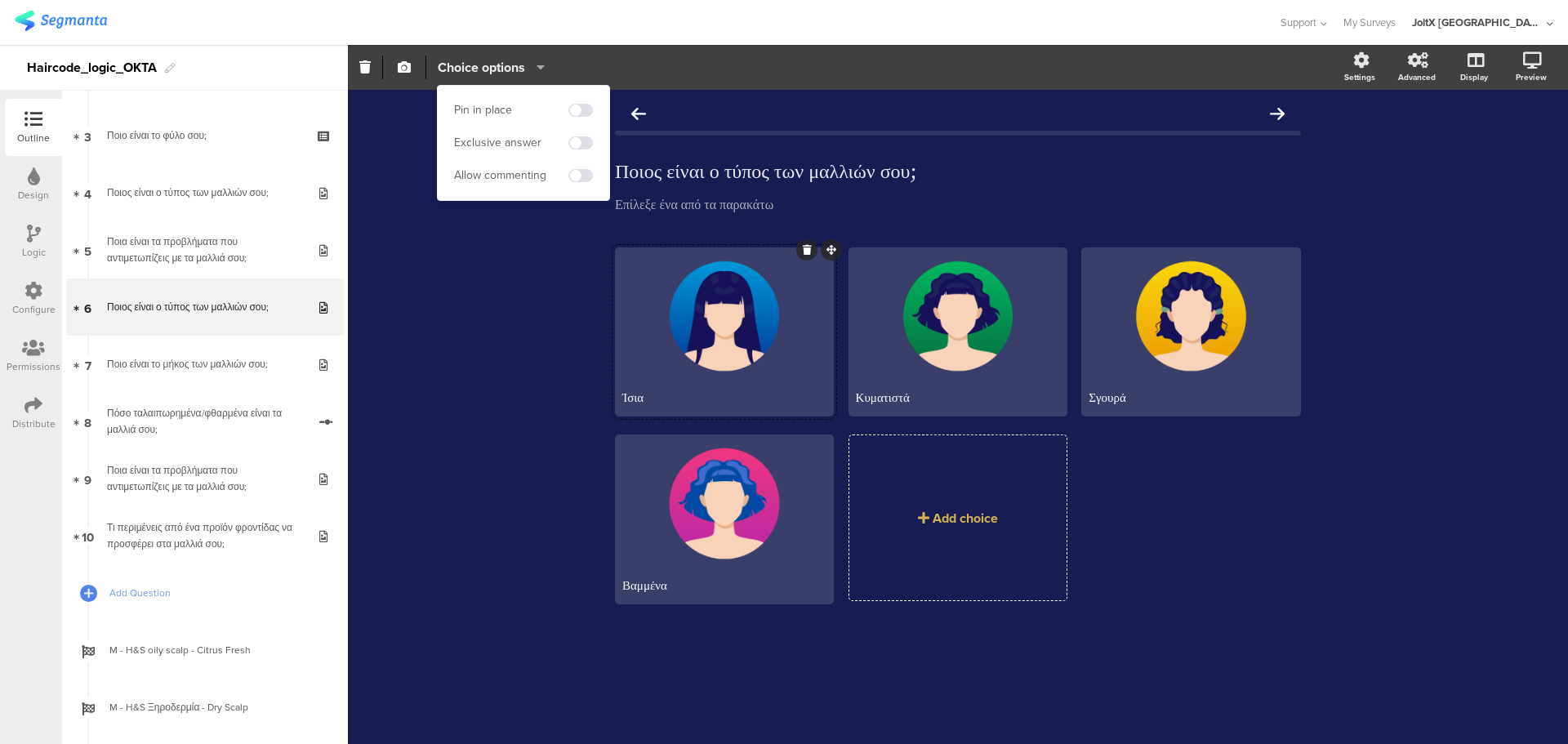
click at [491, 70] on span "Choice options" at bounding box center [481, 67] width 88 height 19
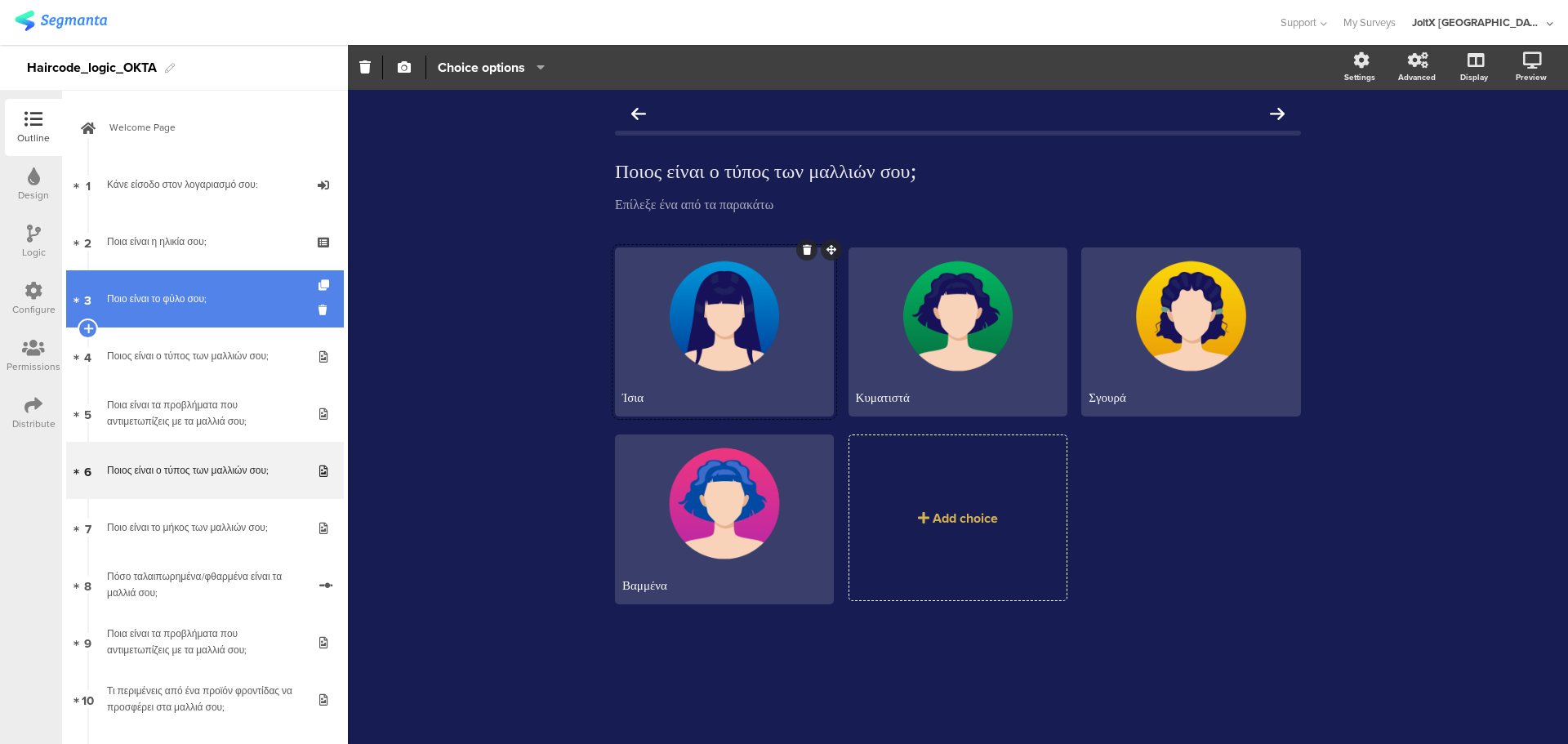
drag, startPoint x: 205, startPoint y: 246, endPoint x: 203, endPoint y: 291, distance: 45.0
click at [205, 246] on div "Ποια είναι η ηλικία σου;" at bounding box center [204, 242] width 195 height 17
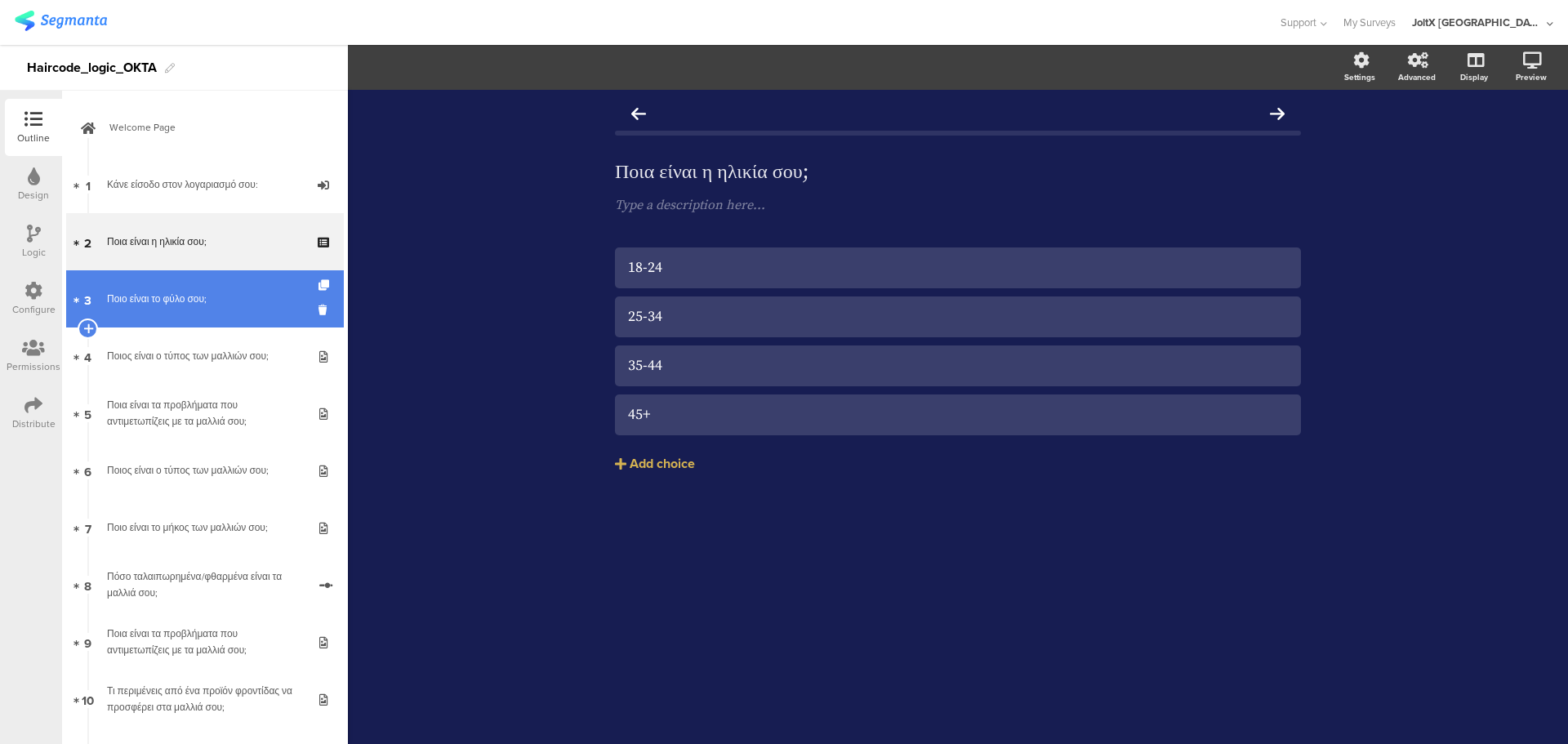
click at [203, 292] on div "Ποιο είναι το φύλο σου;" at bounding box center [204, 299] width 195 height 17
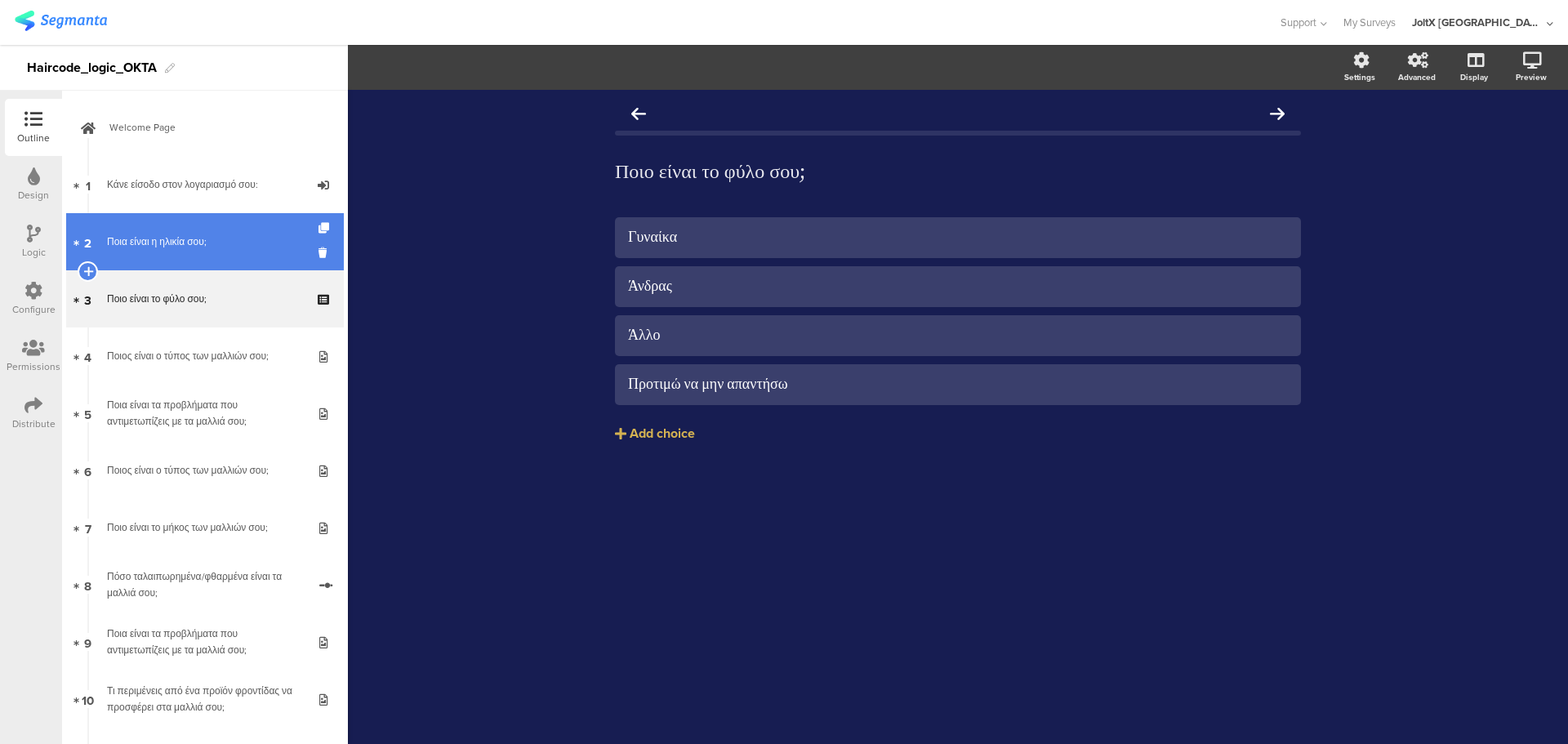
click at [202, 243] on div "Ποια είναι η ηλικία σου;" at bounding box center [204, 242] width 195 height 17
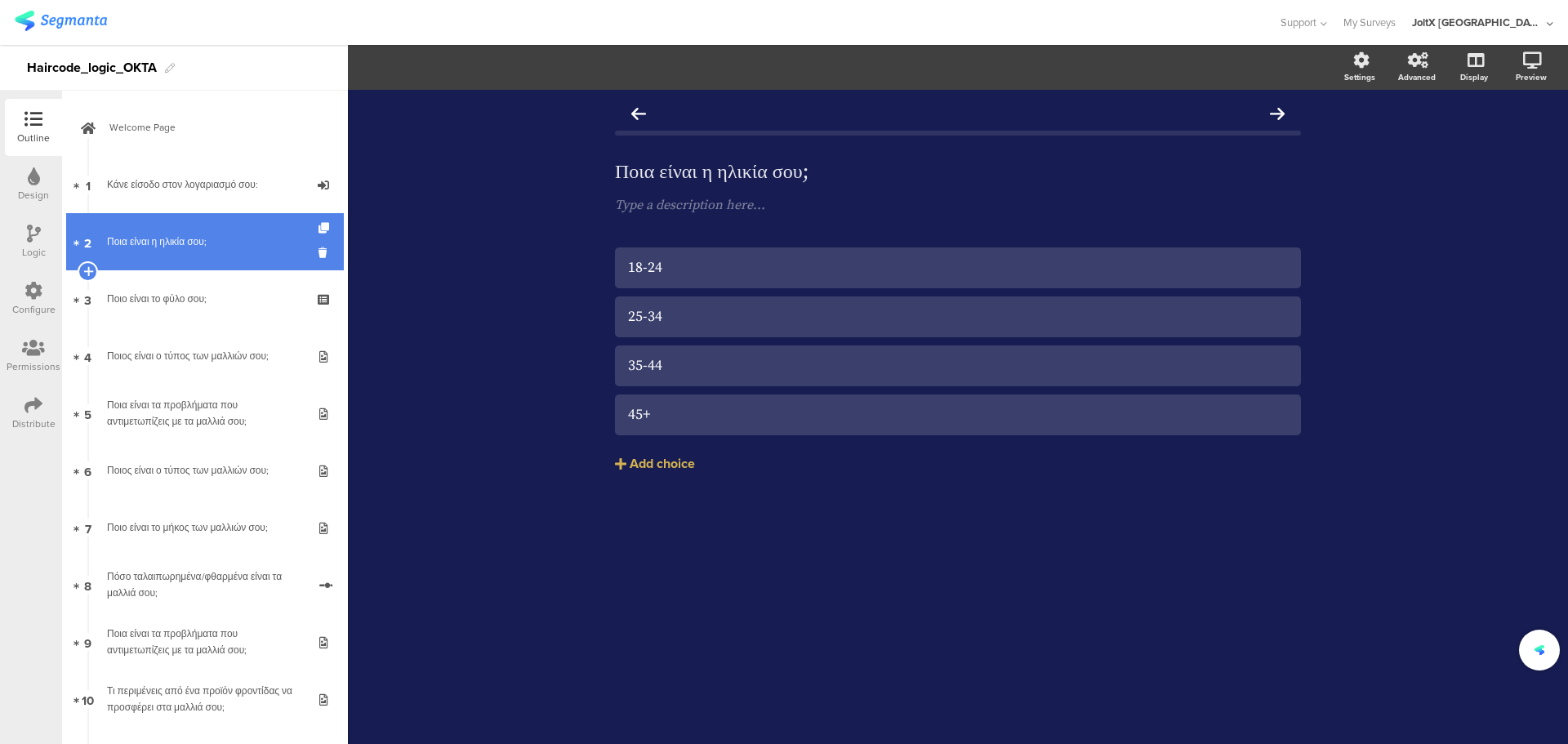
click at [186, 252] on link "2 Ποια είναι η ηλικία σου;" at bounding box center [204, 241] width 278 height 58
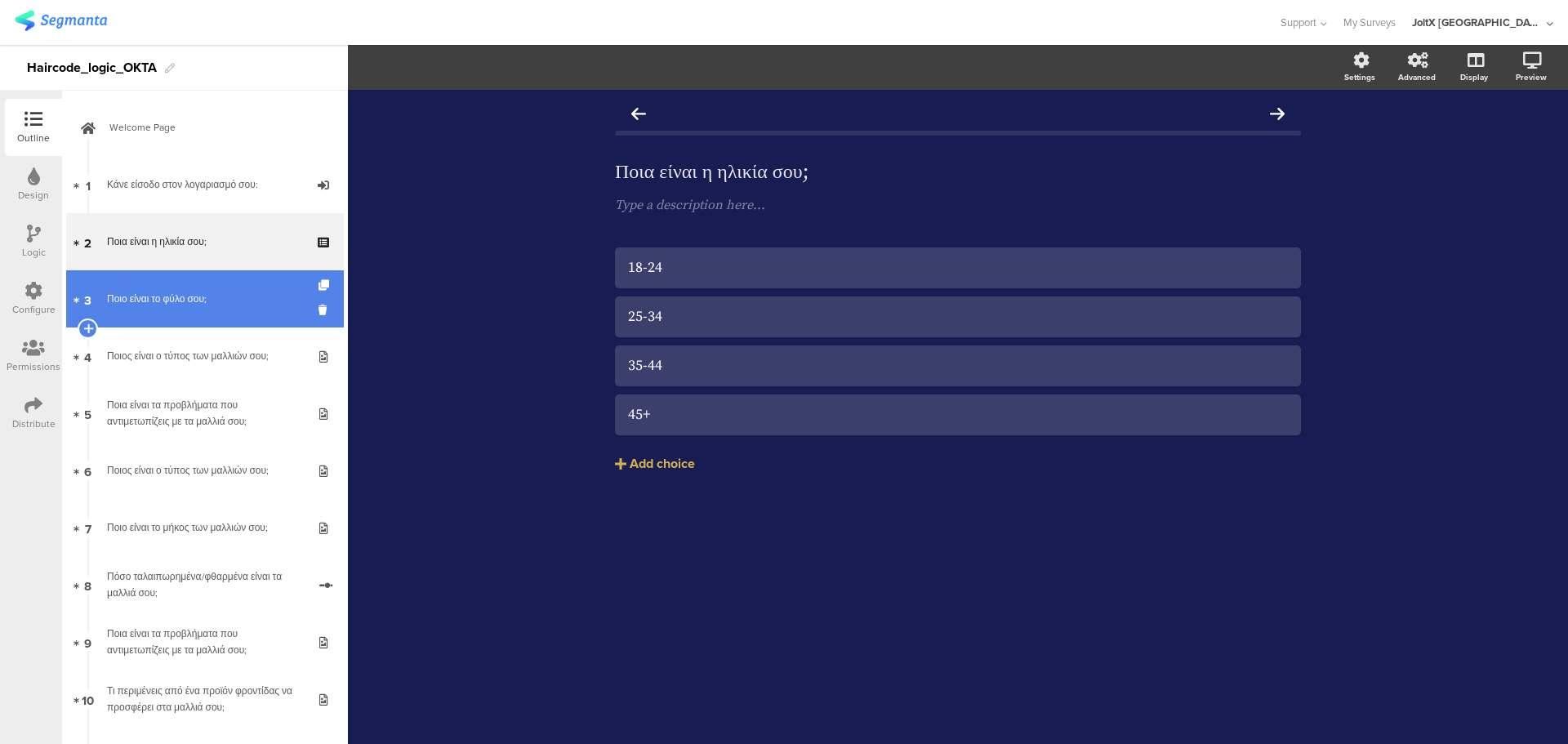
click at [231, 285] on link "3 Ποιο είναι το φύλο σου;" at bounding box center [204, 299] width 278 height 58
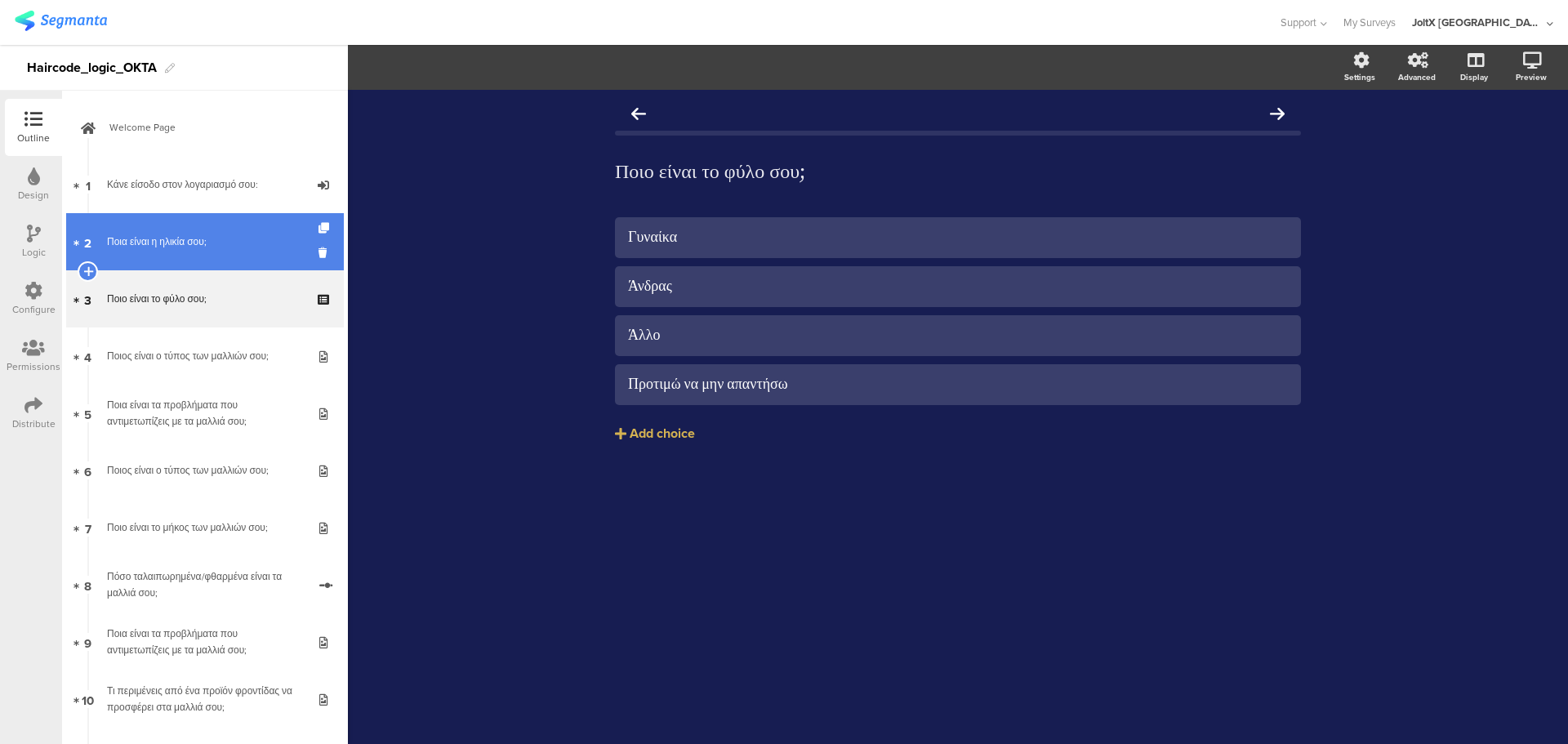
click at [229, 253] on link "2 Ποια είναι η ηλικία σου;" at bounding box center [204, 241] width 278 height 58
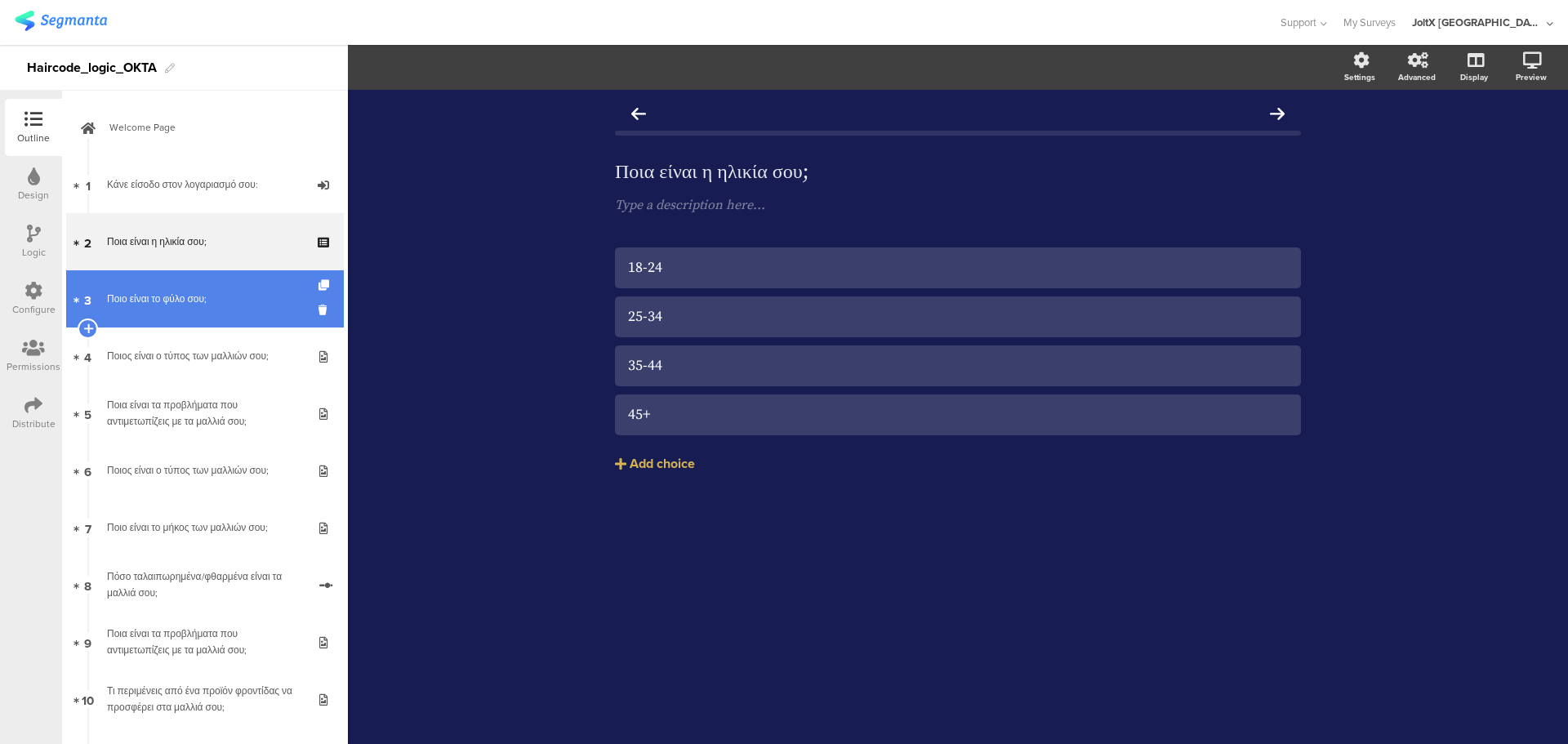
click at [238, 286] on link "3 Ποιο είναι το φύλο σου;" at bounding box center [204, 299] width 278 height 58
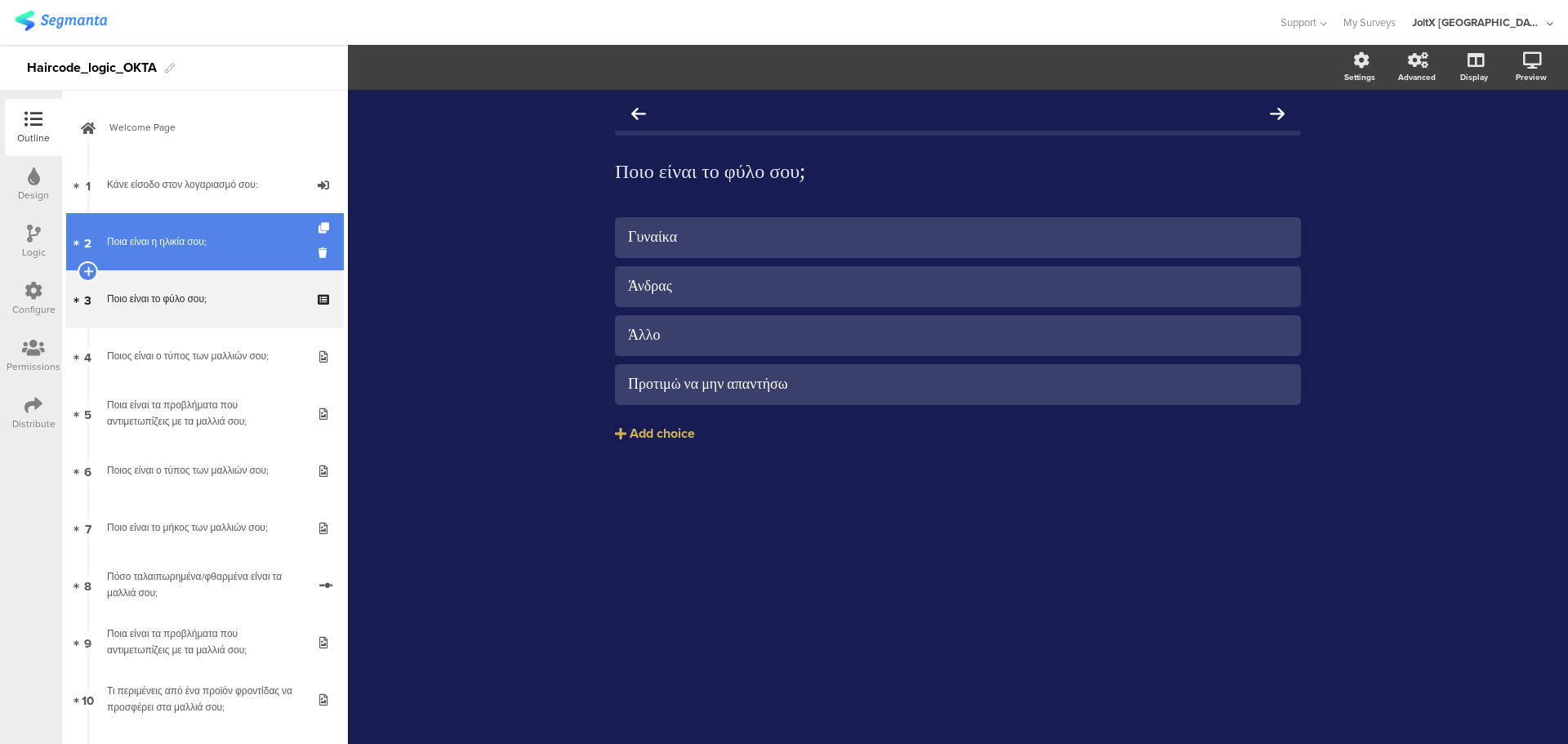
click at [226, 239] on div "Ποια είναι η ηλικία σου;" at bounding box center [204, 242] width 195 height 17
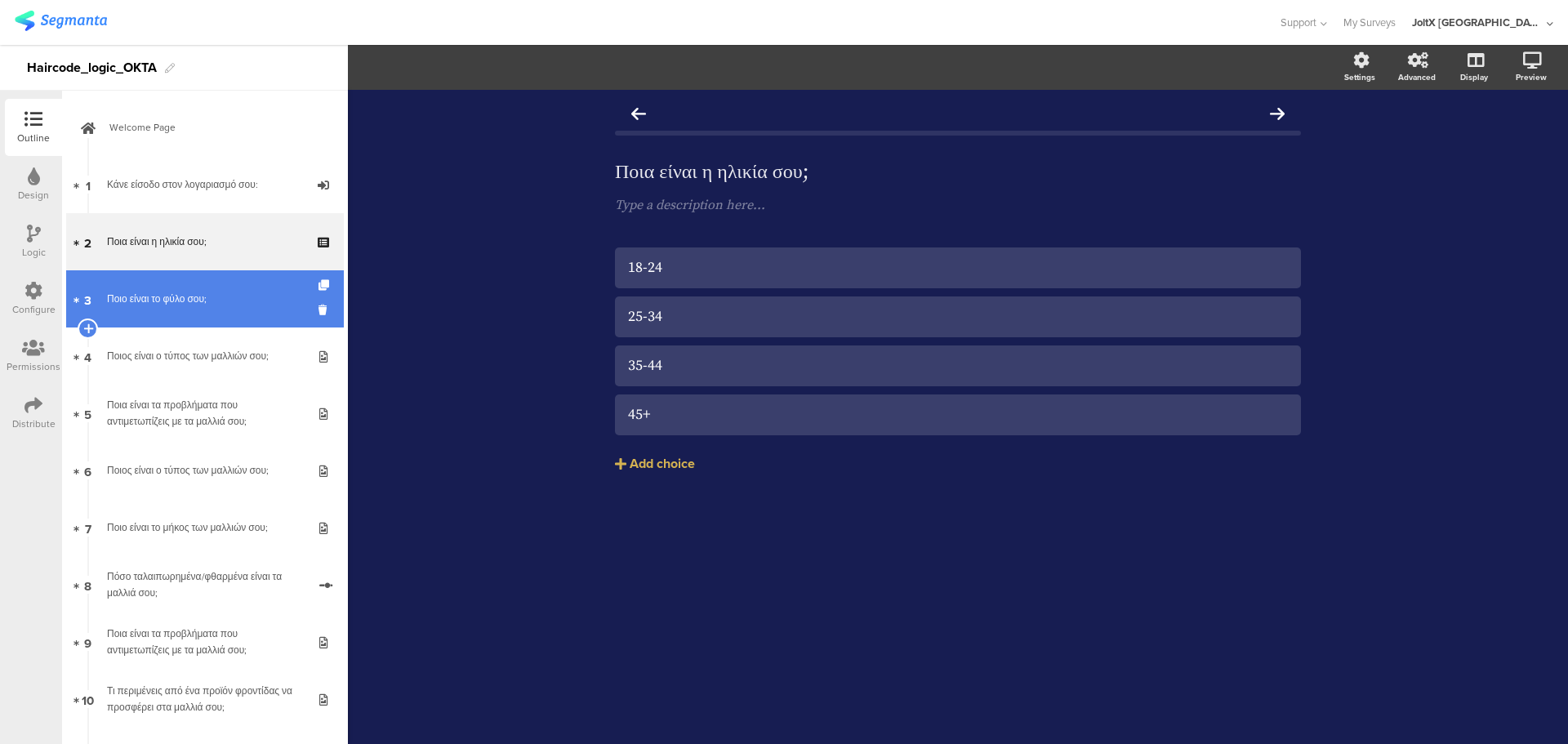
click at [245, 302] on div "Ποιο είναι το φύλο σου;" at bounding box center [204, 299] width 195 height 17
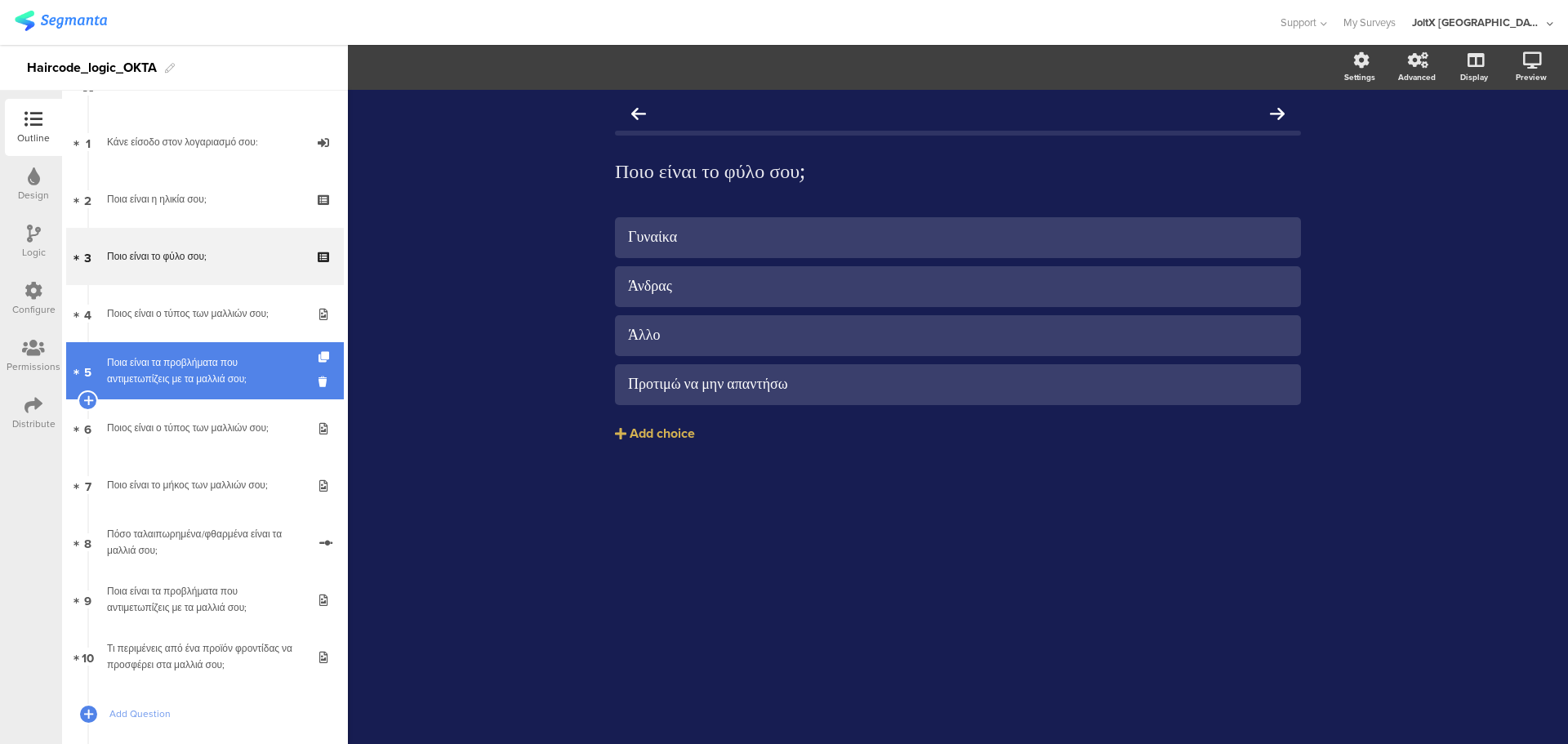
scroll to position [163, 0]
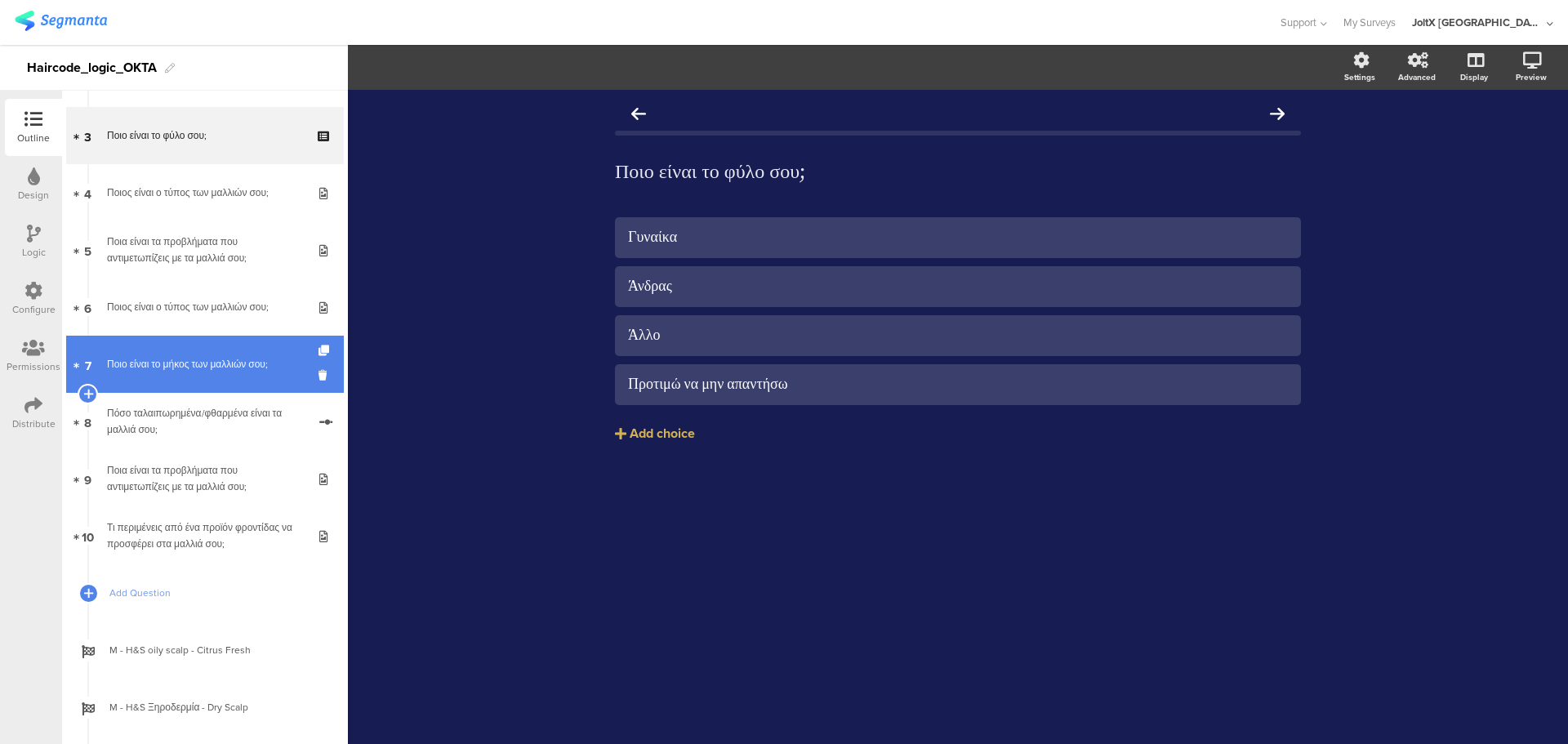
click at [243, 369] on div "Ποιο είναι το μήκος των μαλλιών σου;" at bounding box center [204, 364] width 195 height 17
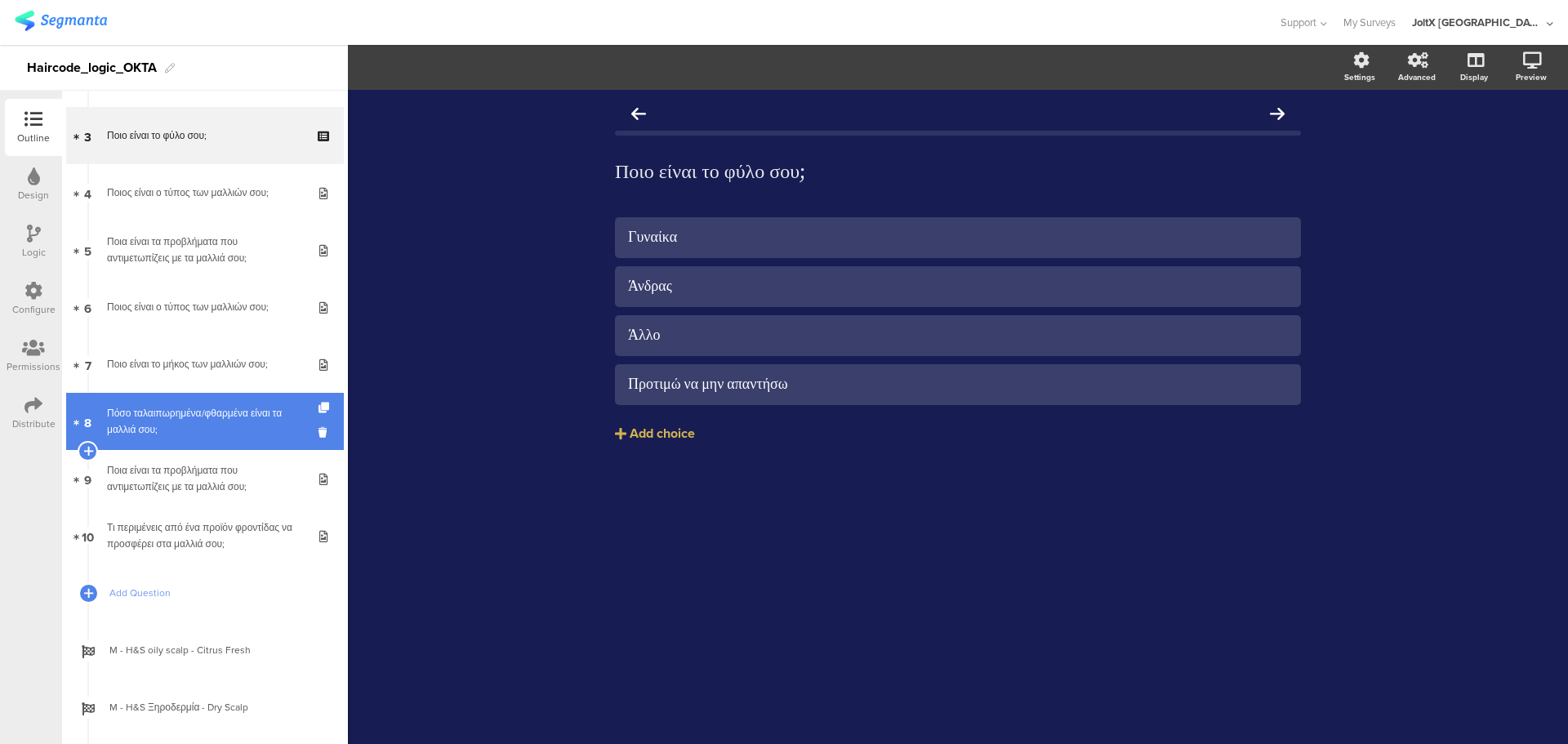
click at [237, 399] on link "8 Πόσο ταλαιπωρημένα/φθαρμένα είναι τα μαλλιά σου;" at bounding box center [204, 421] width 278 height 58
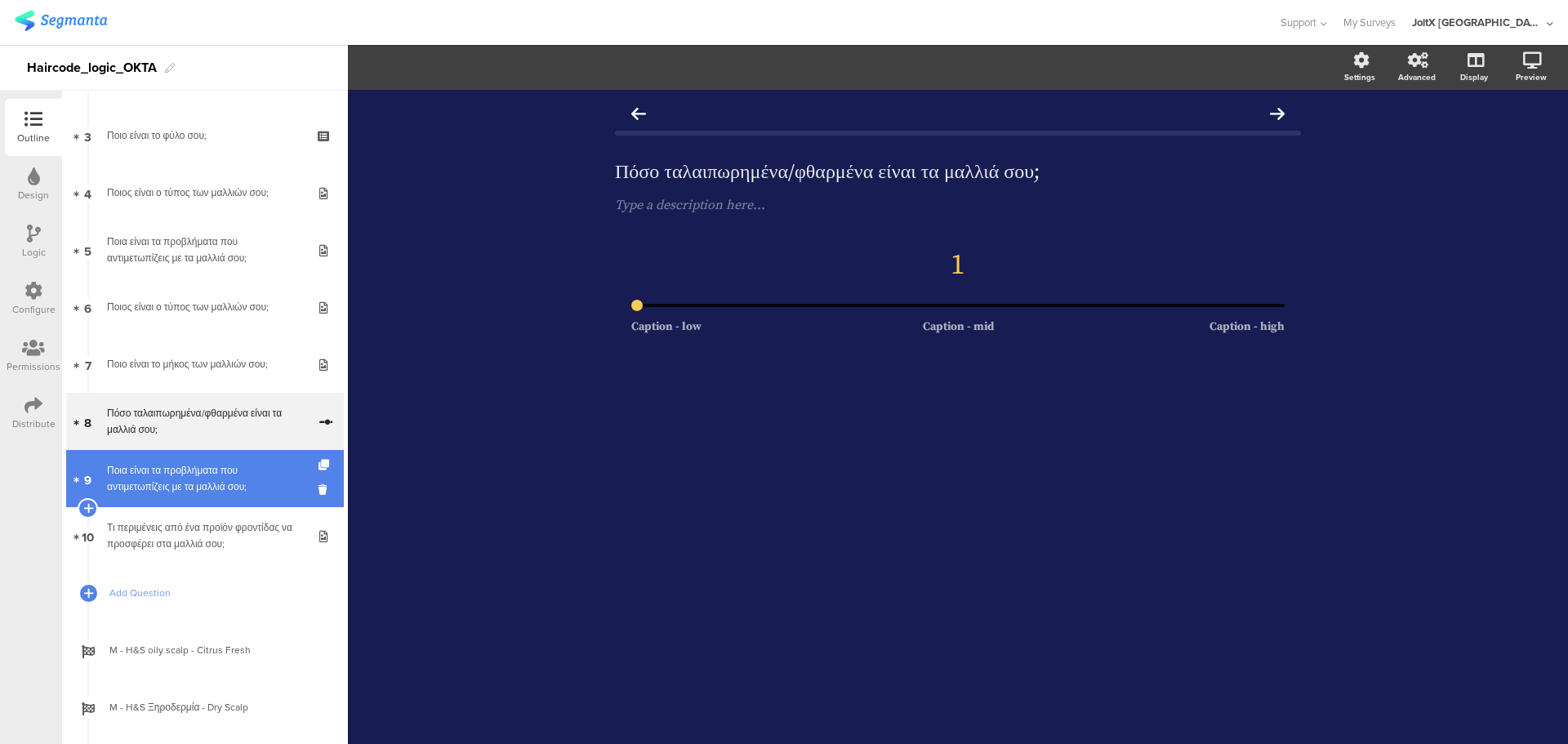
click at [241, 477] on div "Ποια είναι τα προβλήματα που αντιμετωπίζεις με τα μαλλιά σου;" at bounding box center [204, 478] width 195 height 33
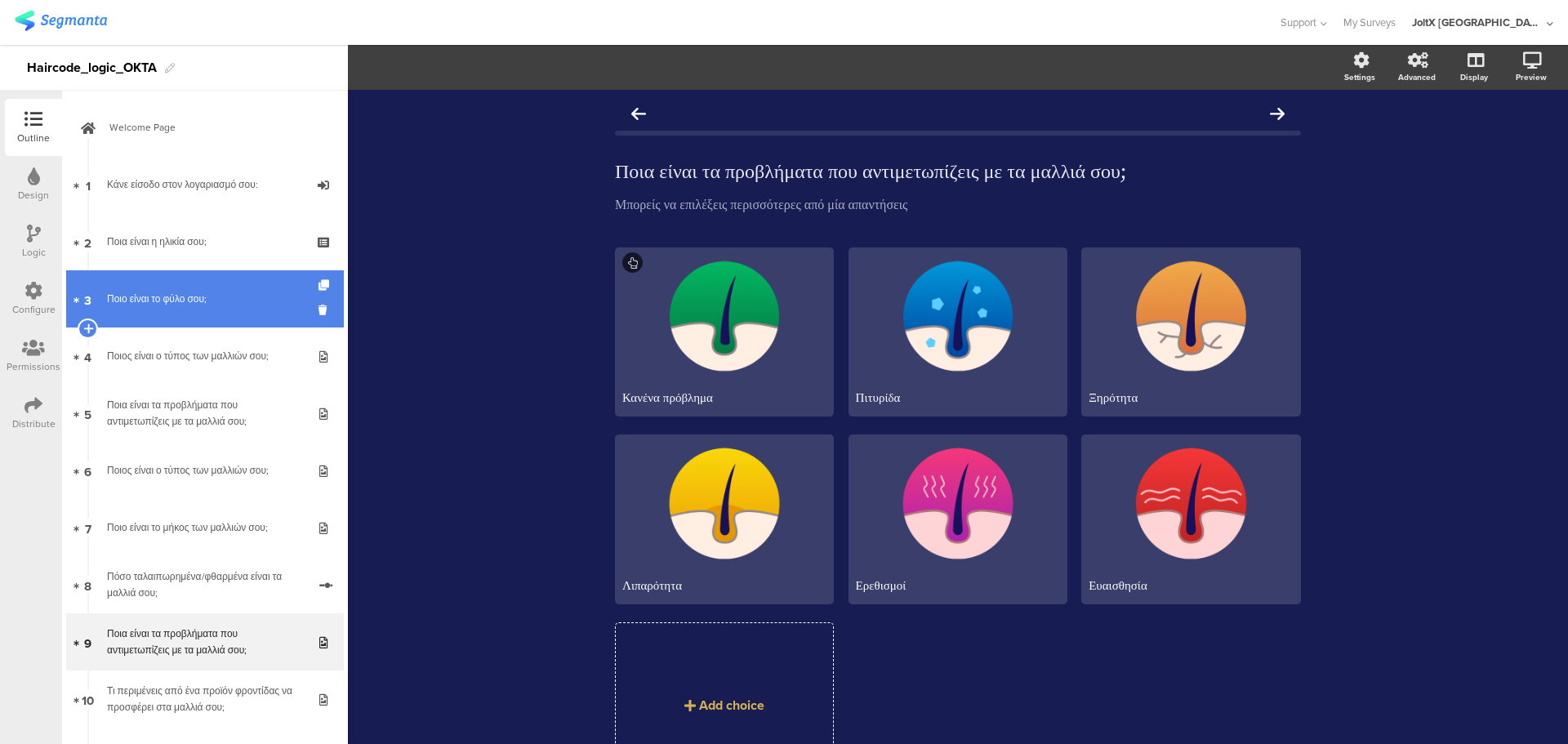
click at [202, 290] on div "Ποιο είναι το φύλο σου;" at bounding box center [204, 299] width 195 height 17
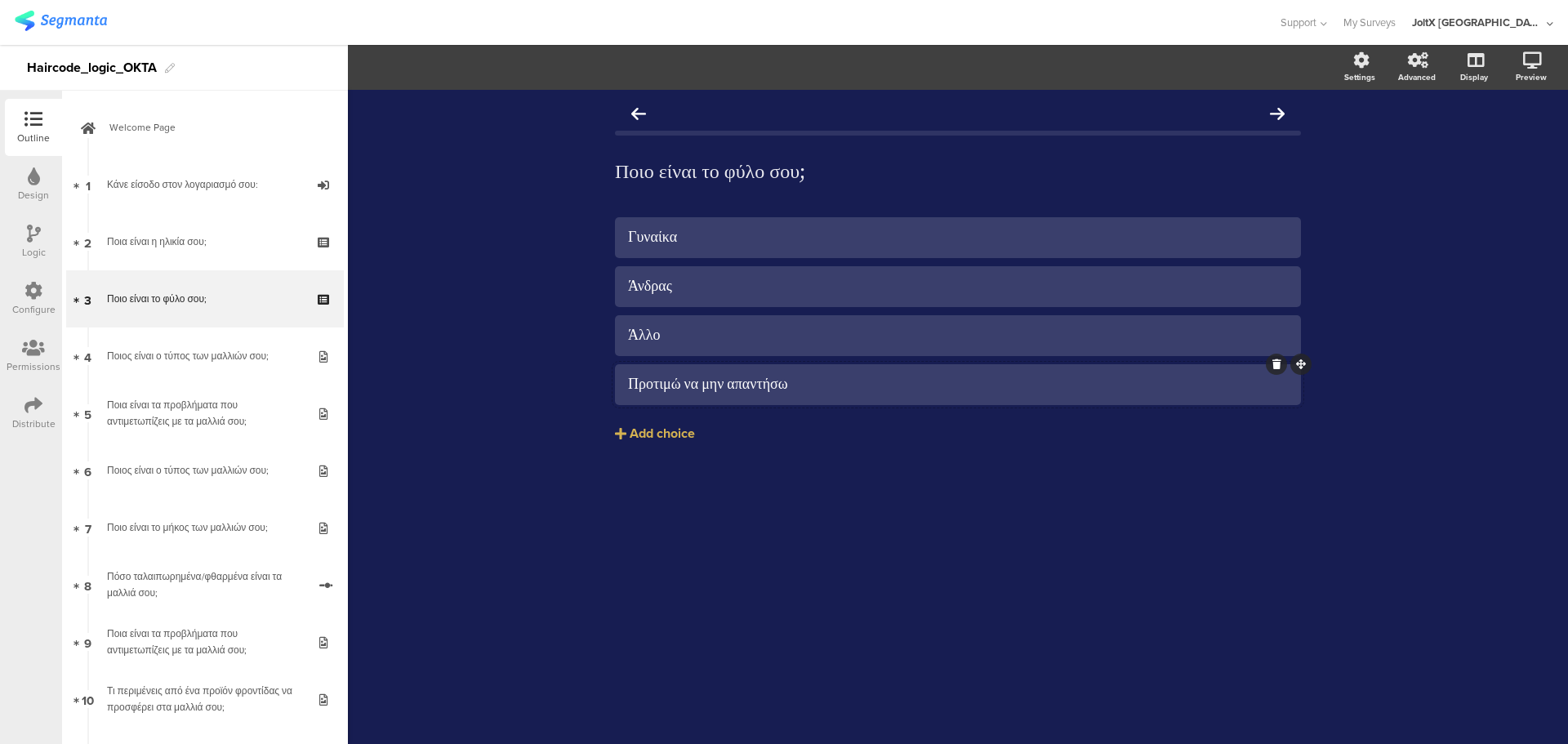
click at [828, 392] on div "Προτιμώ να μην απαντήσω" at bounding box center [958, 384] width 660 height 19
click at [826, 386] on div "Προτιμώ να μην απαντήσω" at bounding box center [958, 384] width 660 height 19
drag, startPoint x: 826, startPoint y: 385, endPoint x: 635, endPoint y: 380, distance: 191.1
click at [635, 380] on div "Προτιμώ να μην απαντήσω" at bounding box center [958, 384] width 660 height 19
click at [638, 383] on div "Προτιμώ να μην απαντήσω" at bounding box center [958, 384] width 660 height 19
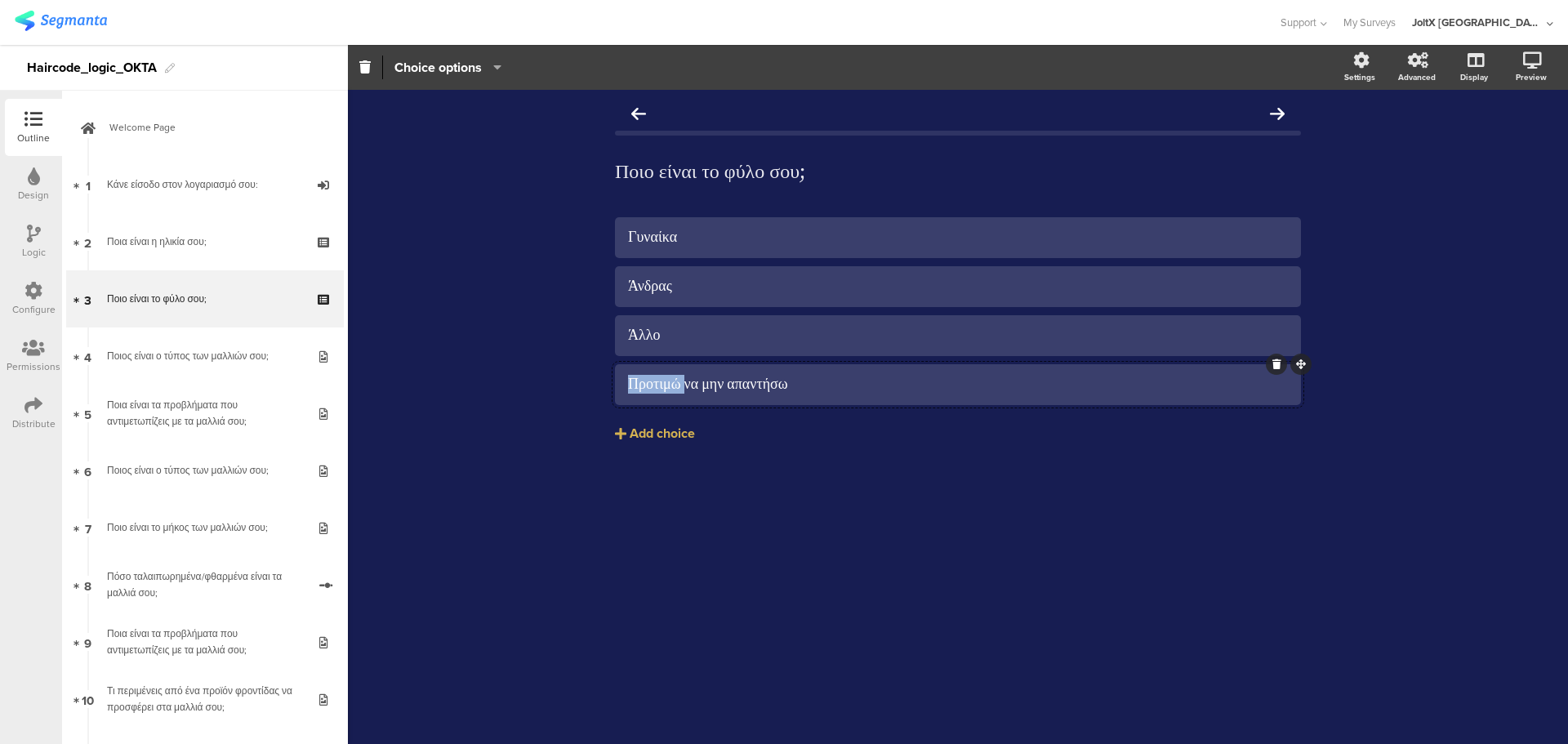
click at [638, 383] on div "Προτιμώ να μην απαντήσω" at bounding box center [958, 384] width 660 height 19
click at [638, 383] on div "Προτιμώ να μην απαντήσω" at bounding box center [958, 384] width 660 height 19
click at [648, 385] on div "Προτιμώ να μην απαντήσω" at bounding box center [958, 384] width 660 height 19
click at [859, 385] on div "Προτιμώ να μην απαντήσω" at bounding box center [958, 384] width 660 height 19
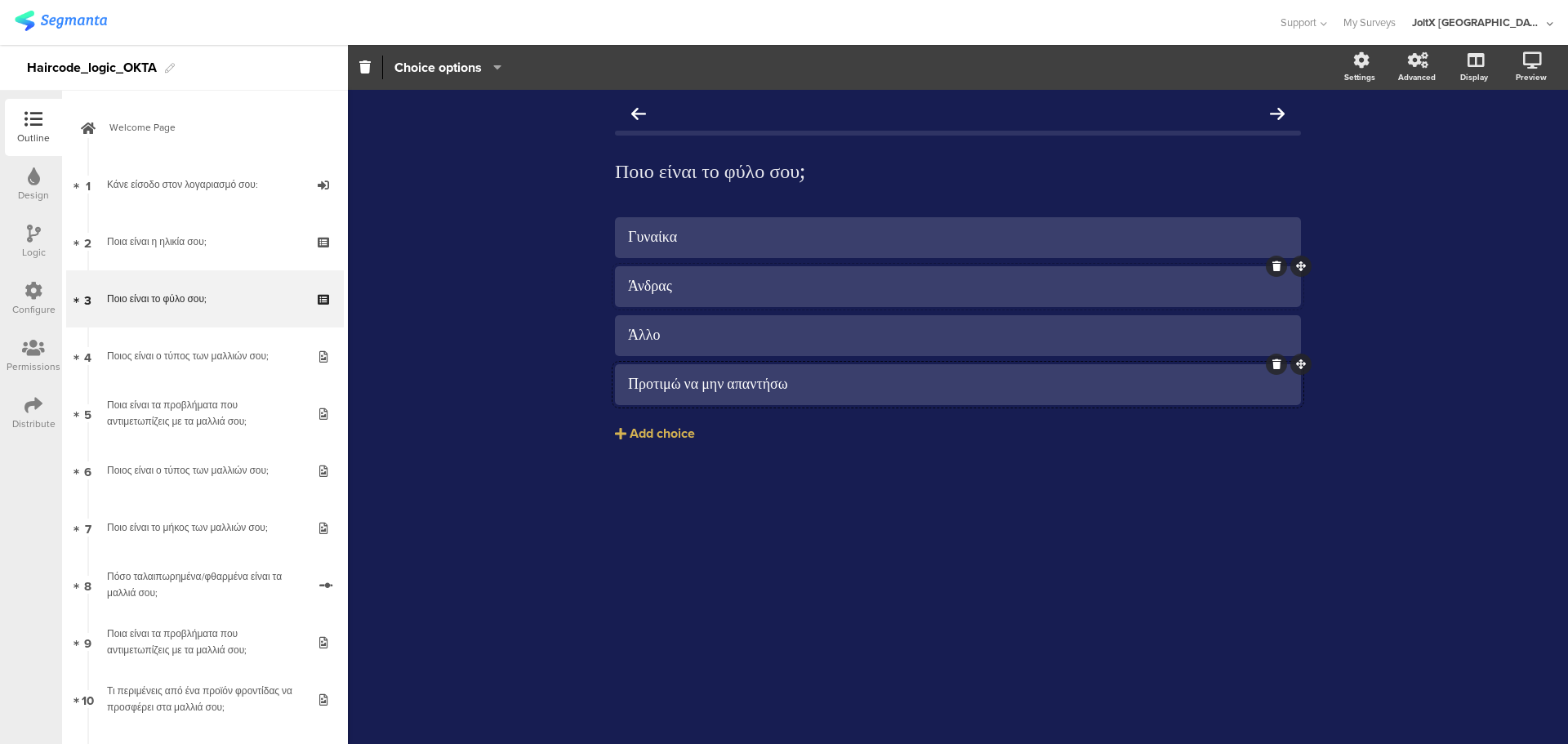
click at [681, 285] on div "Άνδρας" at bounding box center [958, 286] width 660 height 19
click at [687, 289] on div "Άνδρας" at bounding box center [958, 286] width 660 height 19
click at [702, 335] on div "Άλλο" at bounding box center [958, 335] width 660 height 19
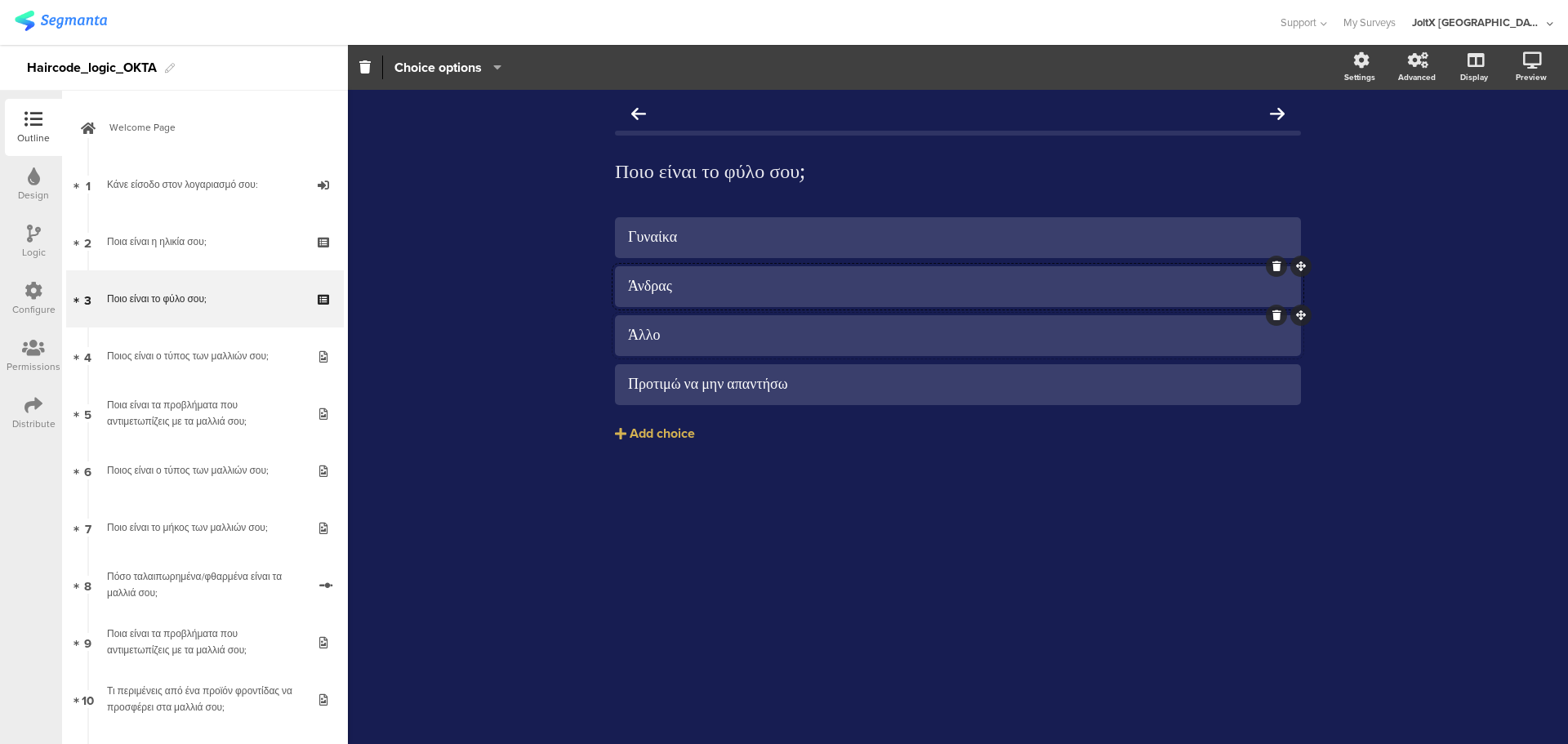
click at [702, 335] on div "Άλλο" at bounding box center [958, 335] width 660 height 19
click at [848, 389] on div "Προτιμώ να μην απαντήσω" at bounding box center [958, 384] width 660 height 19
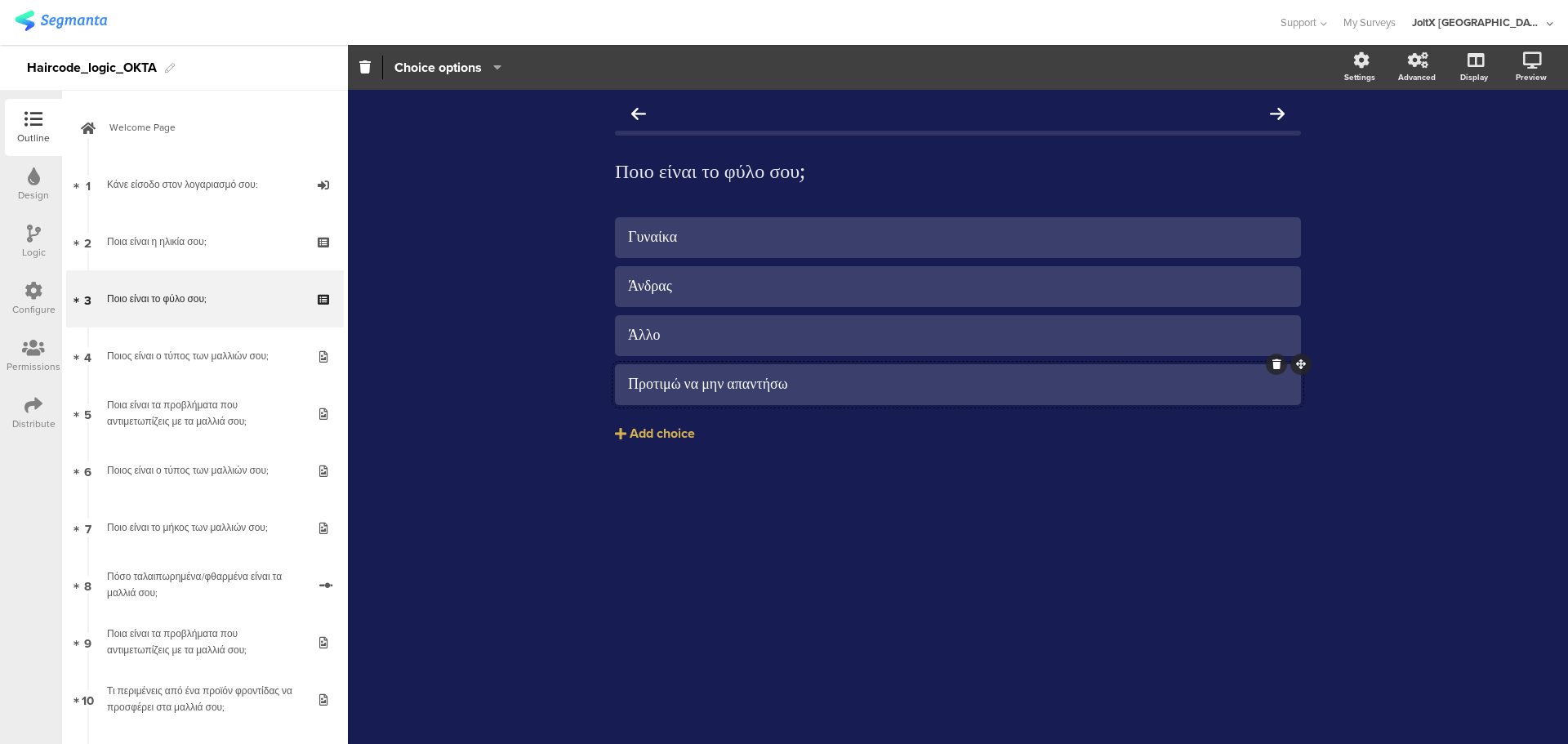
click at [848, 388] on div "Προτιμώ να μην απαντήσω" at bounding box center [958, 384] width 660 height 19
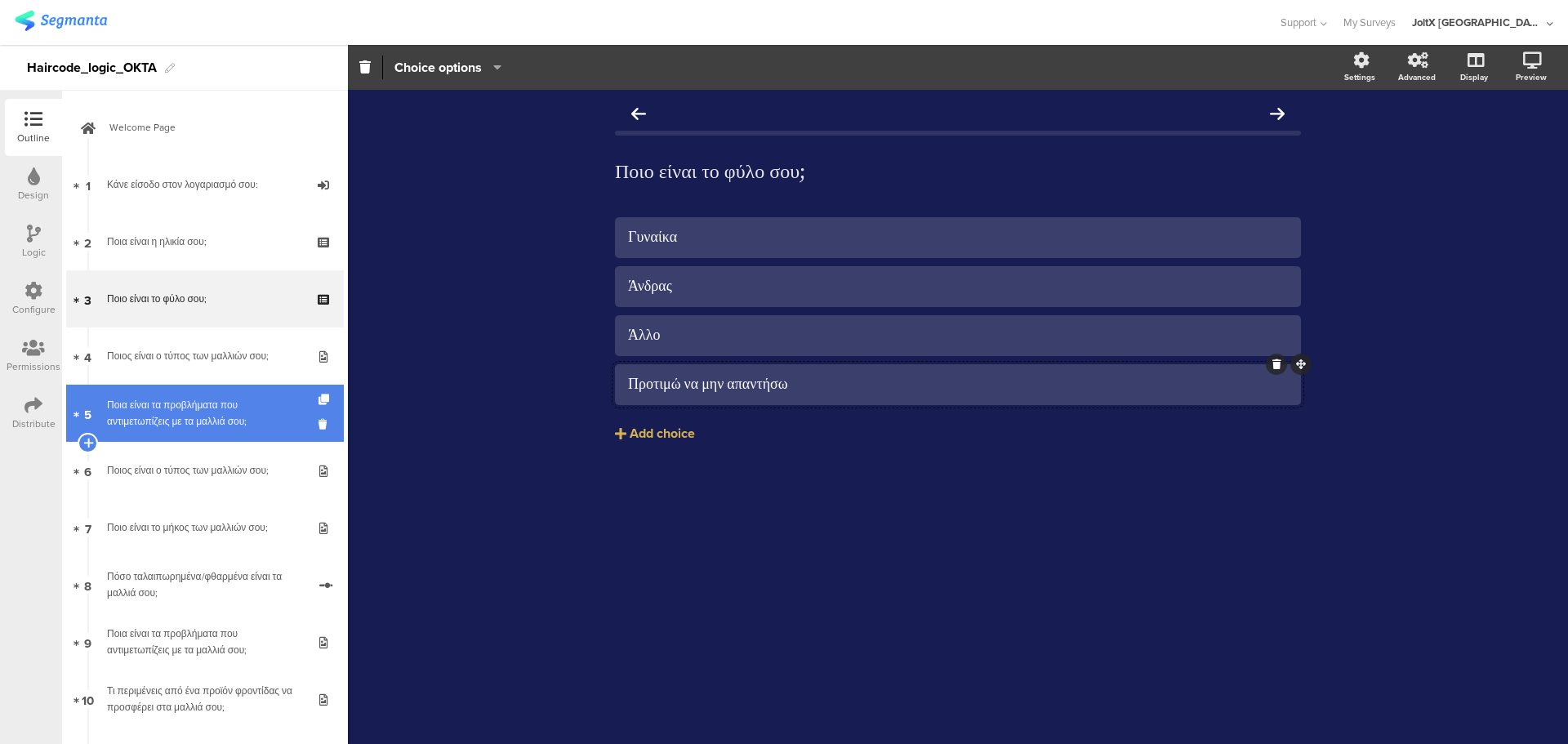
click at [202, 407] on div "Ποια είναι τα προβλήματα που αντιμετωπίζεις με τα μαλλιά σου;" at bounding box center [204, 413] width 195 height 33
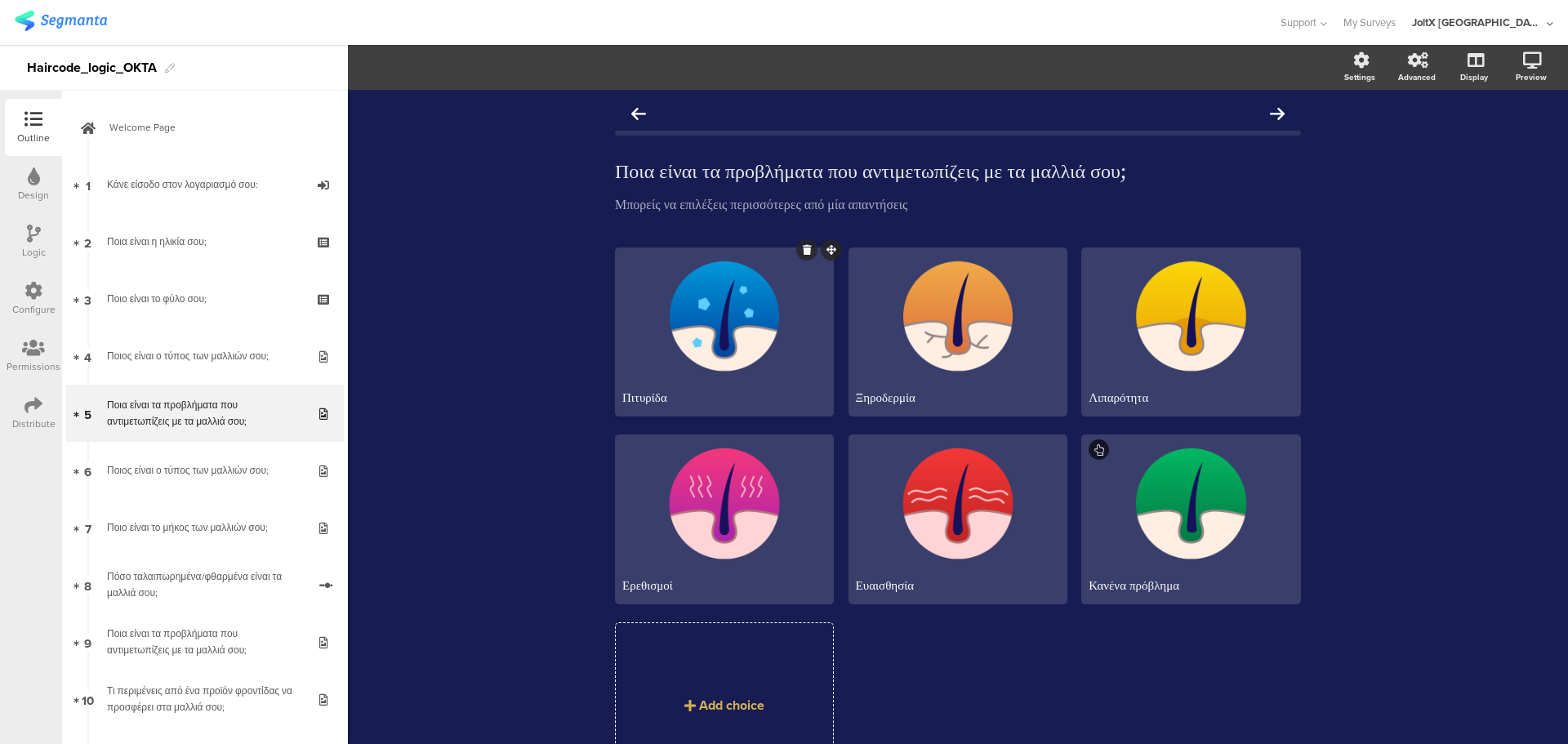
click at [658, 399] on div "Πιτυρίδα" at bounding box center [724, 398] width 204 height 16
click at [1109, 400] on div "Λιπαρότητα" at bounding box center [1191, 398] width 204 height 16
click at [88, 65] on div "Haircode_logic_OKTA" at bounding box center [92, 68] width 130 height 26
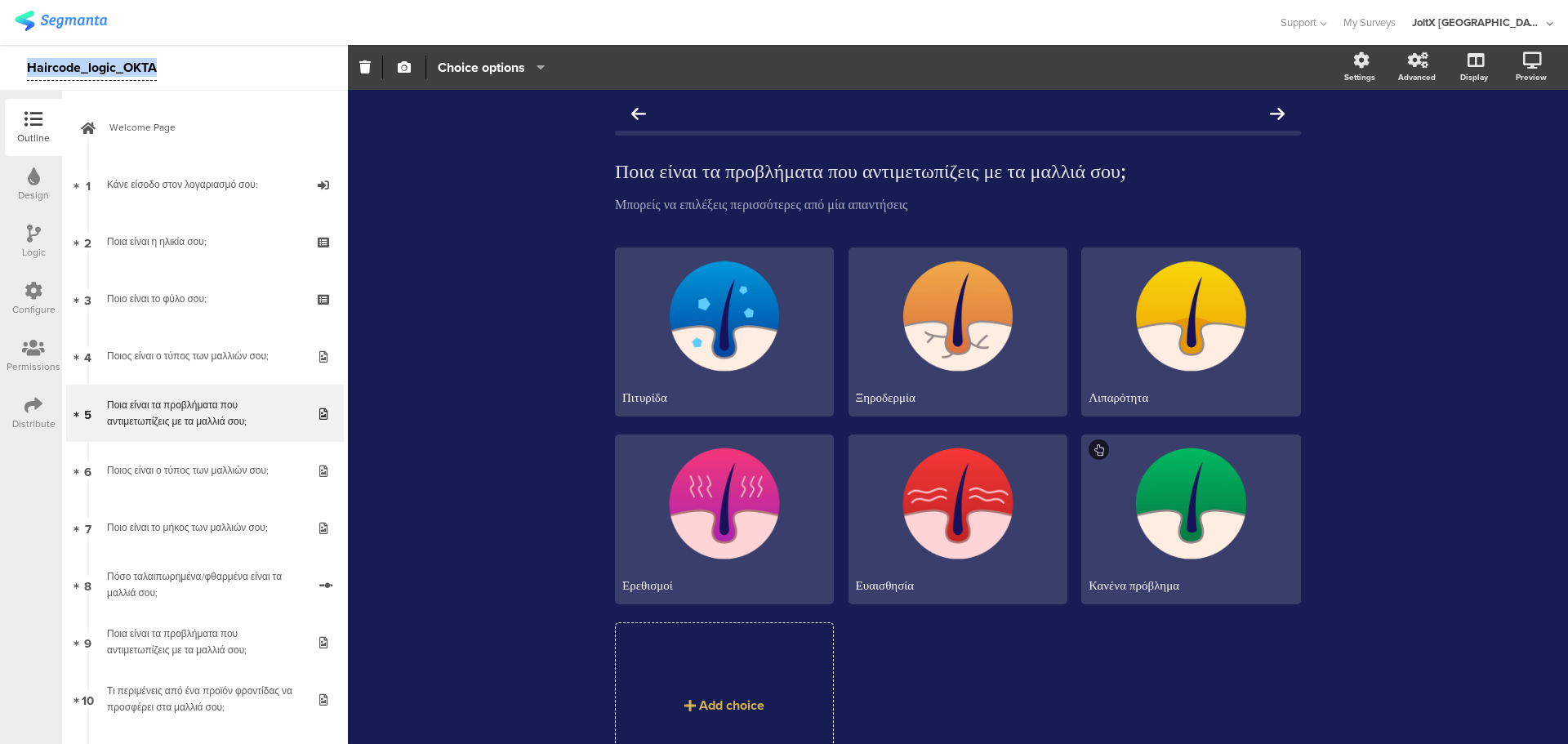
click at [88, 65] on div "Haircode_logic_OKTA" at bounding box center [92, 68] width 130 height 26
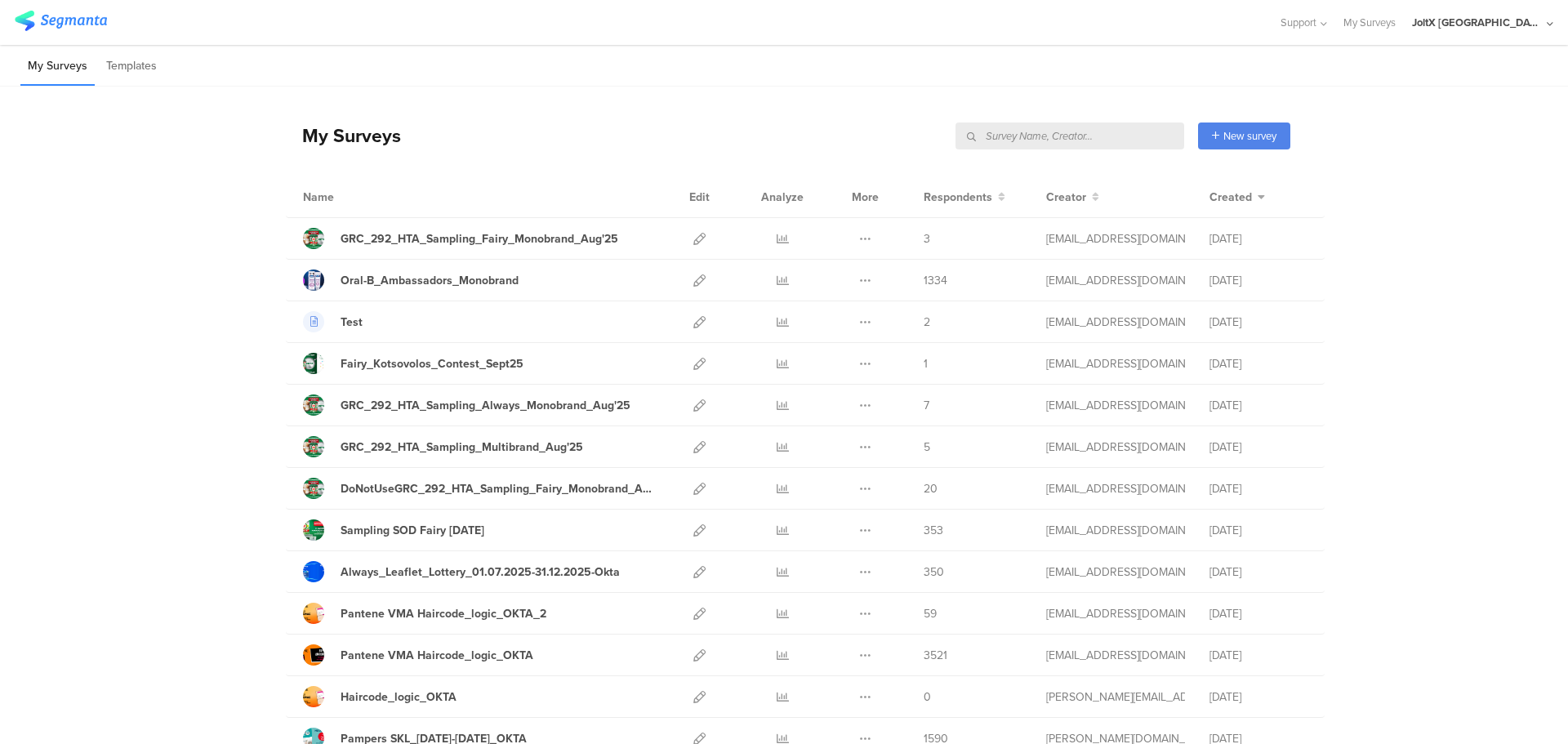
click at [1097, 138] on input "text" at bounding box center [1070, 136] width 229 height 27
type input "vma"
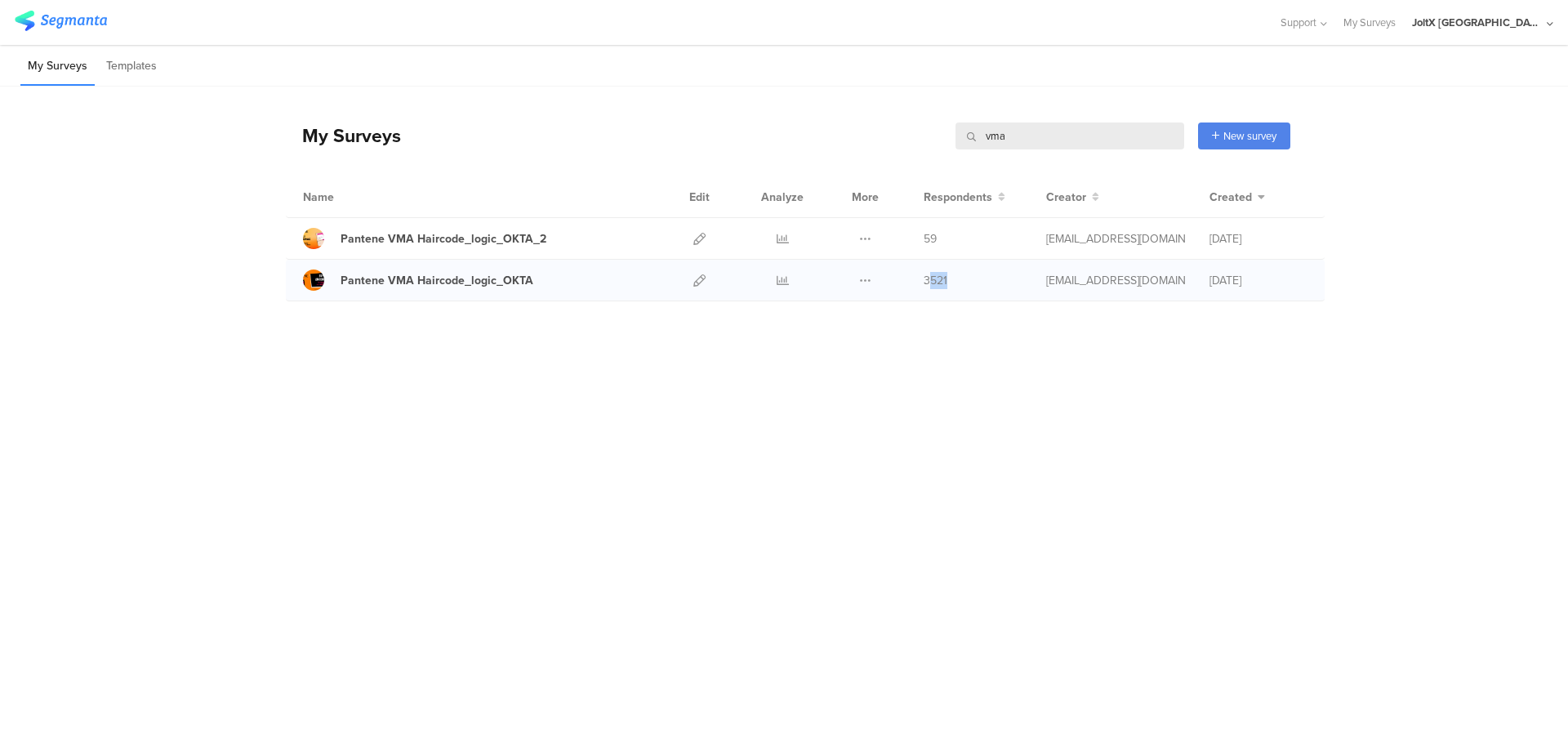
drag, startPoint x: 930, startPoint y: 276, endPoint x: 966, endPoint y: 278, distance: 36.1
click at [966, 278] on div "3521" at bounding box center [972, 280] width 98 height 18
drag, startPoint x: 960, startPoint y: 279, endPoint x: 910, endPoint y: 281, distance: 50.0
click at [910, 281] on div "Pantene VMA Haircode_logic_OKTA Duplicate Export" at bounding box center [805, 280] width 1039 height 42
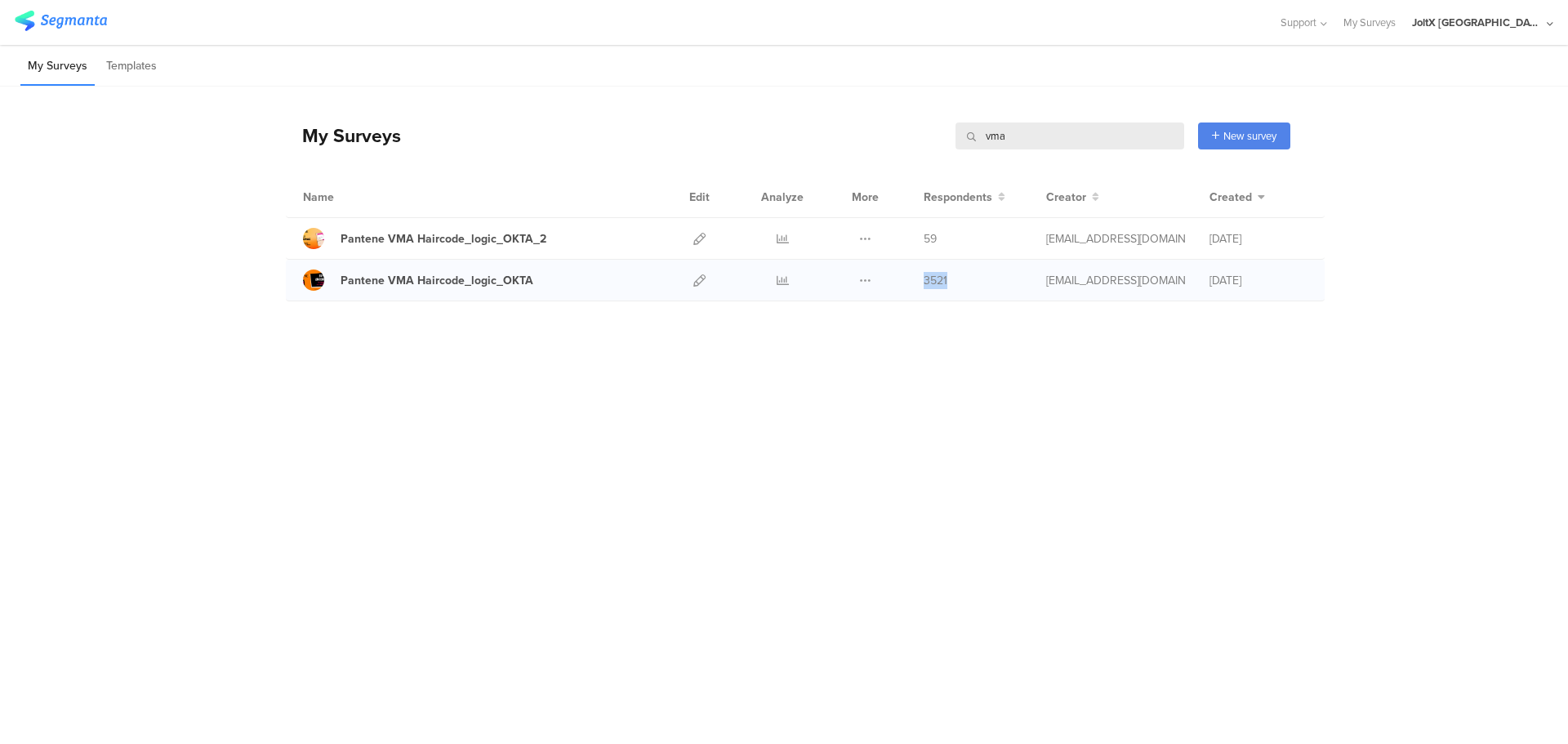
click at [910, 281] on div "Pantene VMA Haircode_logic_OKTA Duplicate Export" at bounding box center [805, 280] width 1039 height 42
click at [774, 283] on div at bounding box center [782, 279] width 49 height 41
click at [786, 275] on icon at bounding box center [783, 280] width 13 height 13
click at [694, 284] on icon at bounding box center [699, 280] width 13 height 13
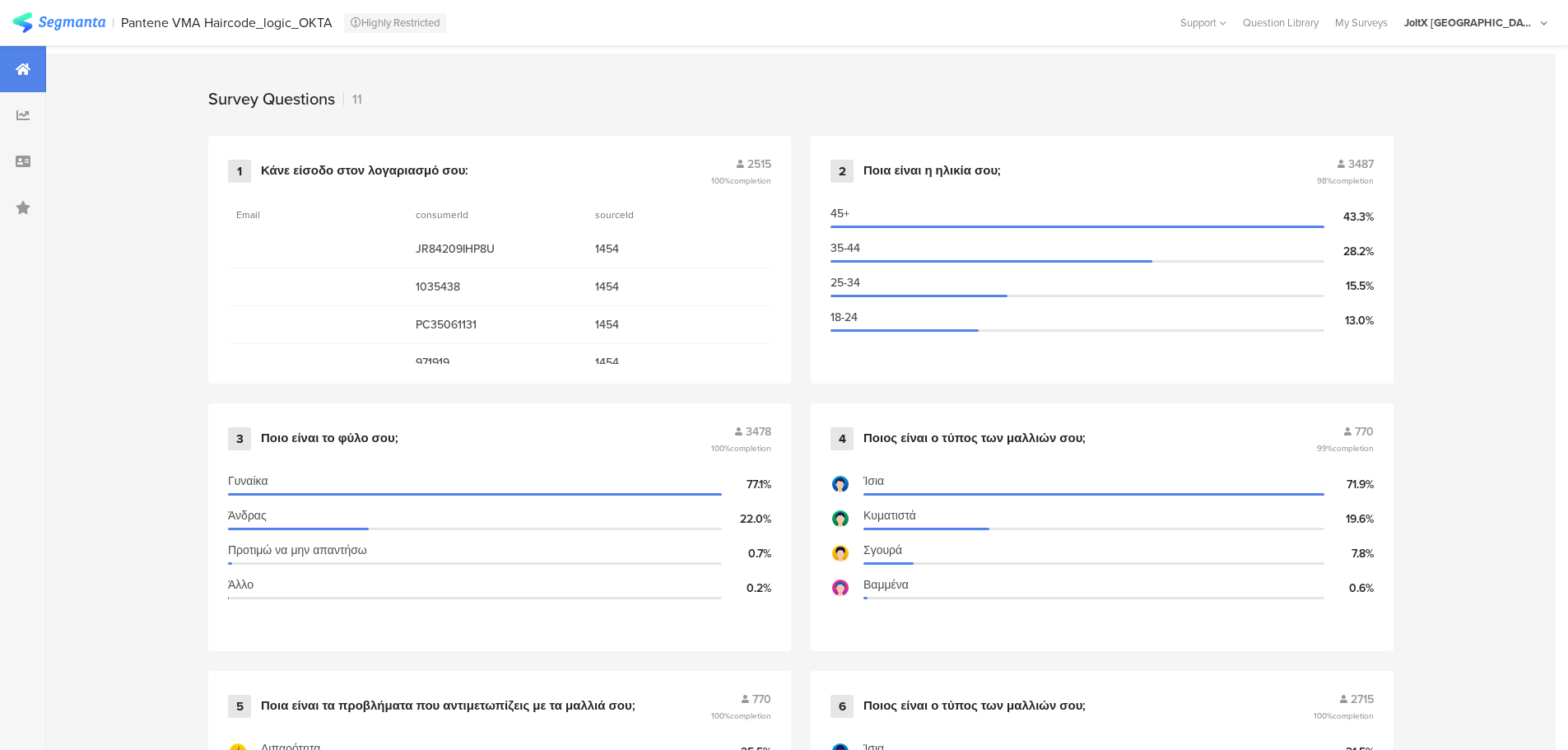
scroll to position [741, 0]
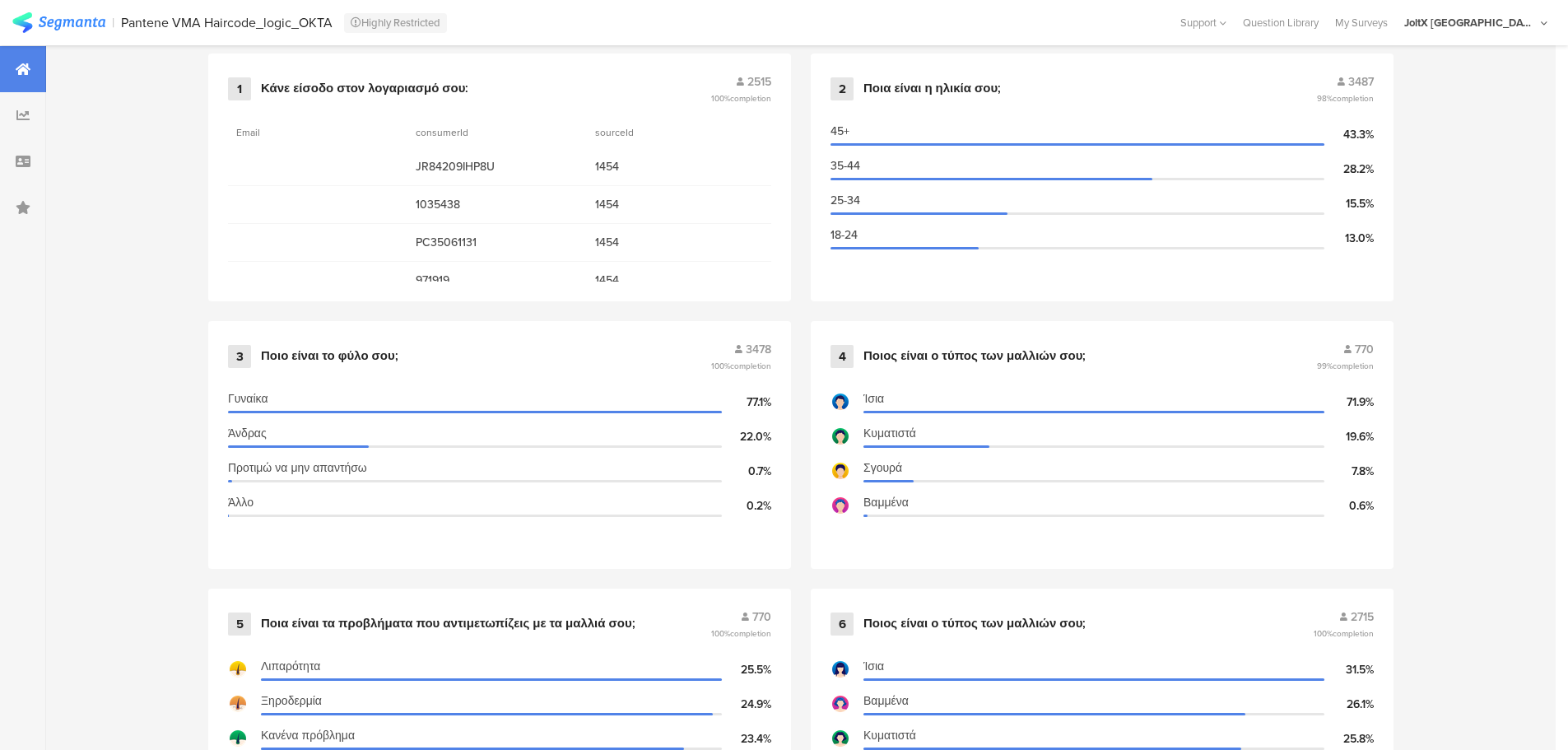
click at [244, 15] on div "Pantene VMA Haircode_logic_OKTA" at bounding box center [227, 23] width 212 height 16
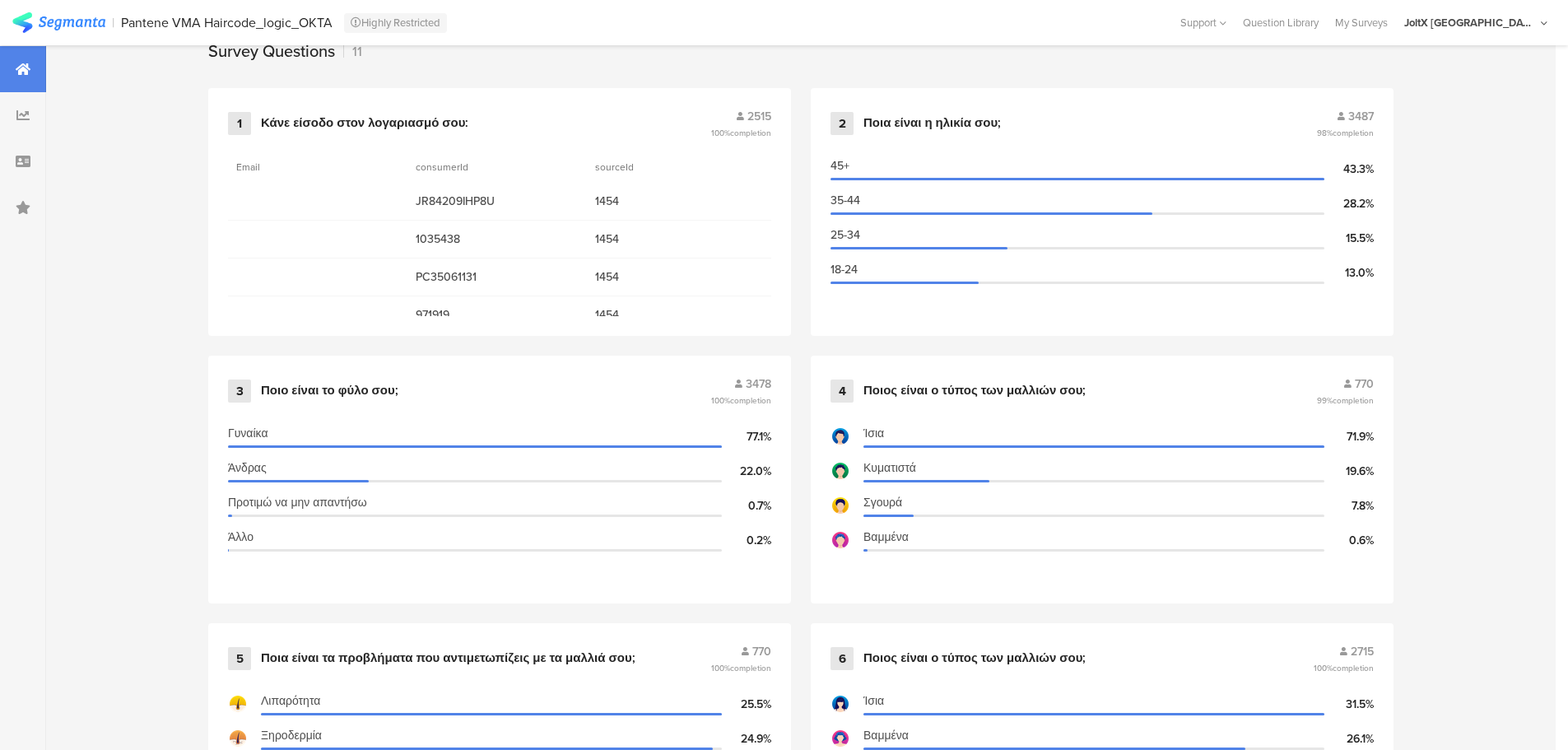
scroll to position [510, 0]
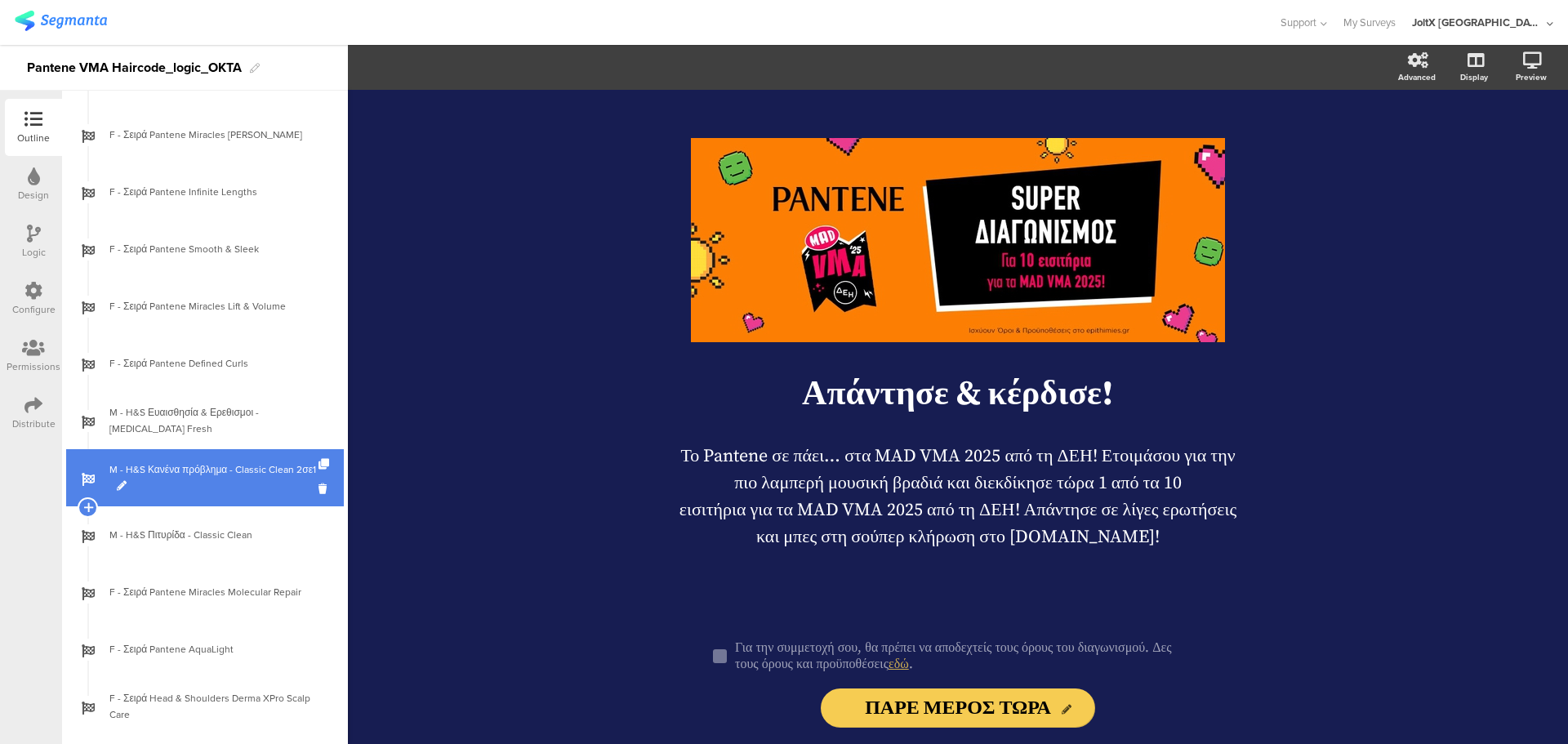
scroll to position [980, 0]
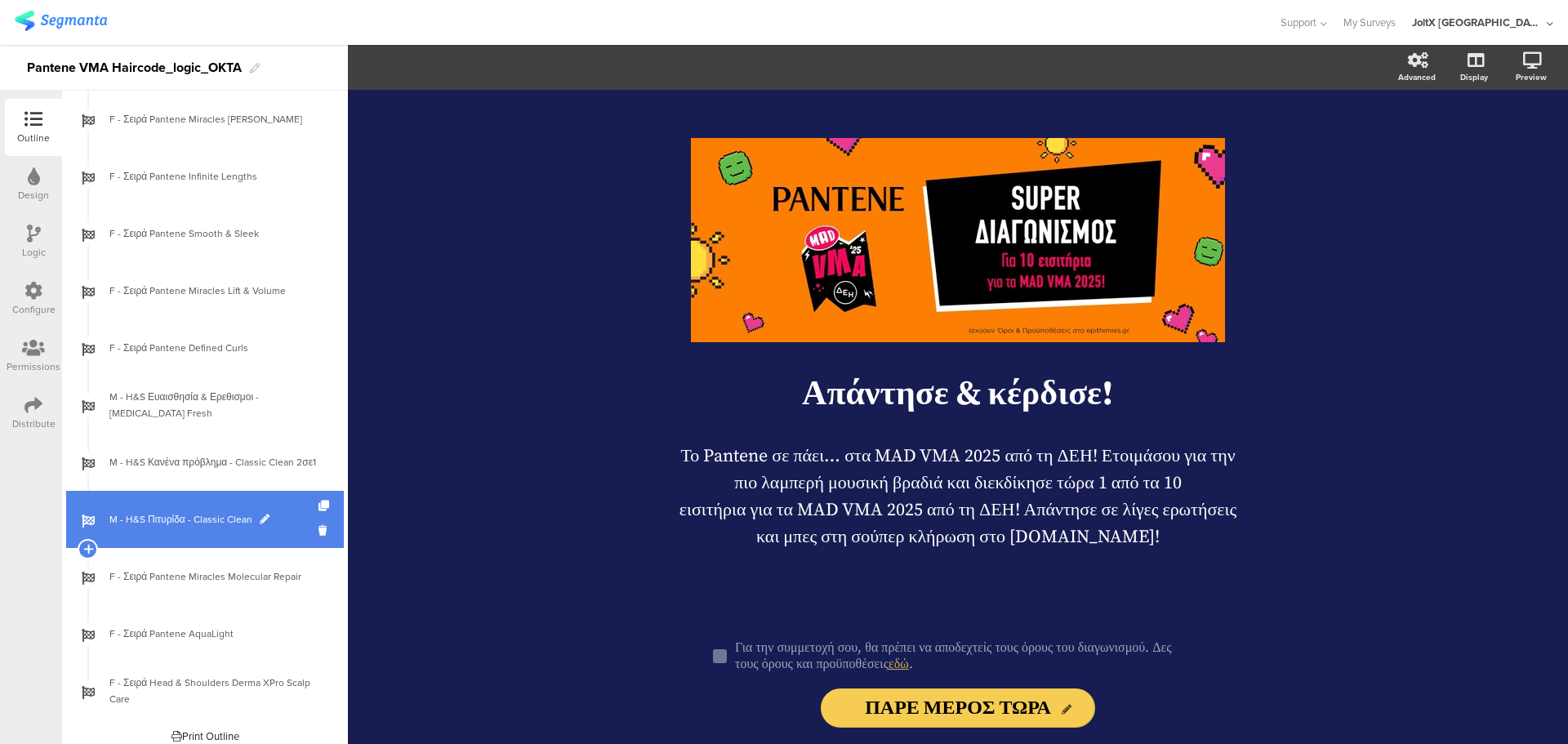
click at [206, 480] on link "M - H&S Κανένα πρόβλημα - Classic Clean 2σε1" at bounding box center [204, 462] width 278 height 58
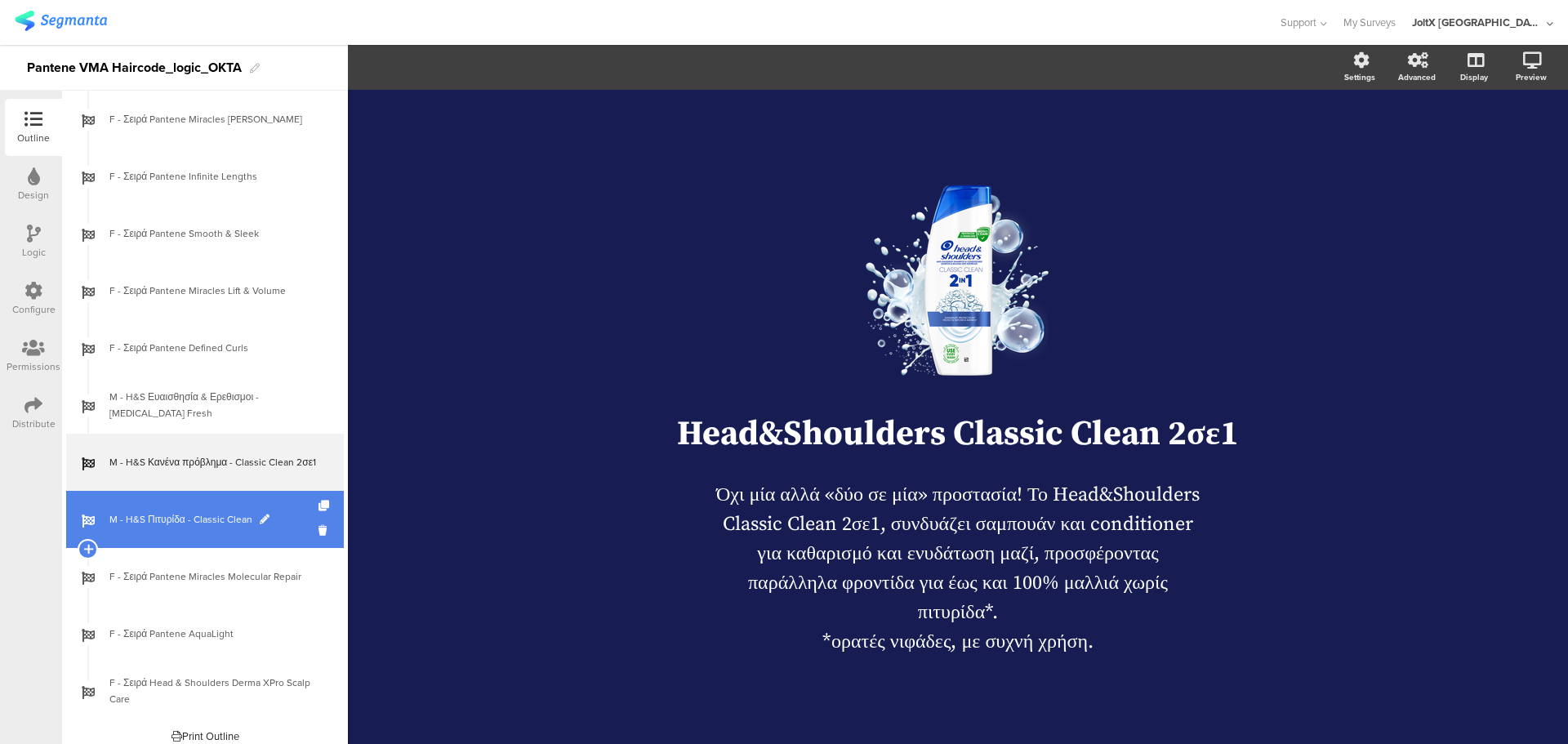
click at [206, 519] on span "M - H&S Πιτυρίδα - Classic Clean" at bounding box center [214, 520] width 209 height 17
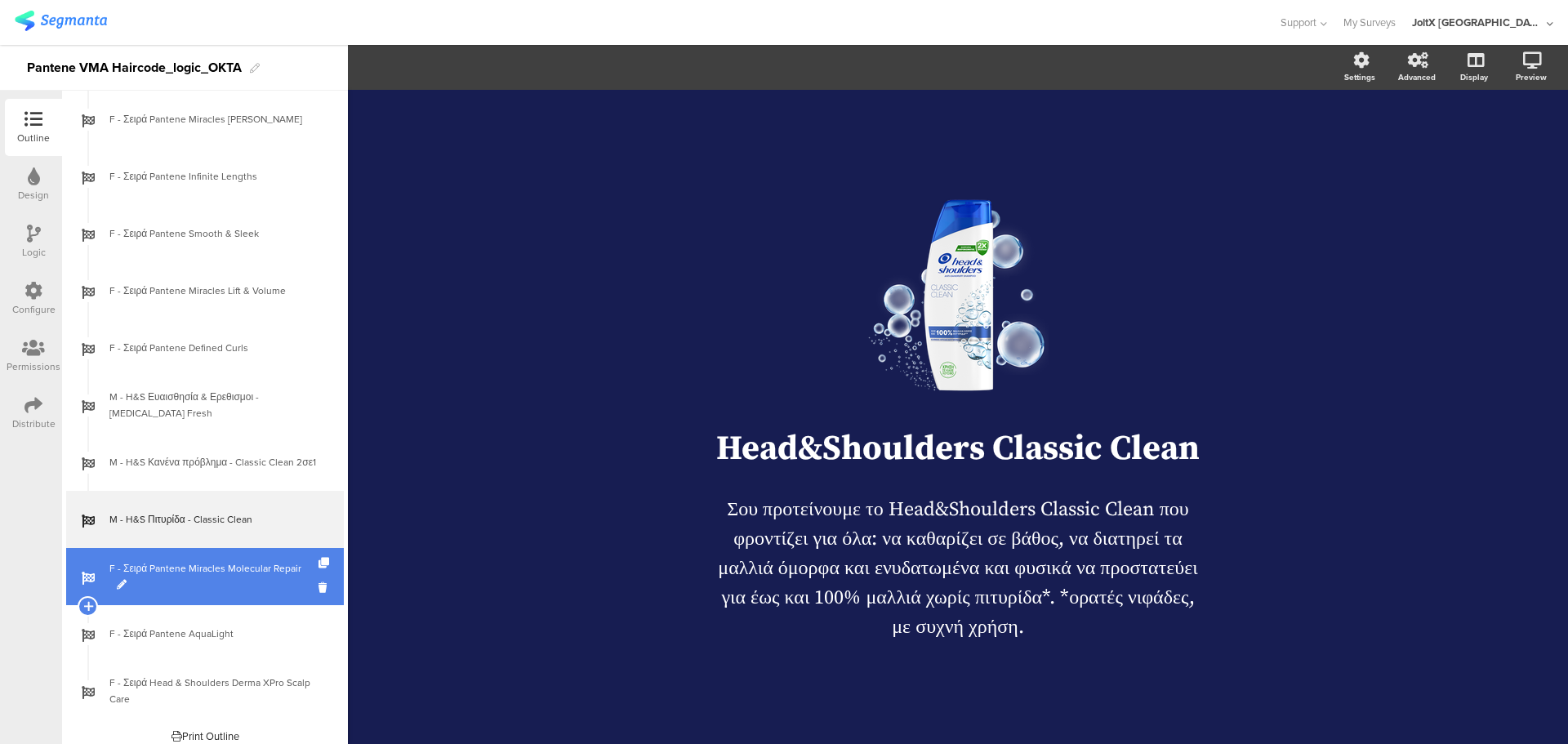
click at [202, 571] on span "F - Σειρά Pantene Miracles Molecular Repair" at bounding box center [214, 576] width 209 height 33
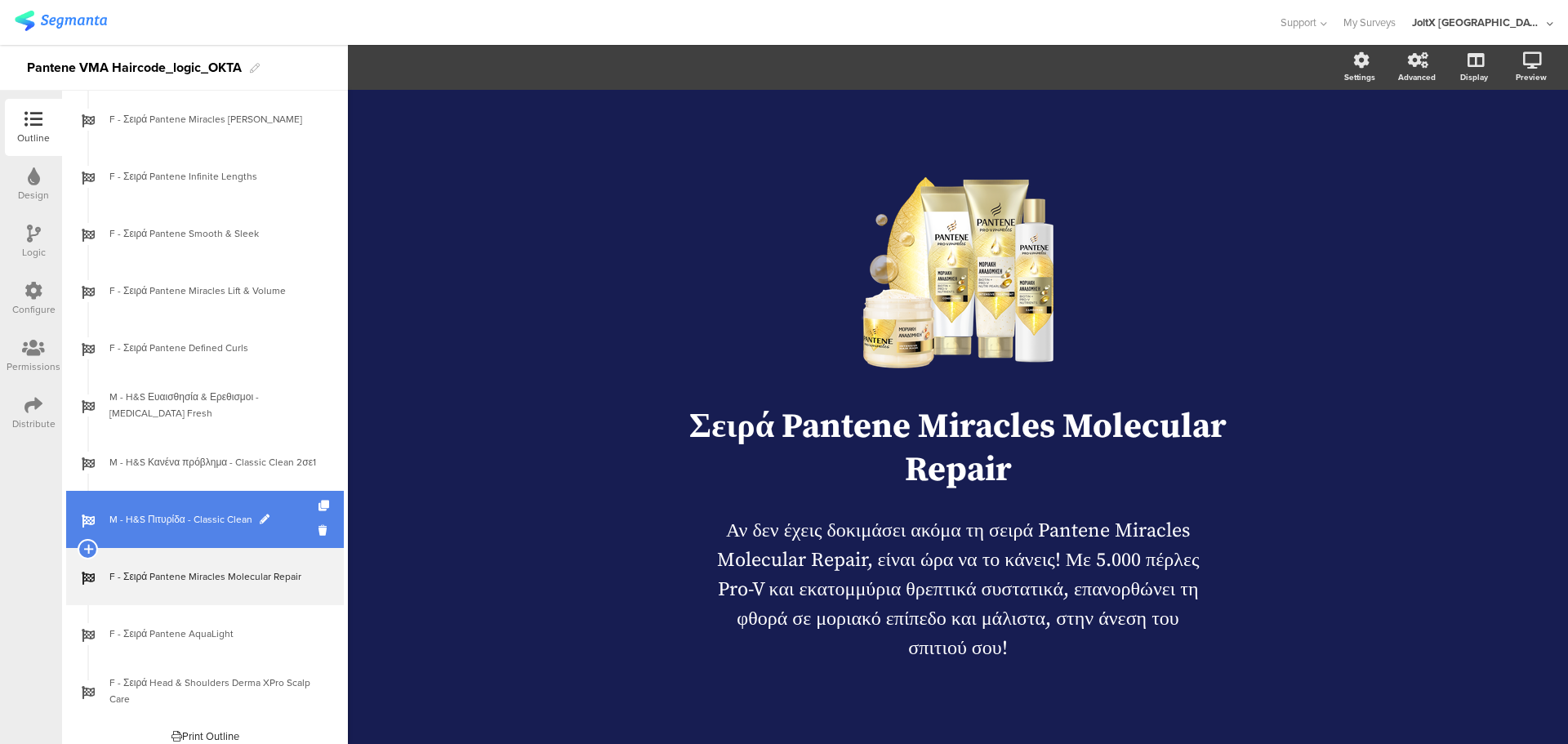
click at [204, 535] on link "M - H&S Πιτυρίδα - Classic Clean" at bounding box center [204, 519] width 278 height 58
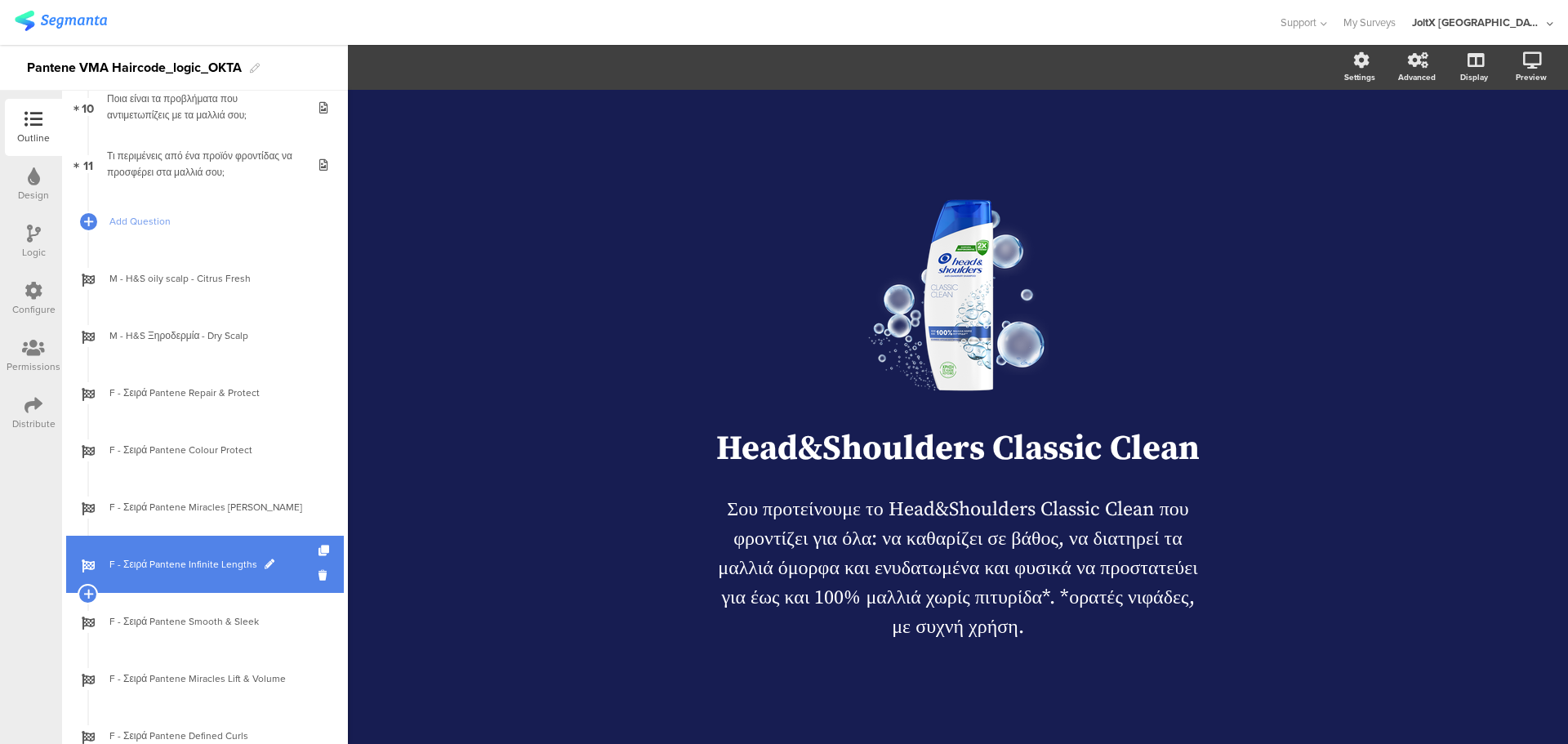
scroll to position [502, 0]
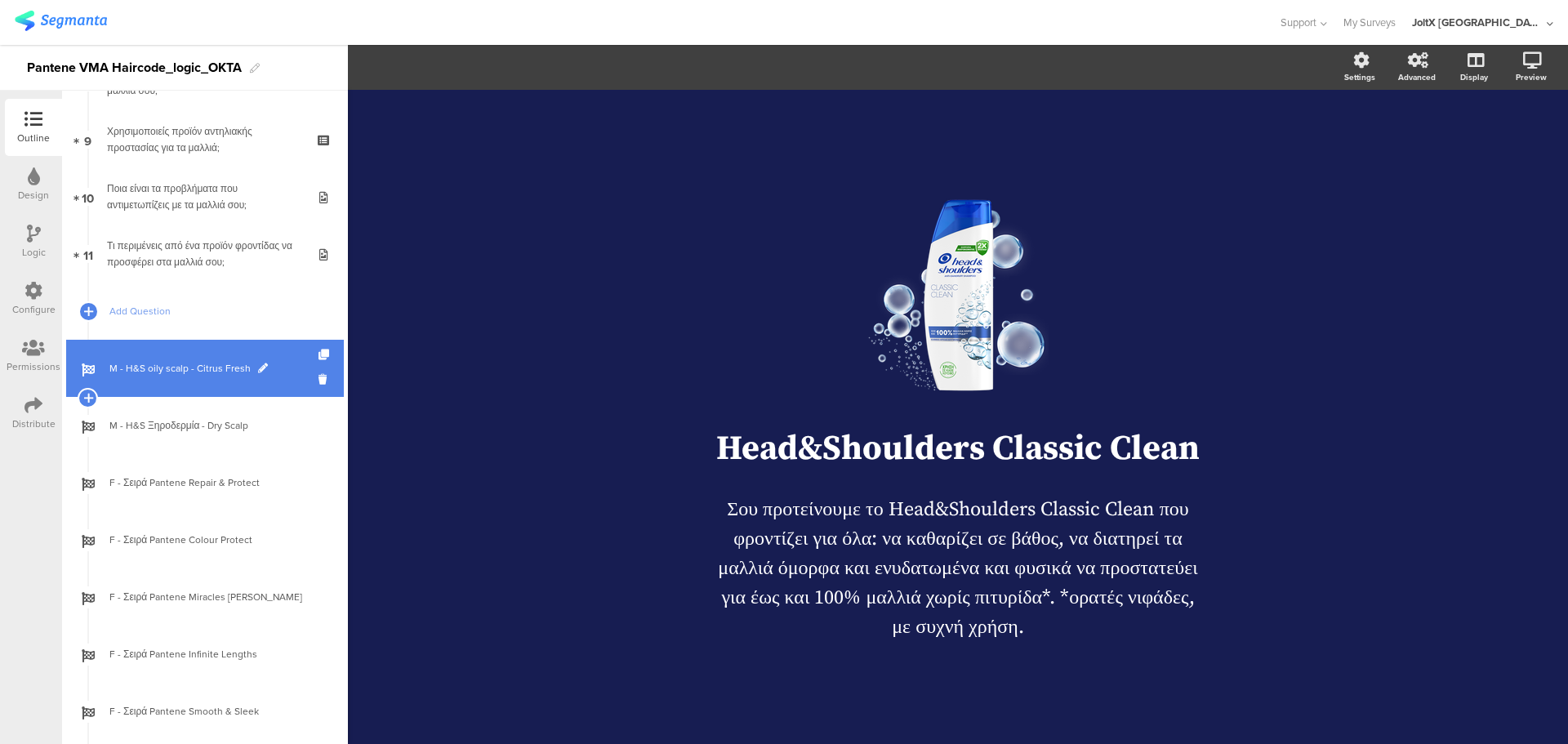
click at [191, 372] on span "M - H&S oily scalp - Citrus Fresh" at bounding box center [214, 369] width 209 height 17
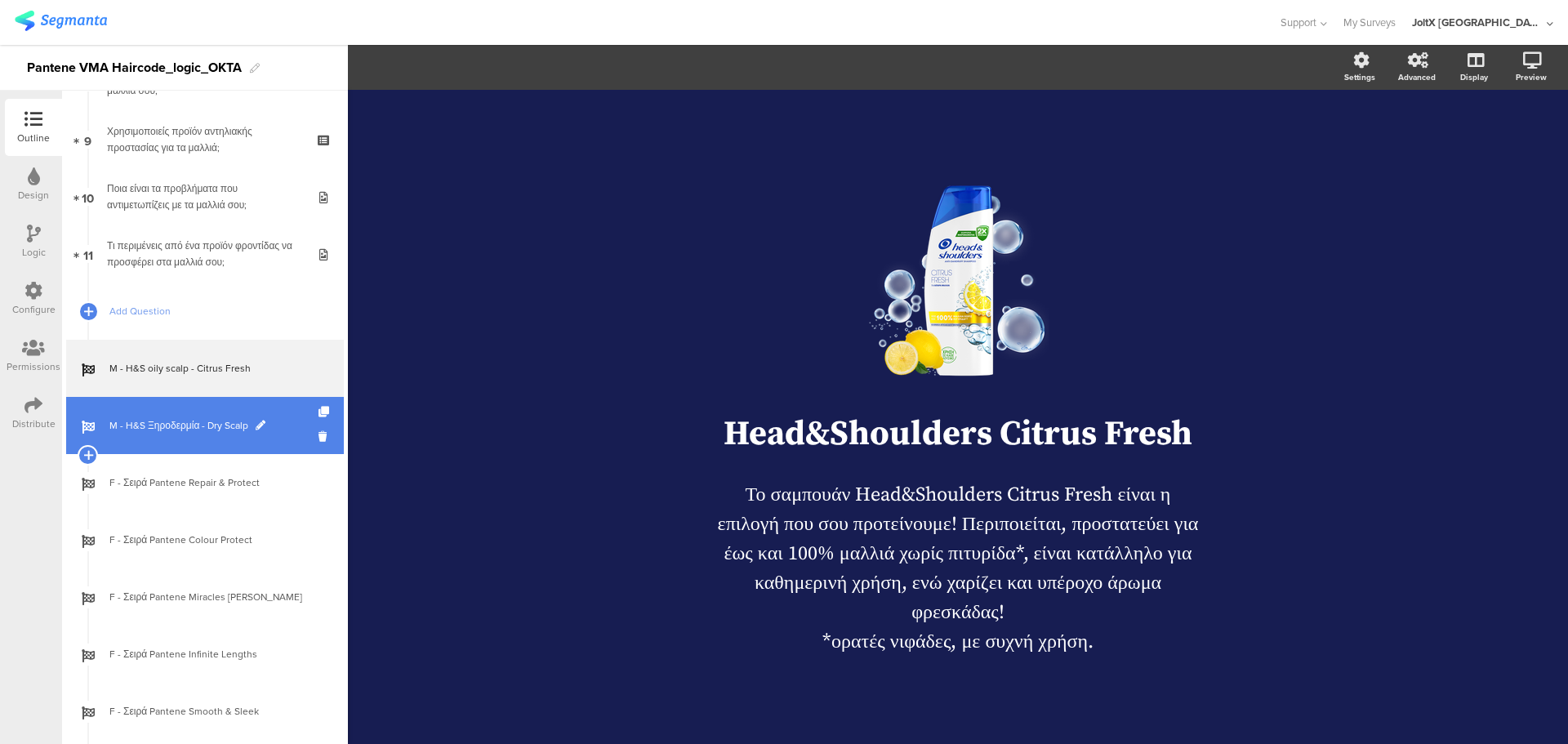
click at [193, 426] on span "M - H&S Ξηροδερμία - Dry Scalp" at bounding box center [214, 425] width 209 height 17
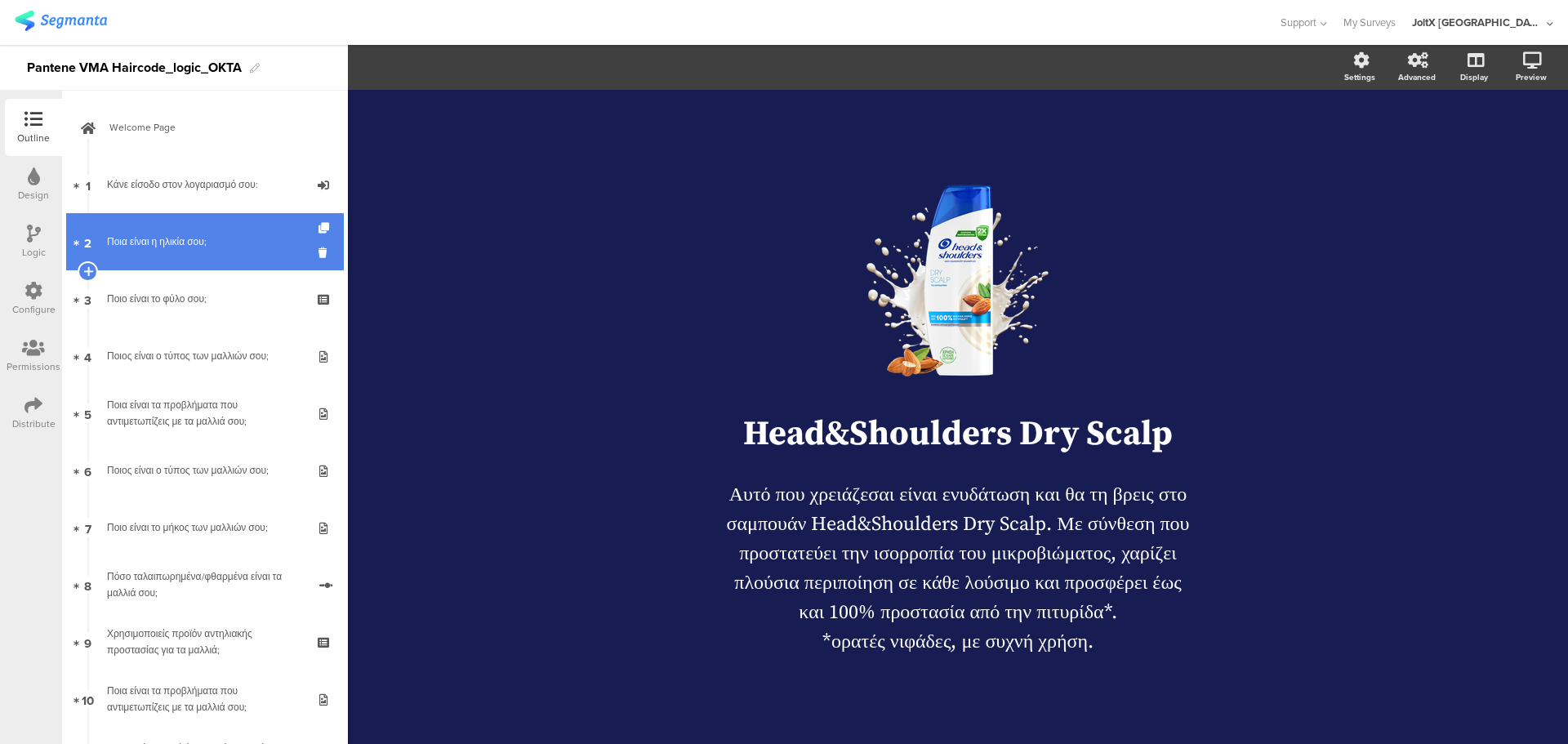
click at [160, 242] on div "Ποια είναι η ηλικία σου;" at bounding box center [204, 242] width 195 height 17
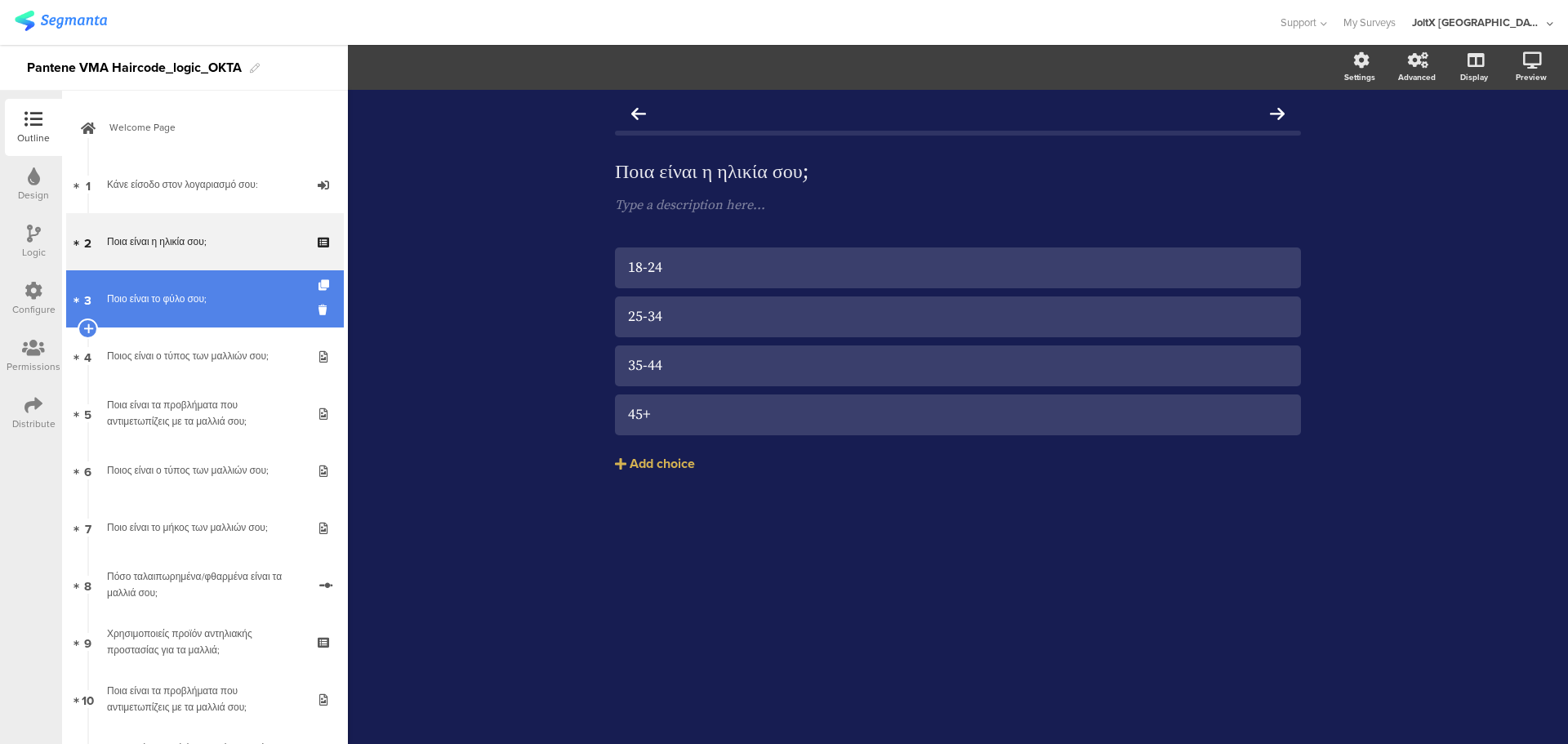
drag, startPoint x: 167, startPoint y: 290, endPoint x: 172, endPoint y: 299, distance: 10.3
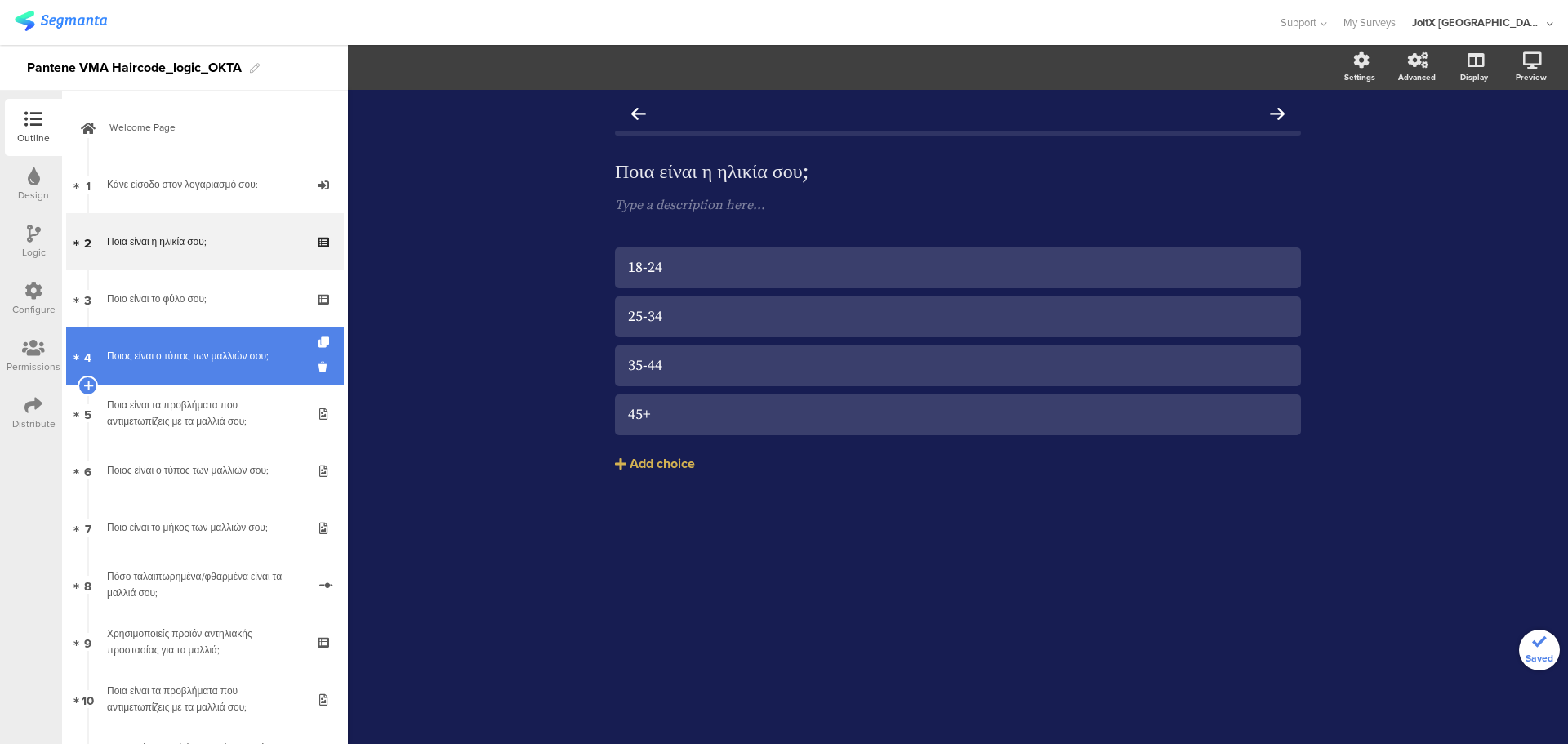
click at [195, 343] on link "4 Ποιος είναι ο τύπος των μαλλιών σου;" at bounding box center [204, 355] width 278 height 58
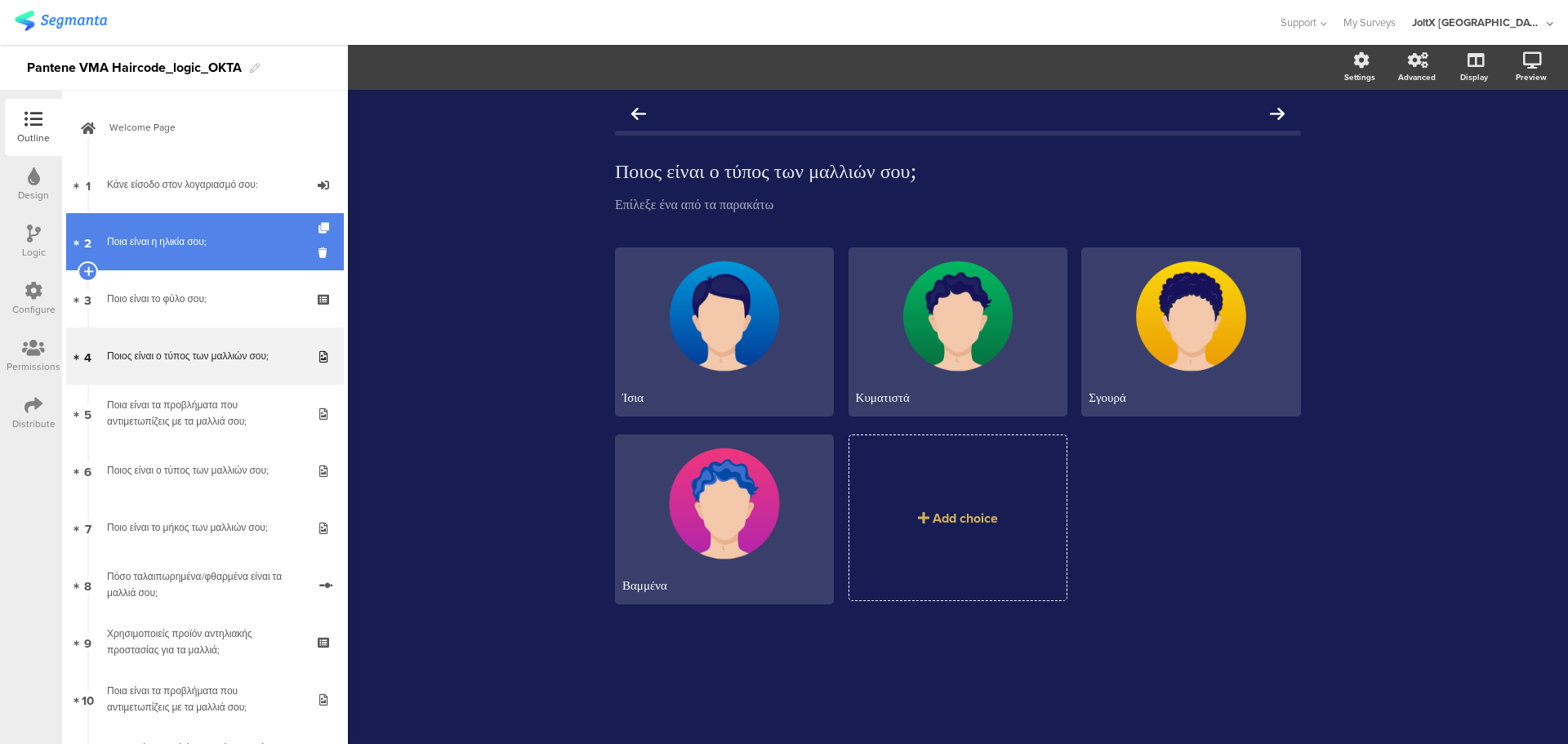
click at [226, 255] on link "2 Ποια είναι η ηλικία σου;" at bounding box center [204, 241] width 278 height 58
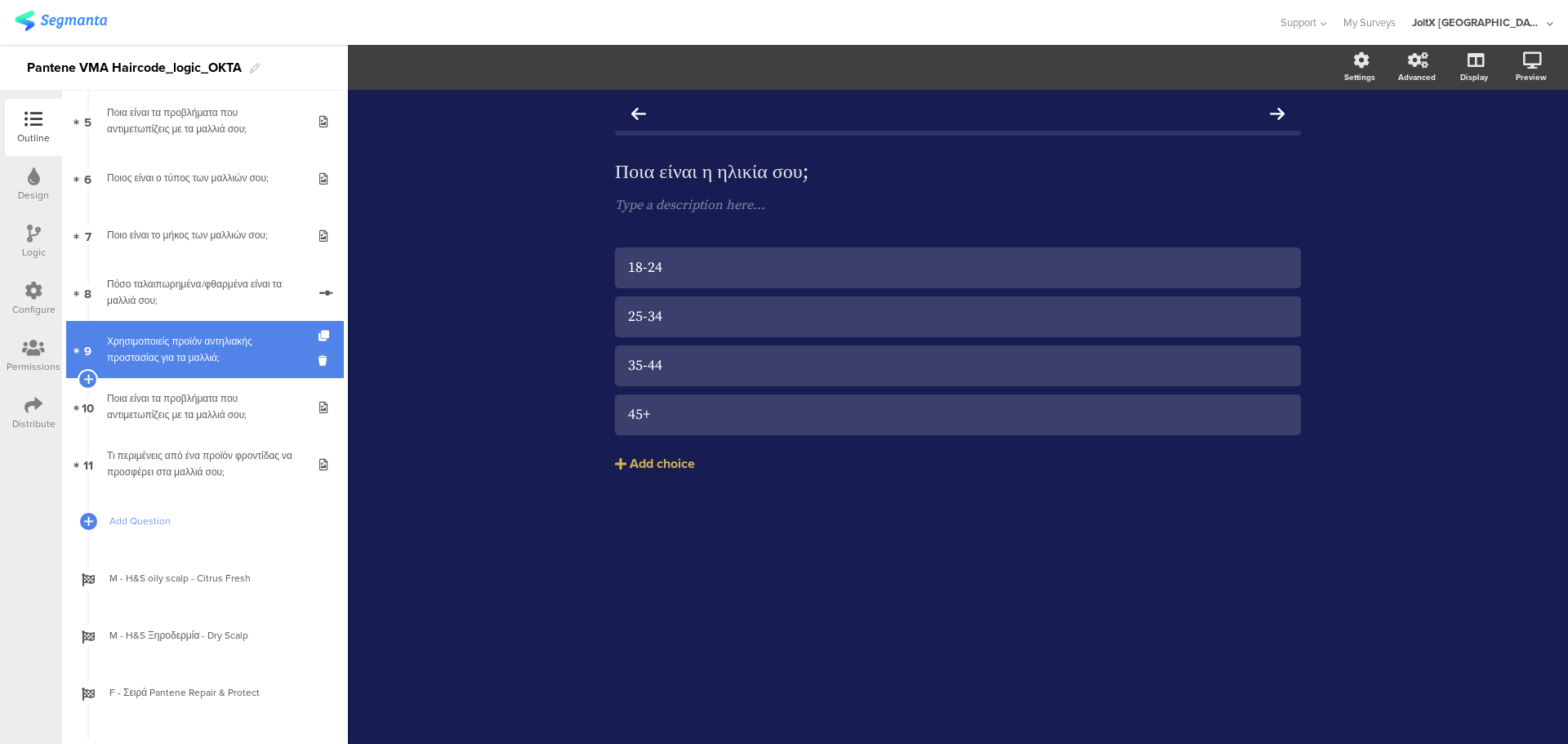
scroll to position [245, 0]
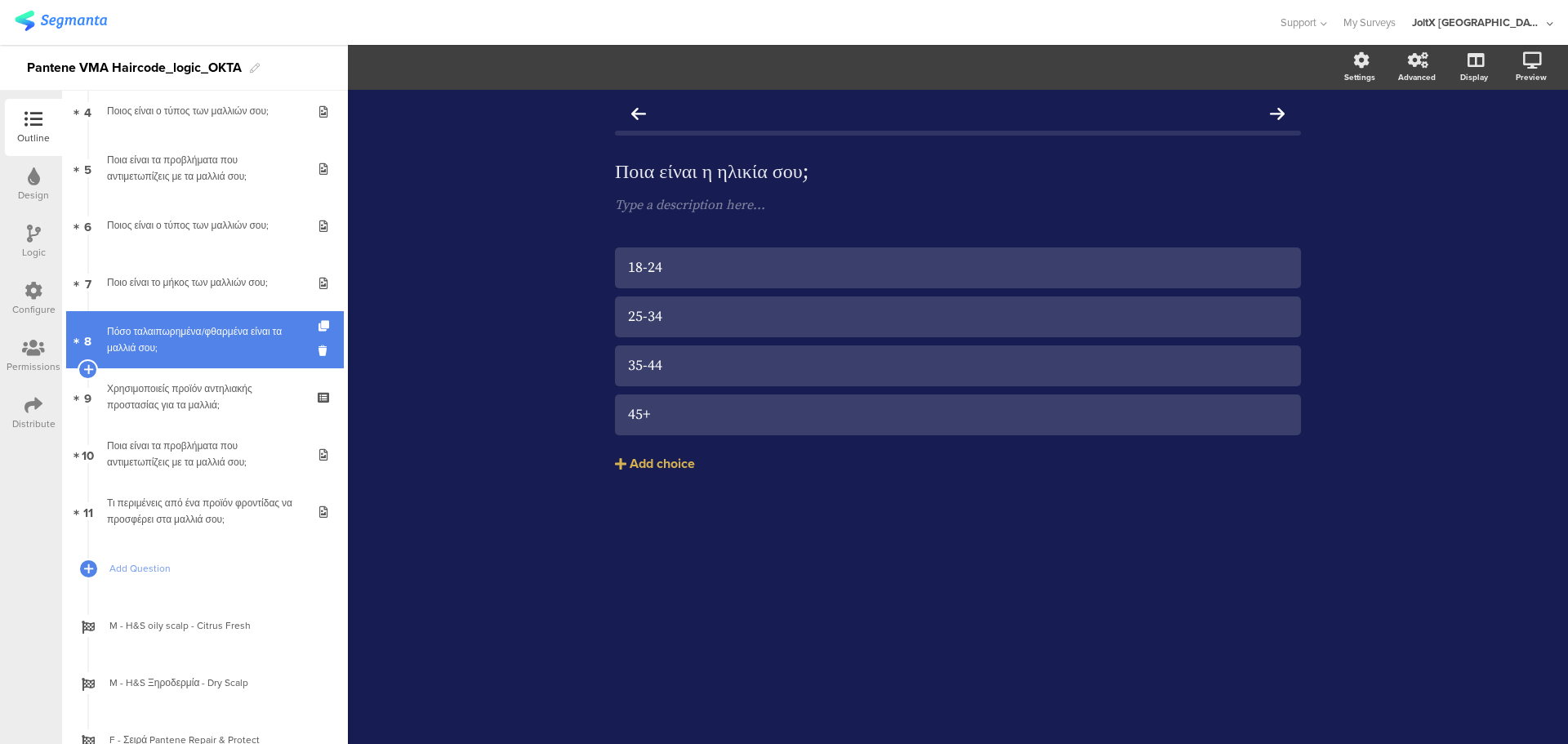
click at [207, 336] on div "Πόσο ταλαιπωρημένα/φθαρμένα είναι τα μαλλιά σου;" at bounding box center [207, 339] width 200 height 33
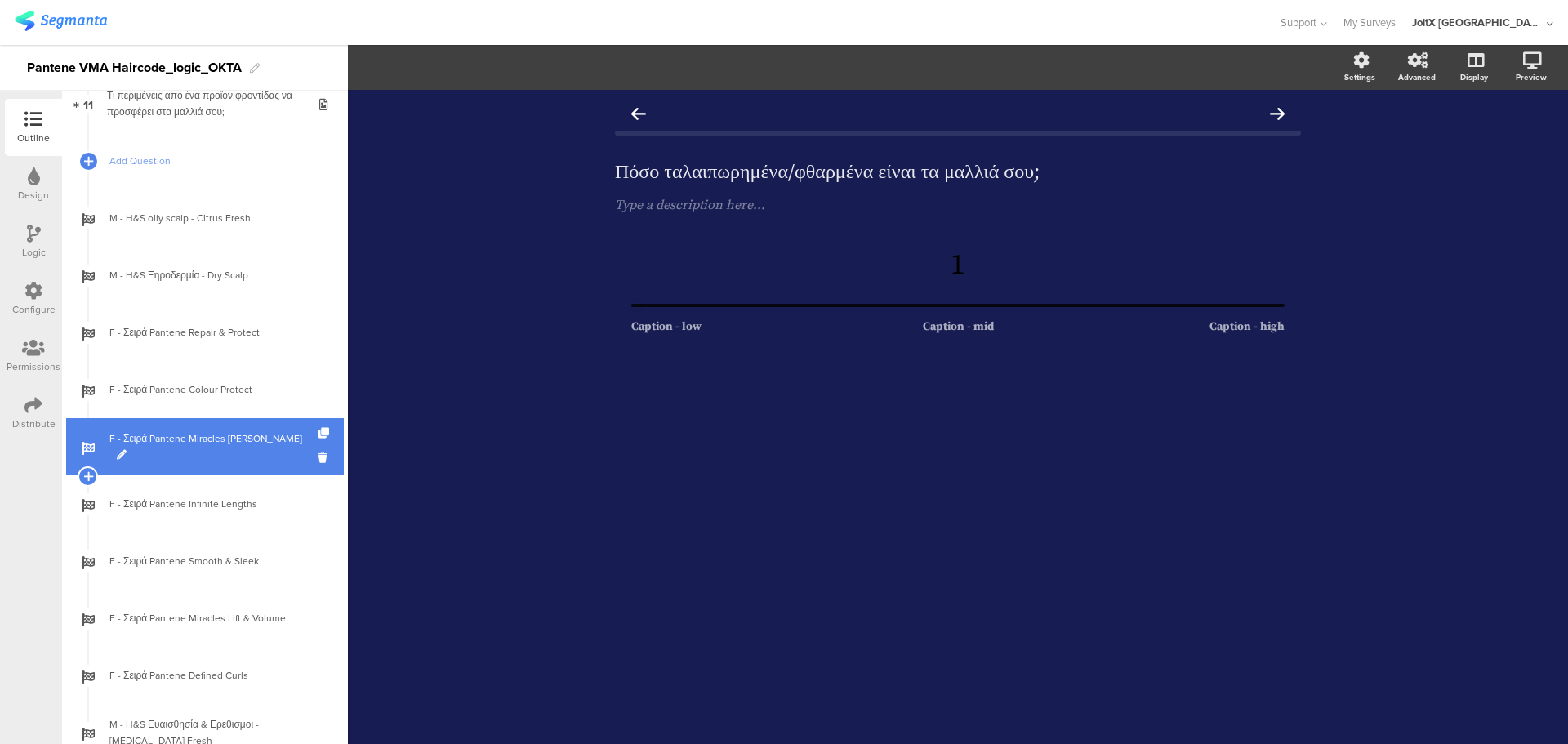
scroll to position [653, 0]
click at [218, 460] on link "F - Σειρά Pantene Miracles [PERSON_NAME]" at bounding box center [204, 445] width 278 height 58
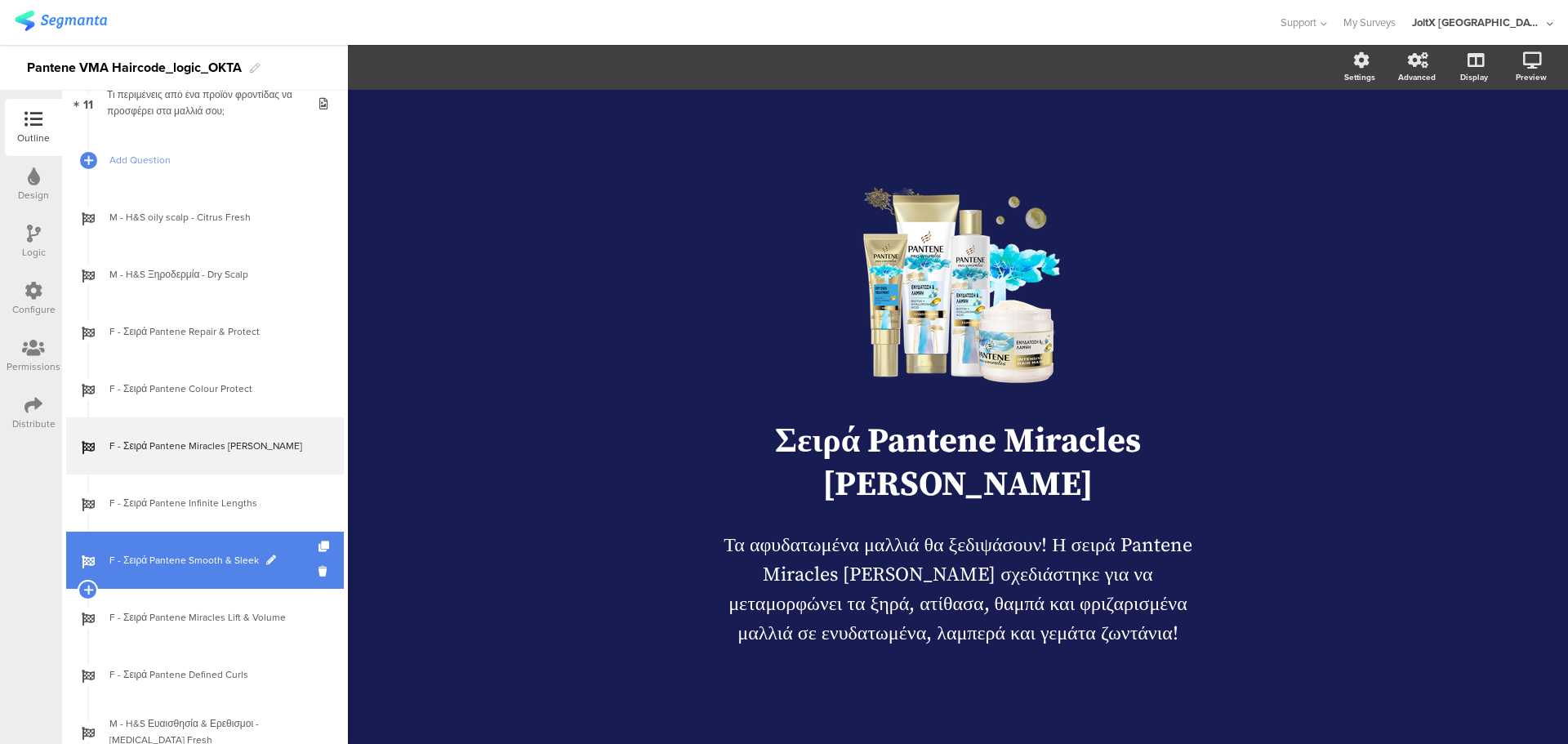
click at [201, 551] on link "F - Σειρά Pantene Smooth & Sleek" at bounding box center [204, 560] width 278 height 58
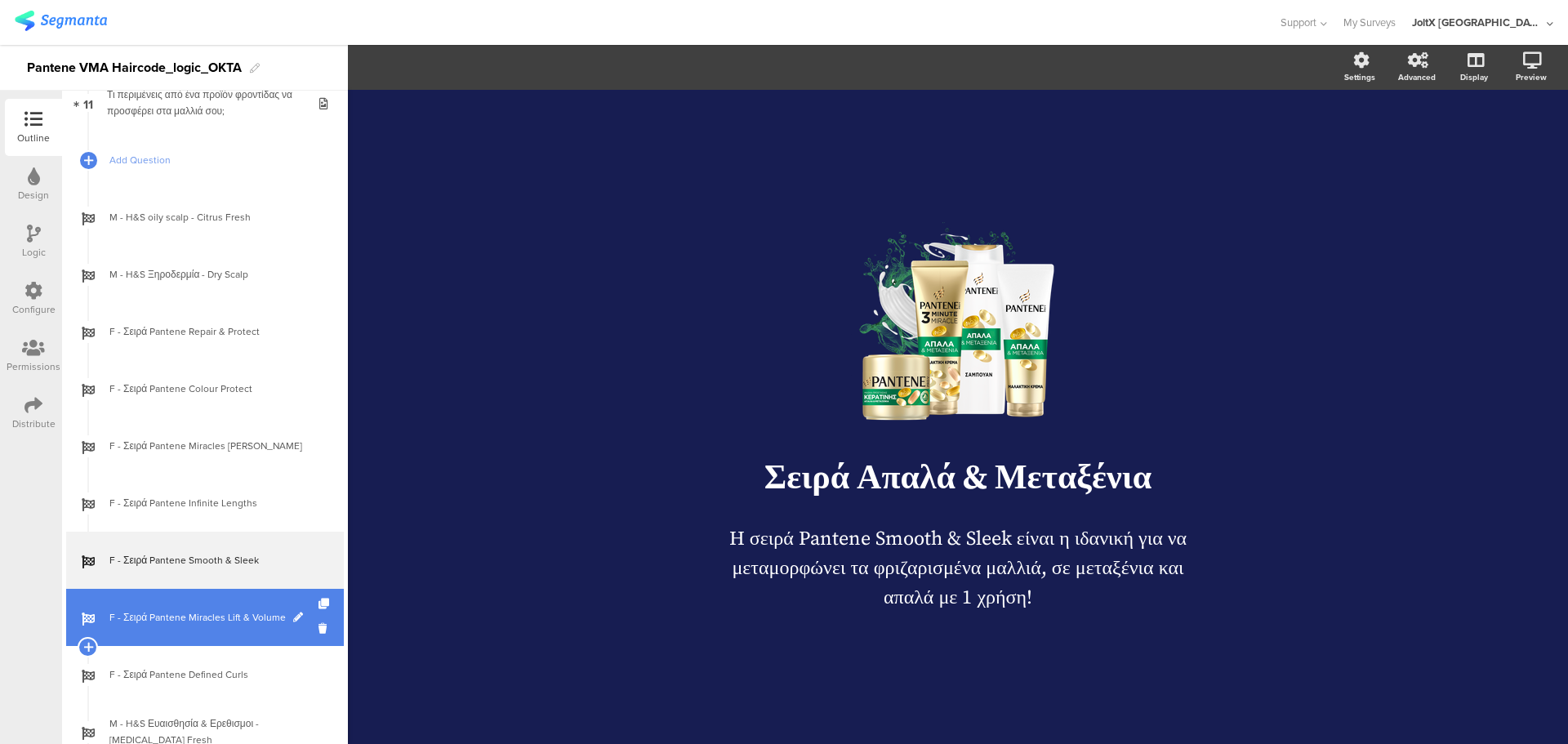
click at [208, 609] on span "F - Σειρά Pantene Miracles Lift & Volume" at bounding box center [214, 617] width 209 height 17
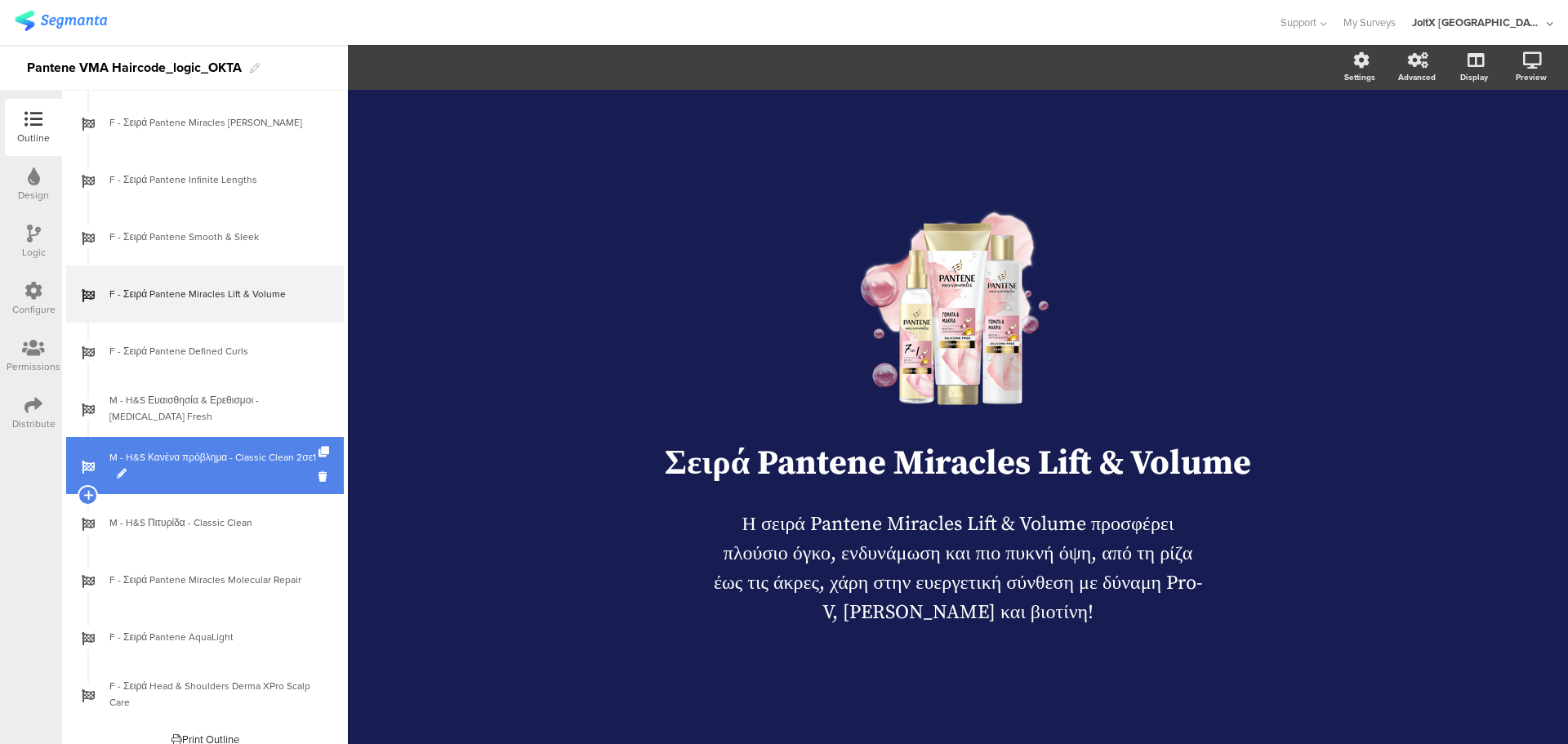
scroll to position [980, 0]
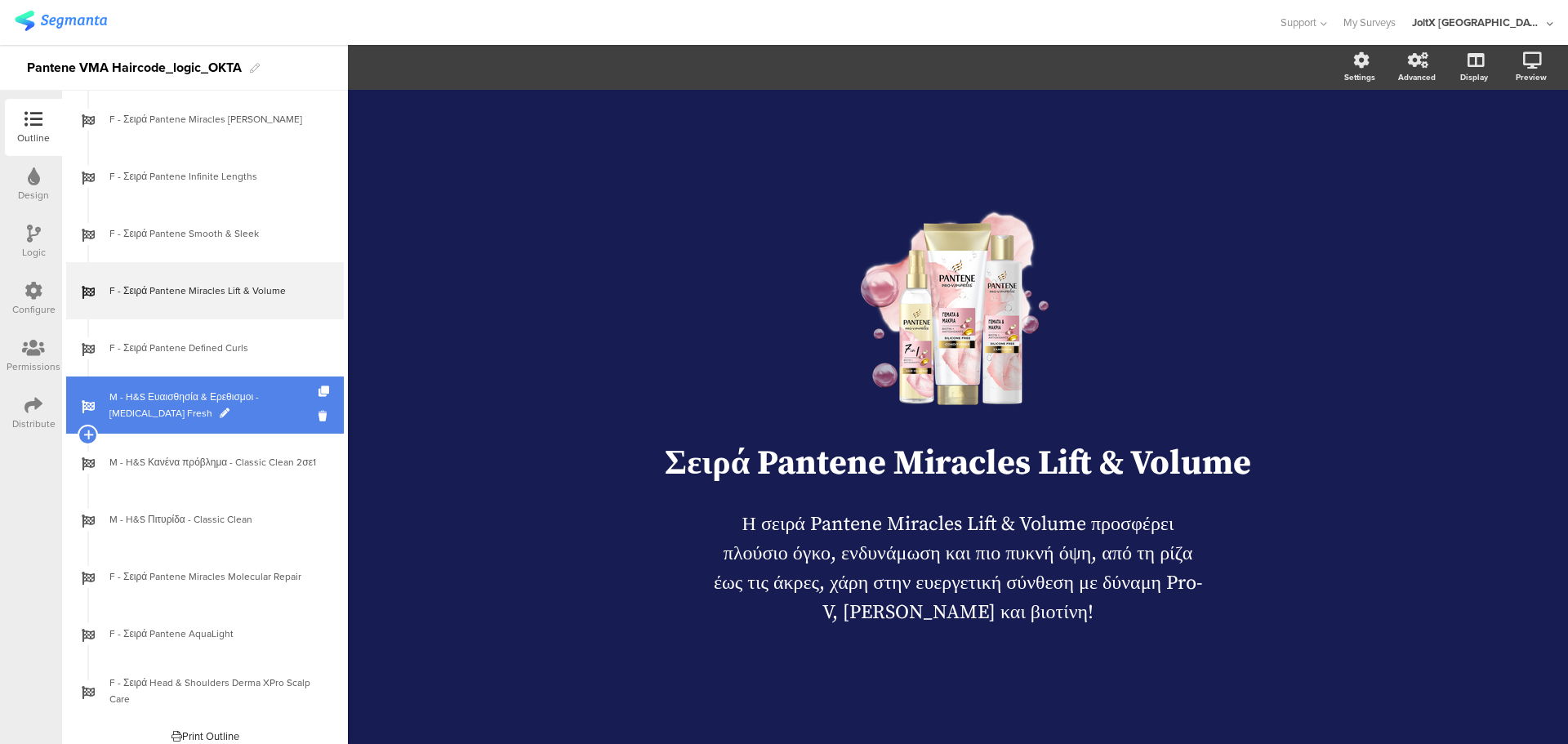
click at [191, 393] on span "M - H&S Ευαισθησία & Ερεθισμοι - [MEDICAL_DATA] Fresh" at bounding box center [214, 405] width 209 height 33
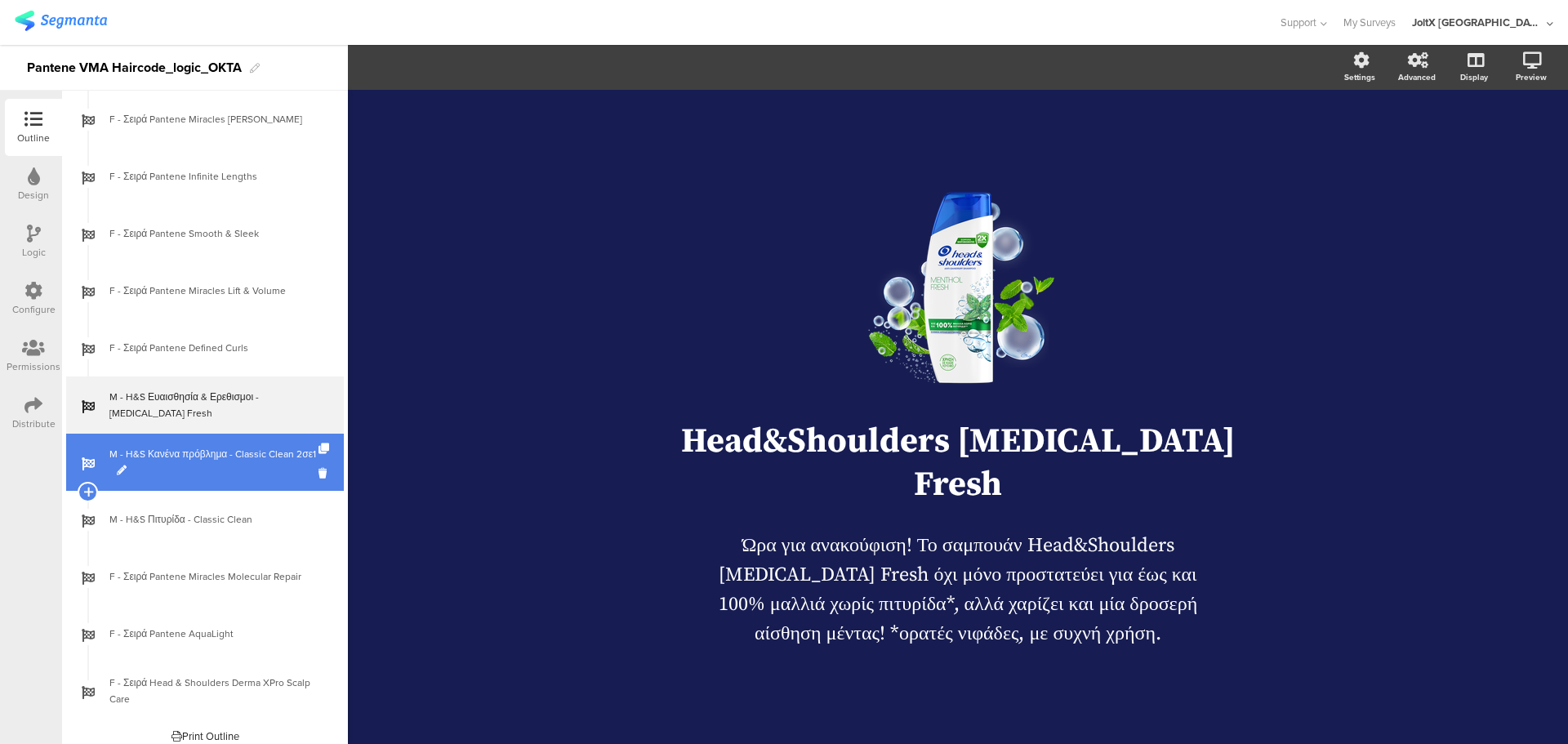
click at [174, 464] on span "M - H&S Κανένα πρόβλημα - Classic Clean 2σε1" at bounding box center [214, 461] width 209 height 33
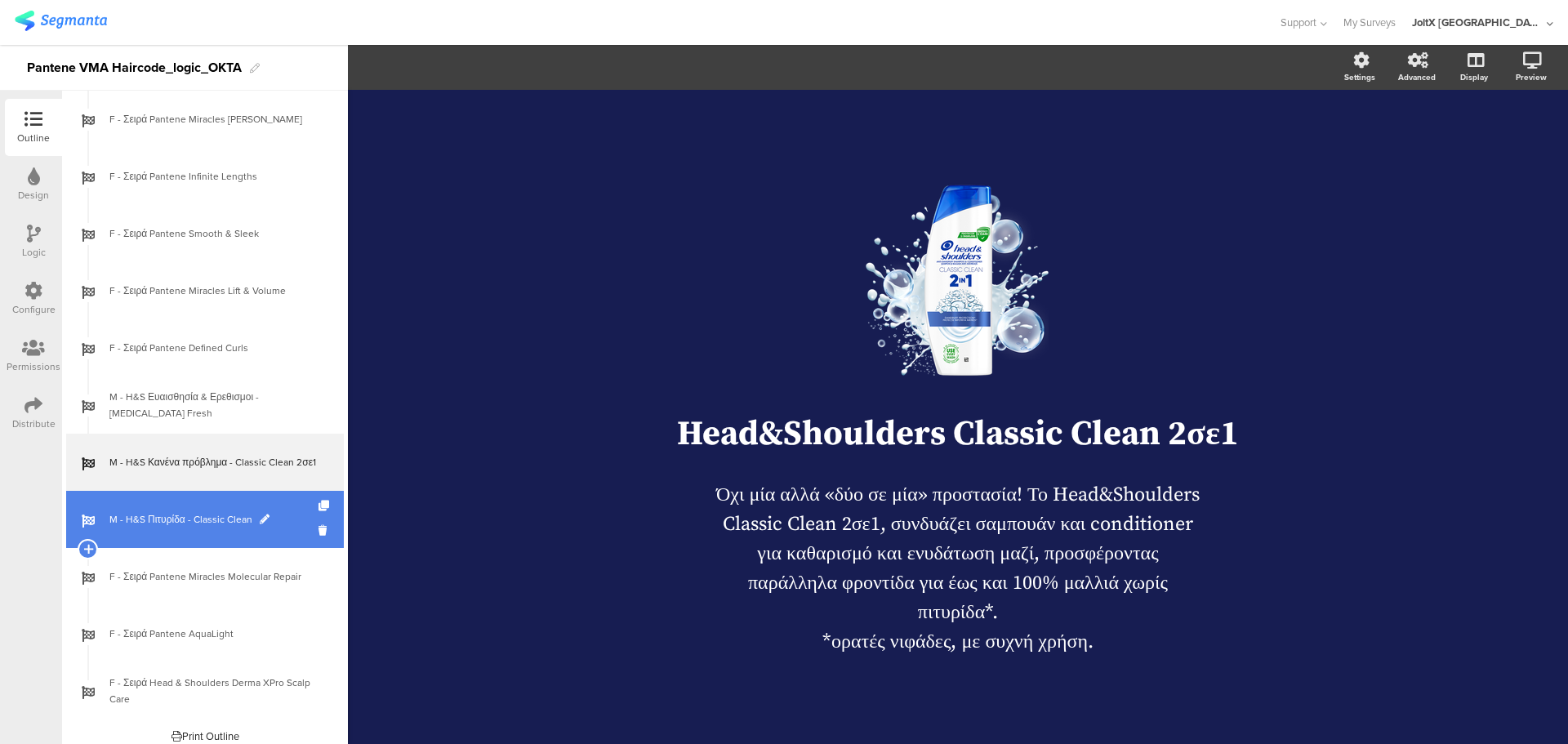
click at [202, 539] on link "M - H&S Πιτυρίδα - Classic Clean" at bounding box center [204, 519] width 278 height 58
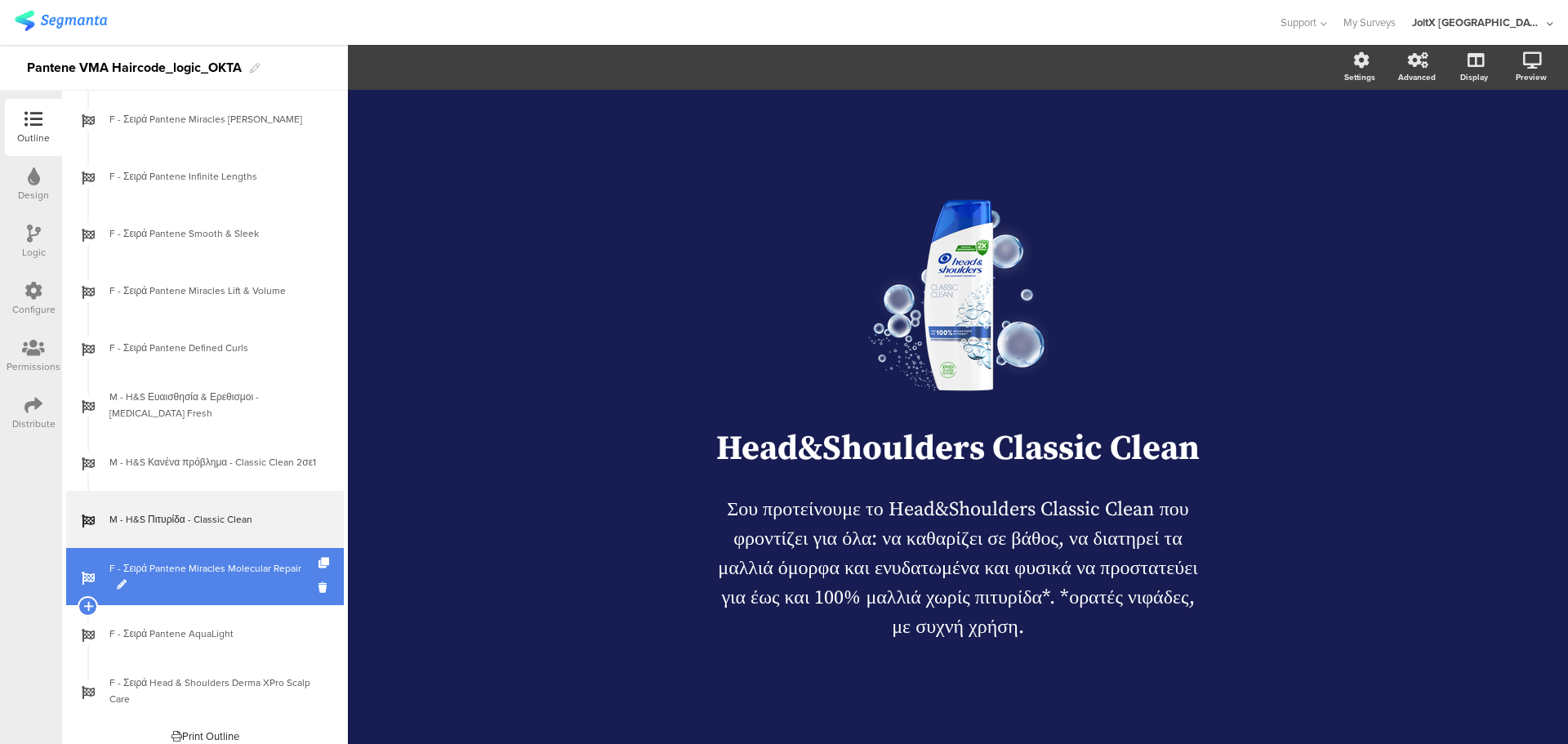
click at [206, 580] on span "F - Σειρά Pantene Miracles Molecular Repair" at bounding box center [214, 576] width 209 height 33
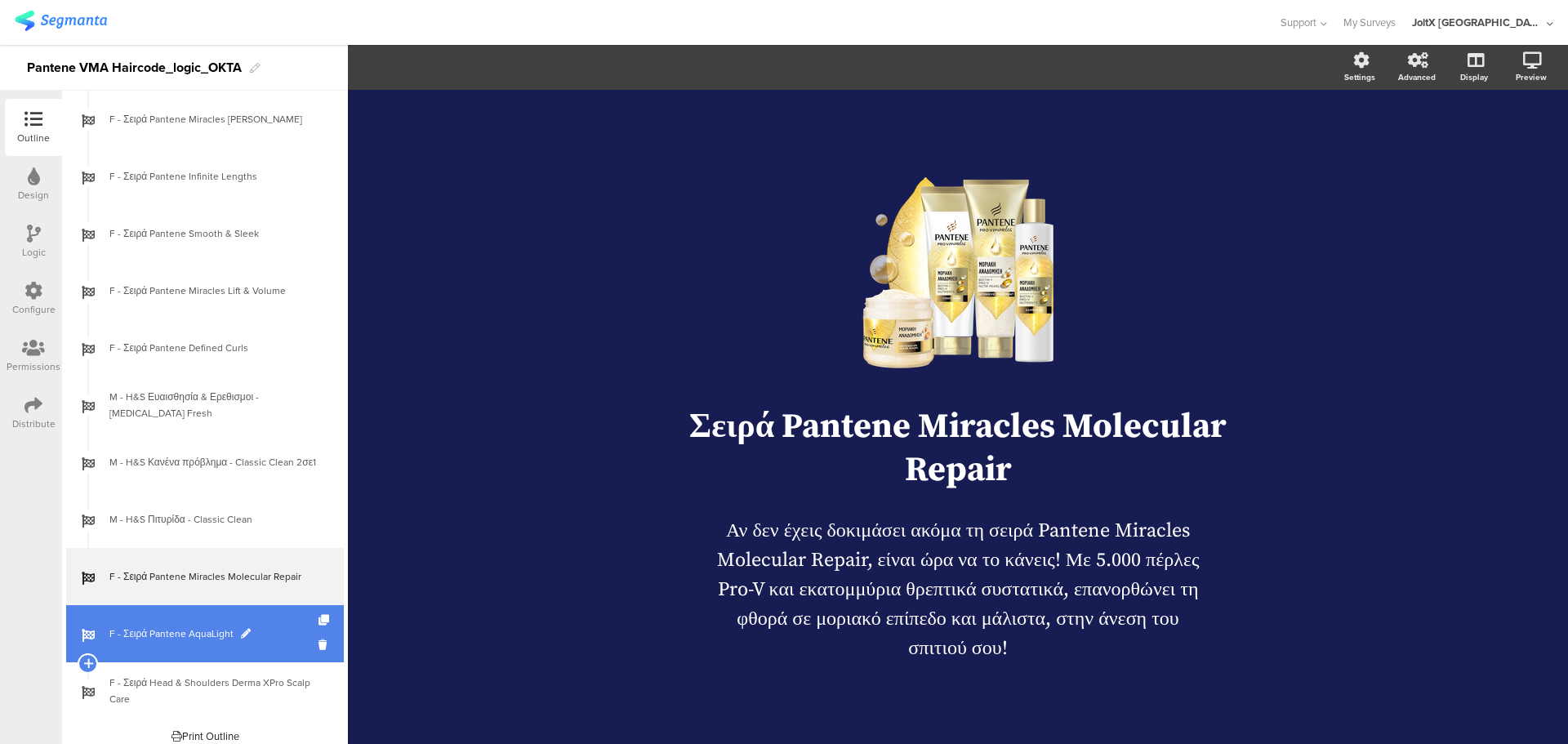
click at [202, 631] on span "F - Σειρά Pantene AquaLight" at bounding box center [214, 634] width 209 height 17
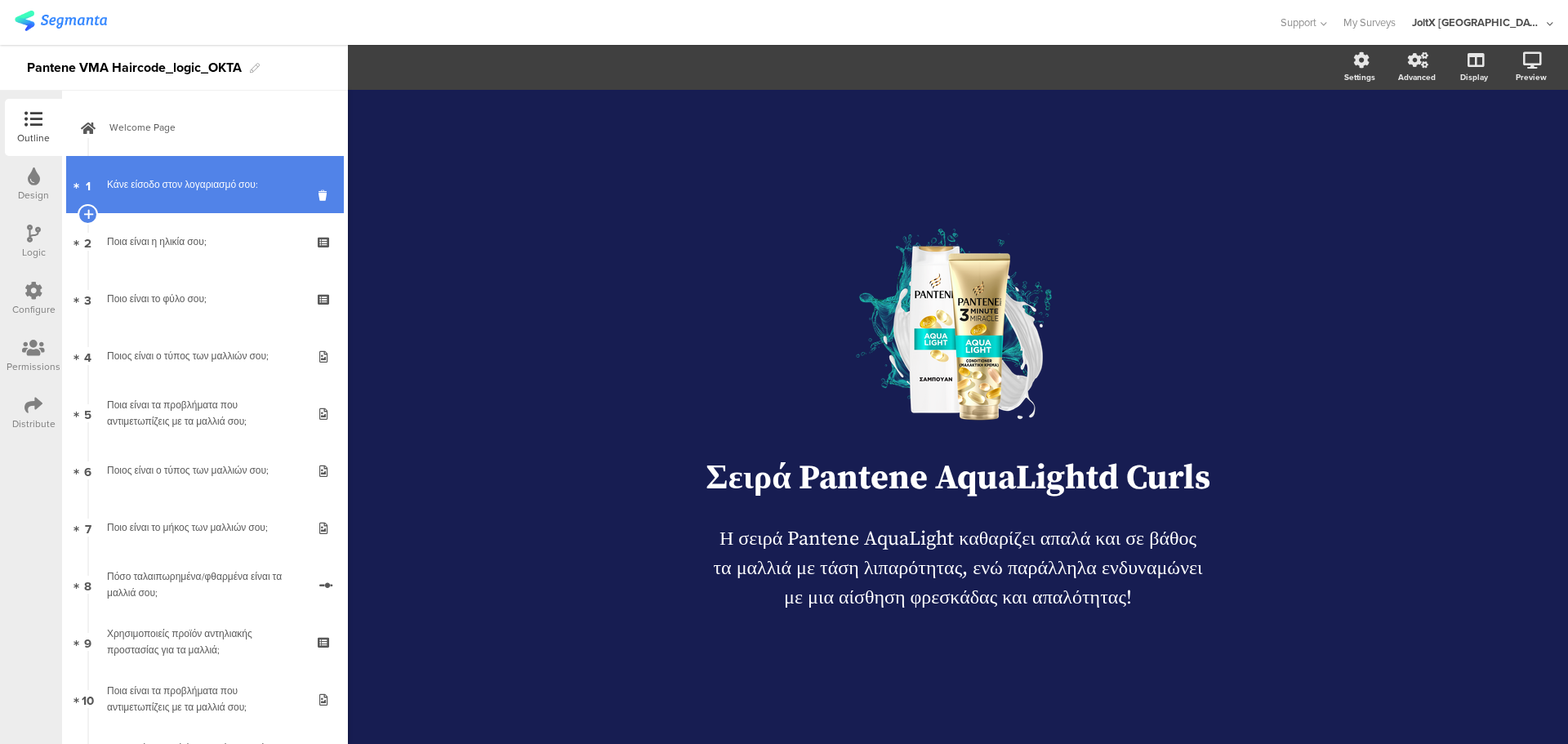
click at [204, 182] on div "Κάνε είσοδο στον λογαριασμό σου:" at bounding box center [204, 184] width 195 height 17
